Goal: Transaction & Acquisition: Subscribe to service/newsletter

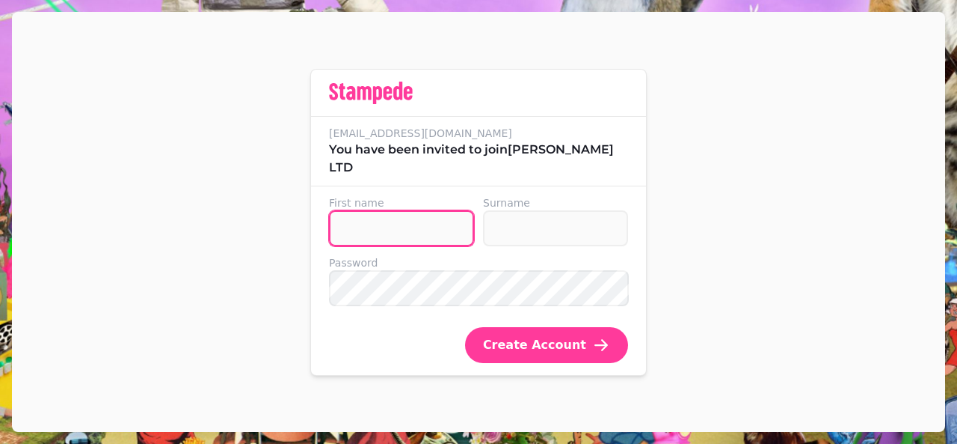
click at [383, 233] on input "First name" at bounding box center [401, 228] width 145 height 36
type input "*********"
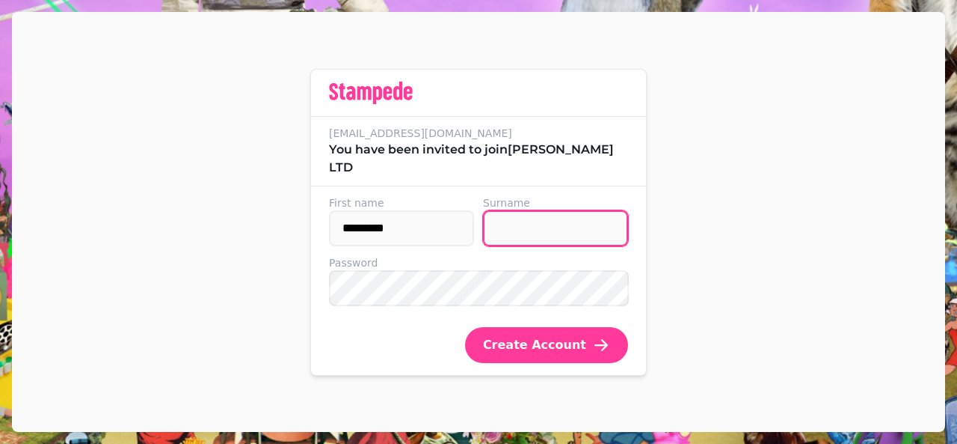
click at [502, 227] on input "Surname" at bounding box center [555, 228] width 145 height 36
type input "*****"
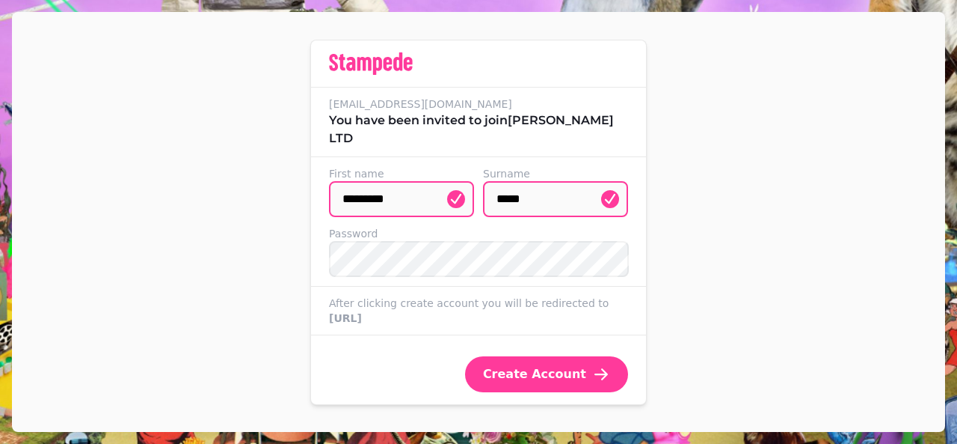
click at [522, 358] on div "Create Account" at bounding box center [546, 368] width 199 height 48
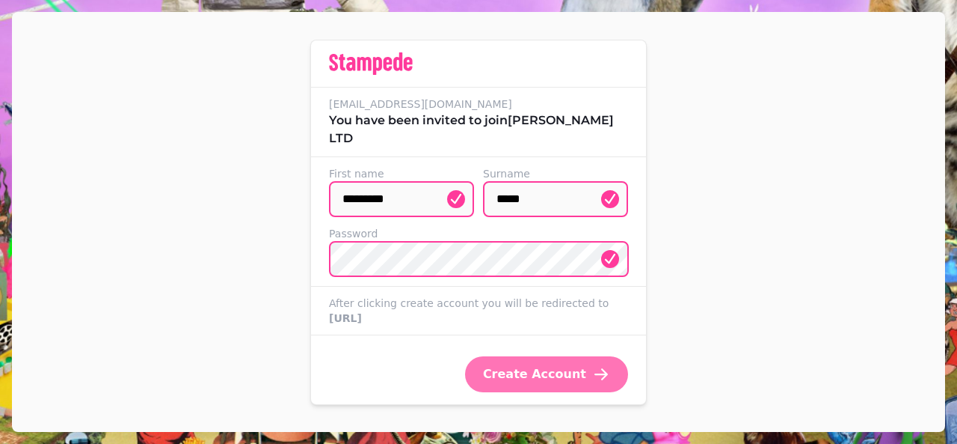
click at [521, 375] on span "Create Account" at bounding box center [534, 374] width 103 height 12
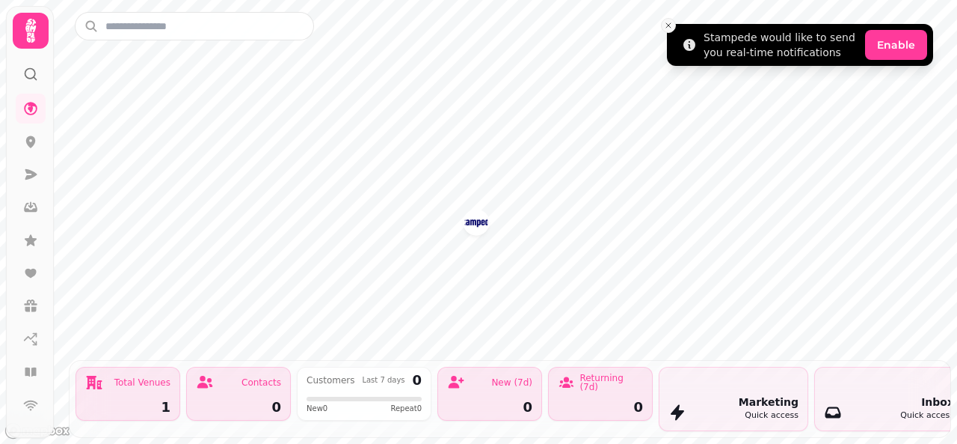
click at [666, 23] on icon "Close toast" at bounding box center [668, 25] width 9 height 9
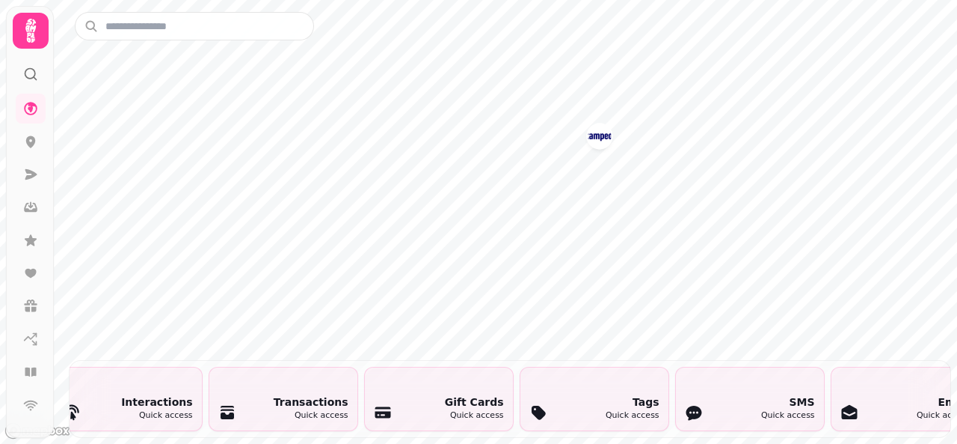
scroll to position [0, 2396]
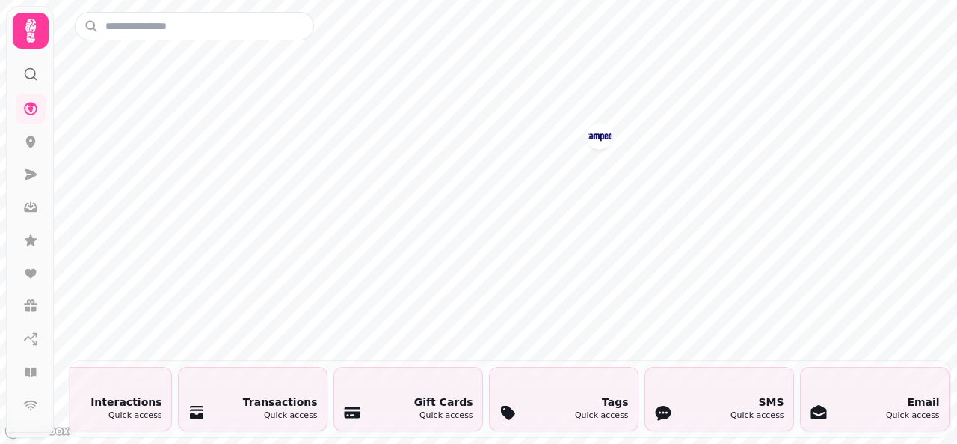
click at [850, 367] on div "Email Quick access" at bounding box center [875, 398] width 148 height 63
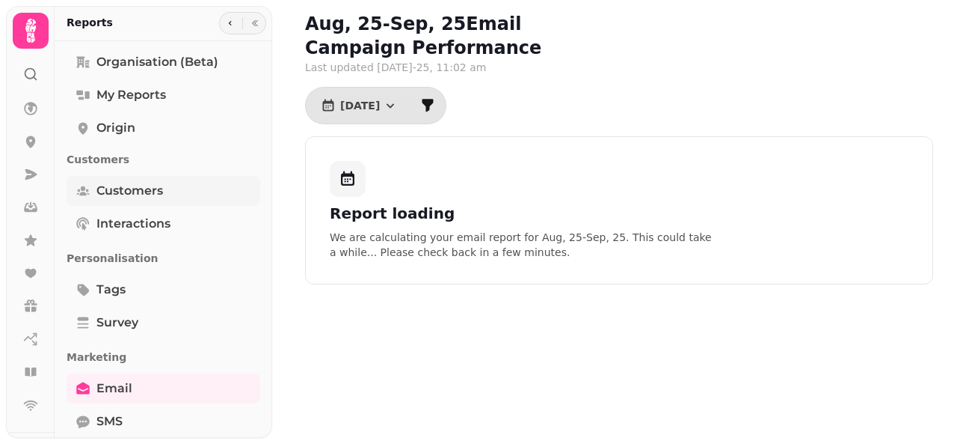
click at [147, 189] on span "Customers" at bounding box center [129, 191] width 67 height 18
select select "**"
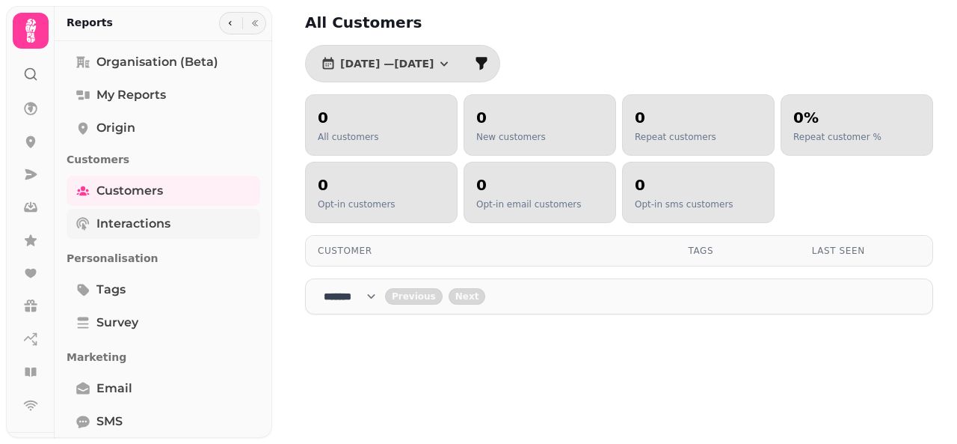
click at [142, 228] on span "Interactions" at bounding box center [133, 224] width 74 height 18
select select "**"
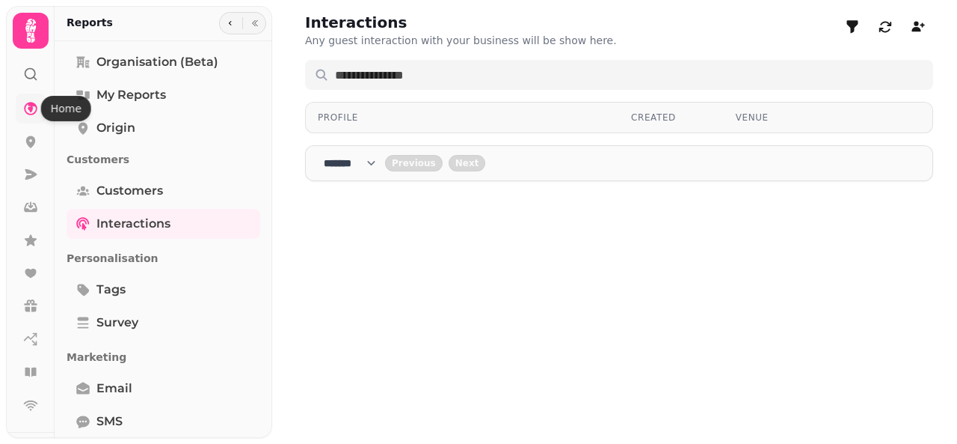
click at [27, 111] on icon at bounding box center [30, 108] width 15 height 15
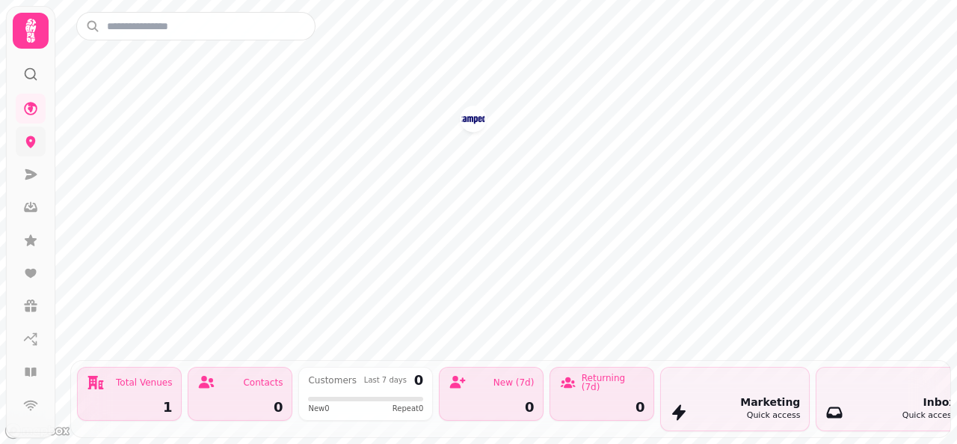
click at [31, 141] on icon at bounding box center [30, 141] width 15 height 15
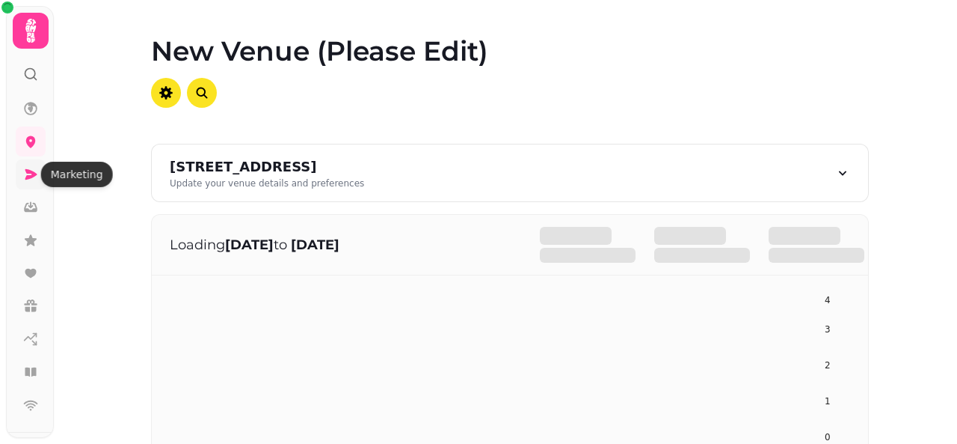
click at [26, 174] on icon at bounding box center [30, 174] width 15 height 15
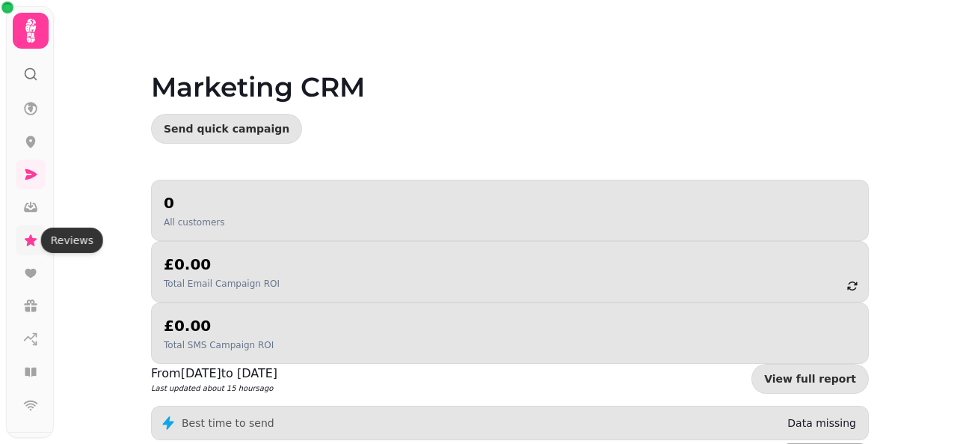
click at [31, 241] on icon at bounding box center [31, 239] width 12 height 11
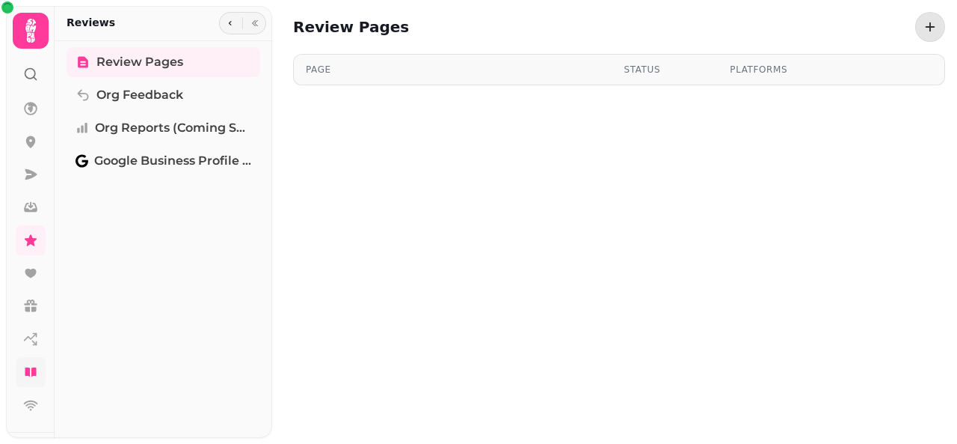
click at [30, 375] on icon at bounding box center [30, 371] width 15 height 15
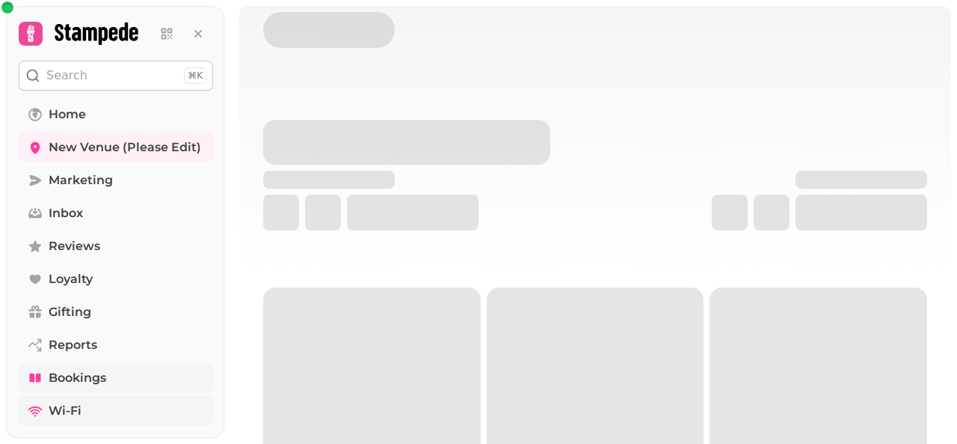
click at [63, 396] on link "Wi-Fi" at bounding box center [116, 411] width 194 height 30
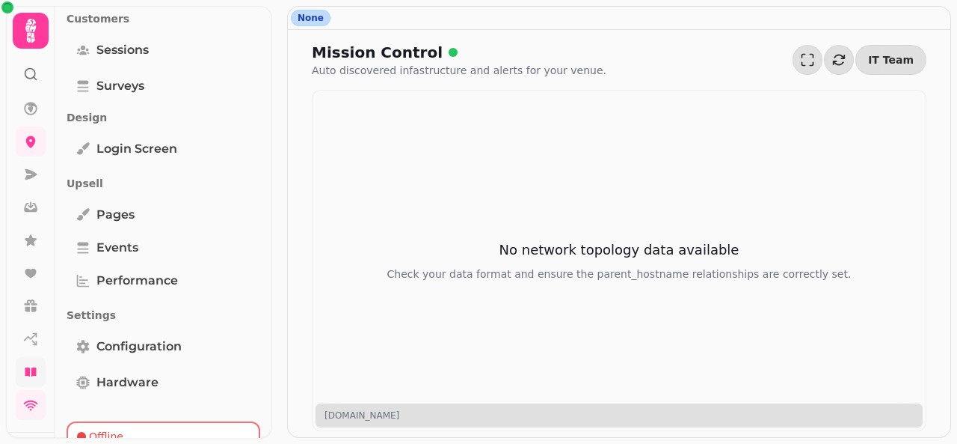
scroll to position [153, 0]
click at [129, 215] on span "Pages" at bounding box center [115, 215] width 38 height 18
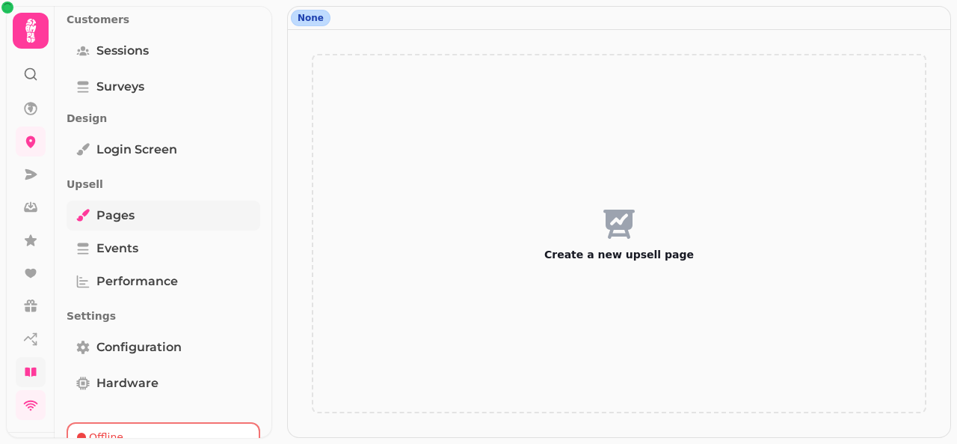
scroll to position [191, 0]
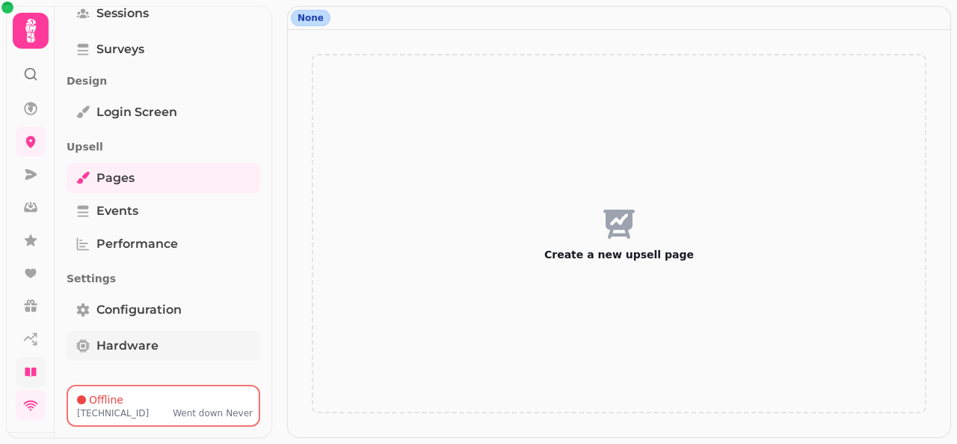
click at [125, 346] on span "Hardware" at bounding box center [127, 346] width 62 height 18
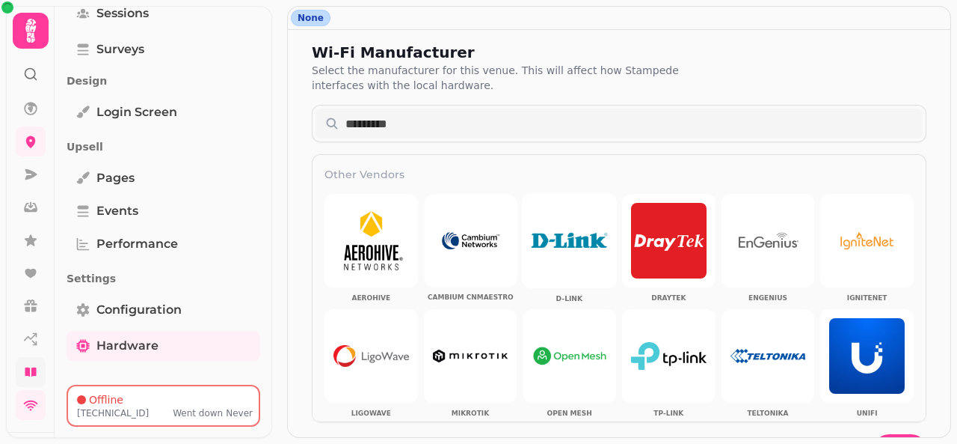
drag, startPoint x: 589, startPoint y: 239, endPoint x: 531, endPoint y: 265, distance: 63.3
click at [508, 258] on img at bounding box center [470, 240] width 75 height 36
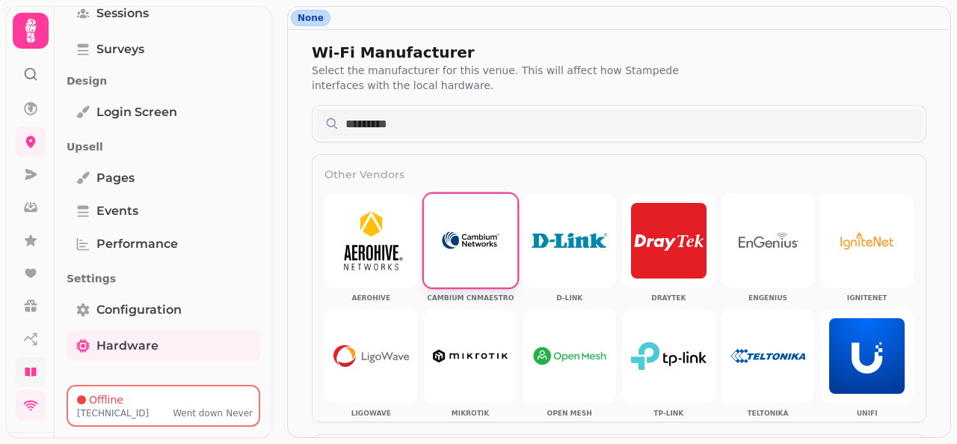
click at [488, 246] on img at bounding box center [470, 240] width 74 height 36
click at [488, 246] on img at bounding box center [470, 240] width 75 height 36
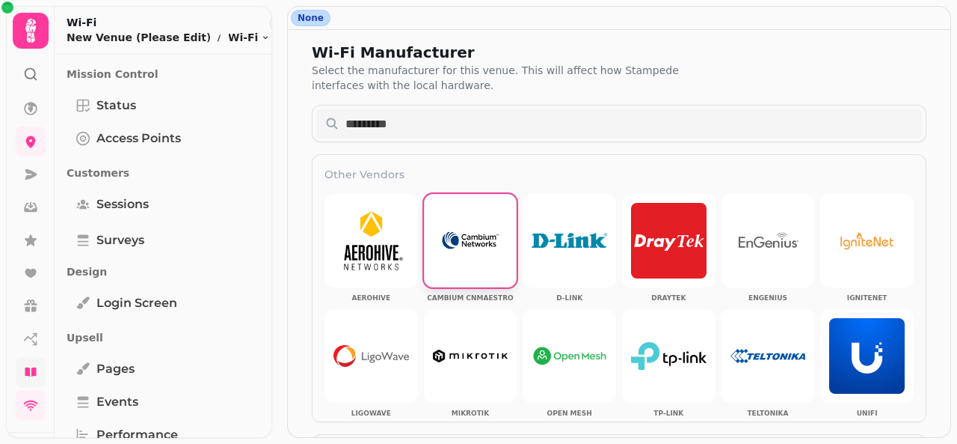
click at [29, 78] on circle at bounding box center [30, 74] width 10 height 10
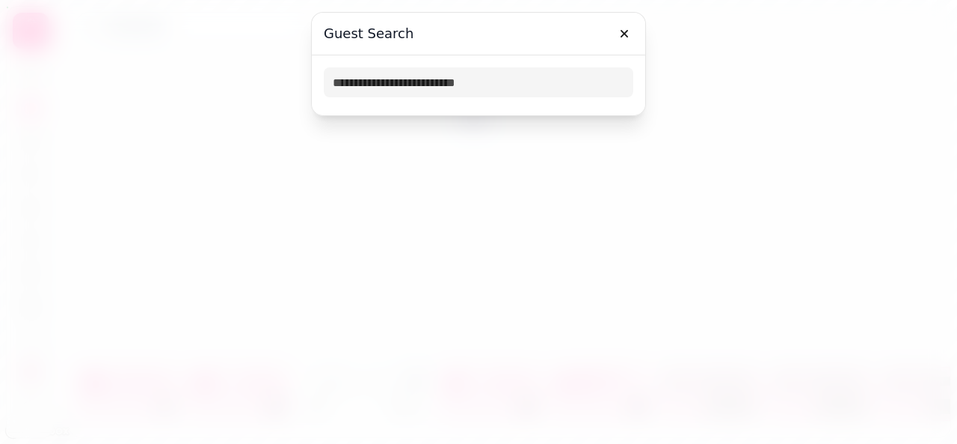
select select "**"
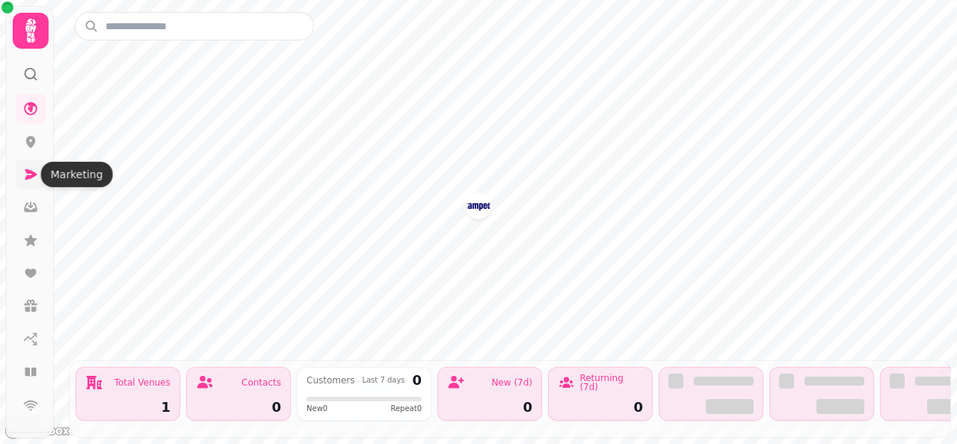
click at [27, 167] on icon at bounding box center [30, 174] width 15 height 15
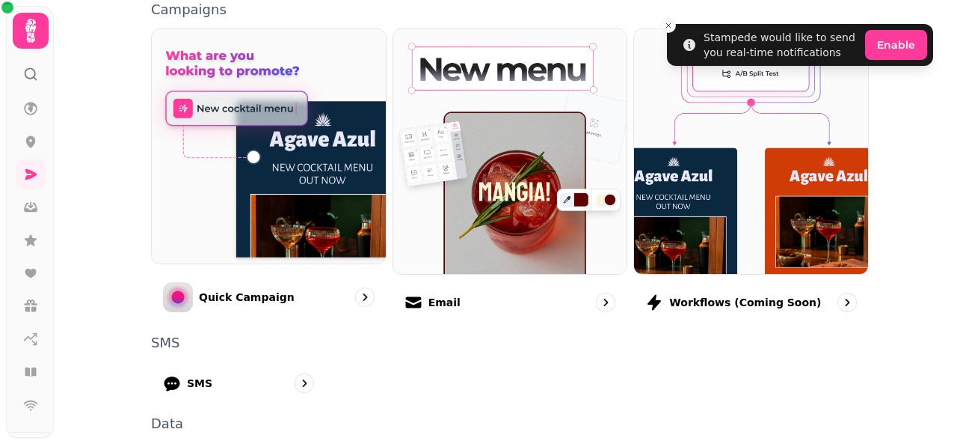
scroll to position [352, 0]
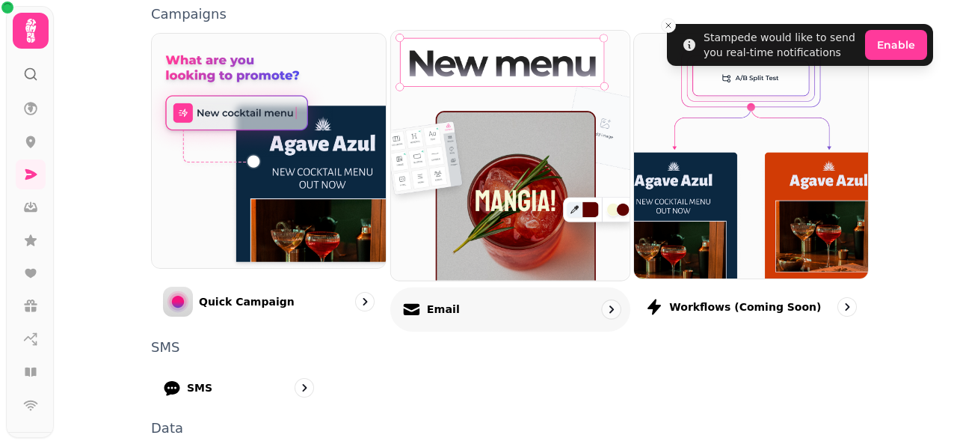
click at [455, 304] on div "Email" at bounding box center [510, 308] width 240 height 44
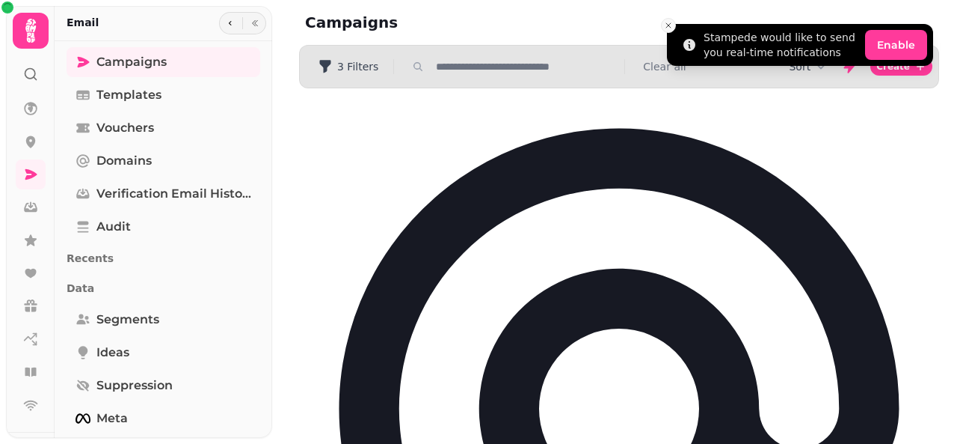
click at [669, 25] on icon "Close toast" at bounding box center [668, 25] width 9 height 9
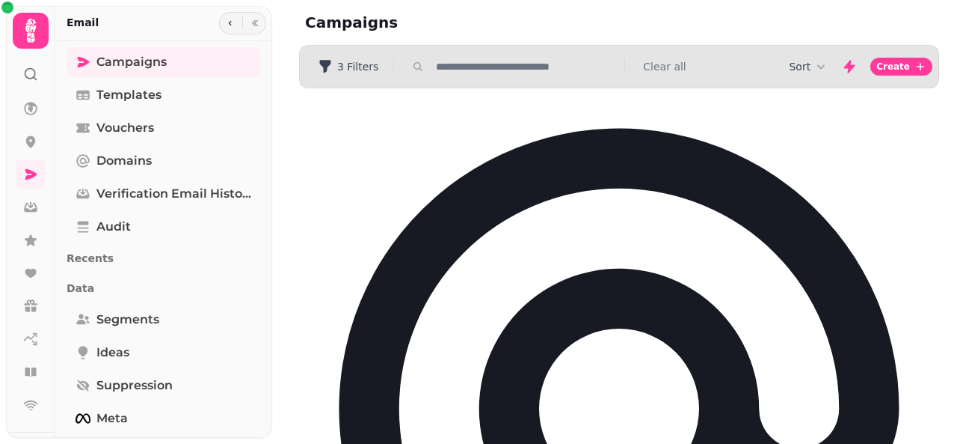
click at [890, 53] on div "Sort Create" at bounding box center [861, 67] width 144 height 30
drag, startPoint x: 890, startPoint y: 65, endPoint x: 604, endPoint y: 225, distance: 328.1
click at [604, 225] on div "Campaigns Filters 3 Filters Clear all Sort Create No sending domain added Go to…" at bounding box center [614, 222] width 685 height 444
click at [916, 70] on icon "button" at bounding box center [921, 67] width 12 height 12
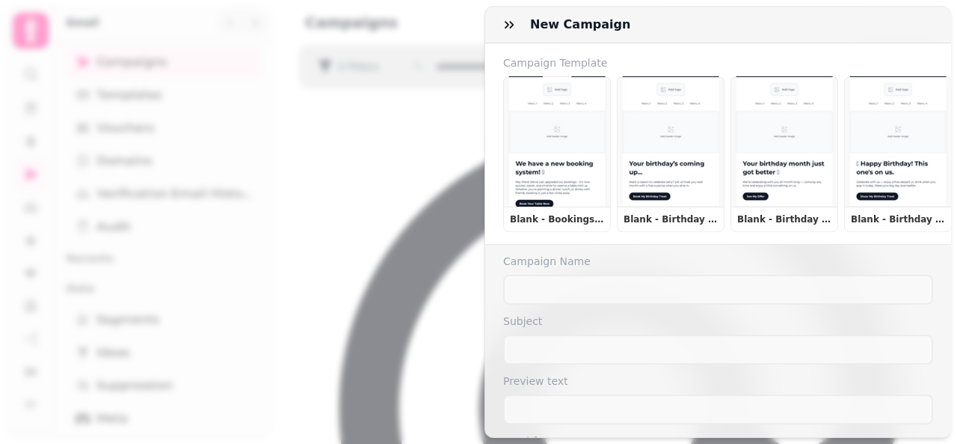
click at [420, 243] on div "**********" at bounding box center [478, 234] width 957 height 420
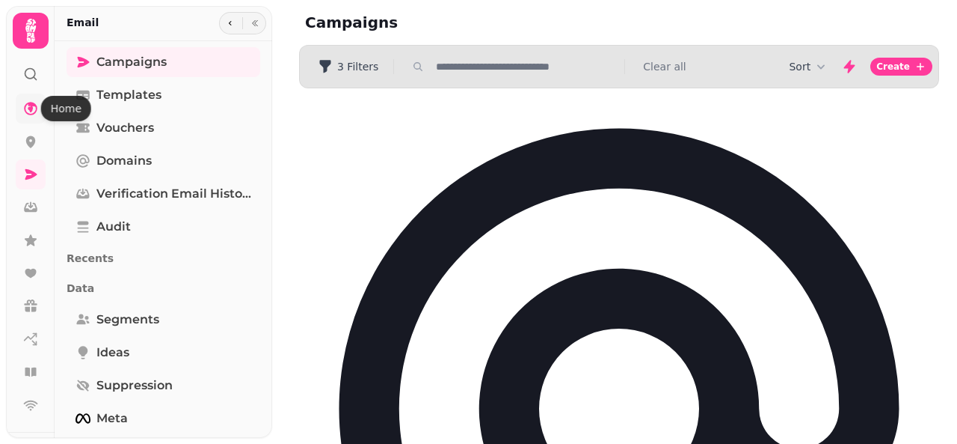
click at [28, 112] on icon at bounding box center [30, 108] width 15 height 15
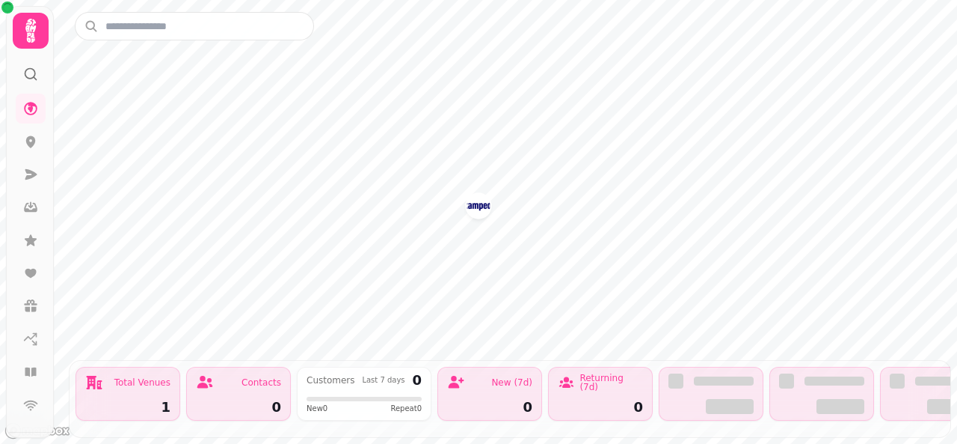
click at [23, 73] on icon at bounding box center [30, 74] width 15 height 15
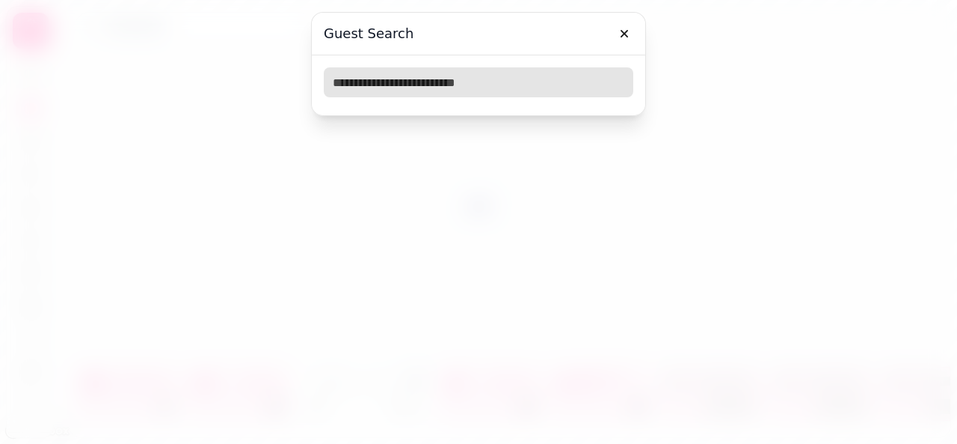
click at [402, 85] on input "text" at bounding box center [479, 82] width 310 height 30
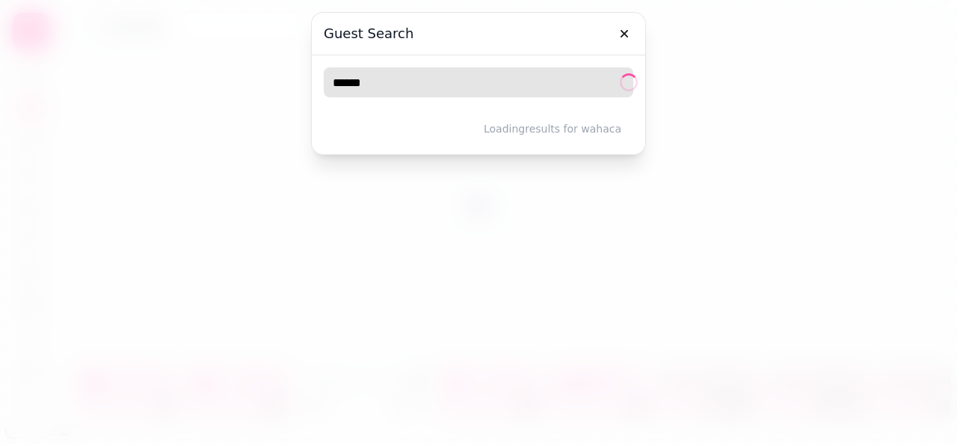
type input "******"
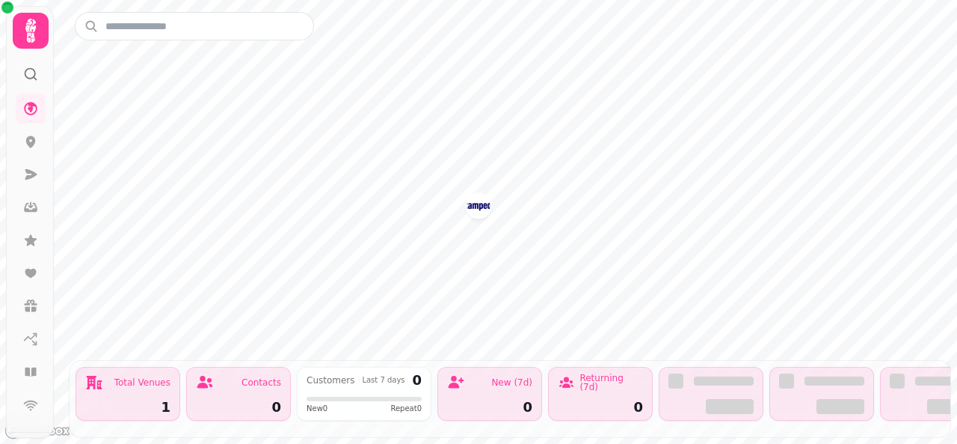
click at [146, 382] on div "Total Venues 1" at bounding box center [128, 393] width 105 height 54
click at [488, 212] on img "New Venue (Please Edit)" at bounding box center [478, 205] width 23 height 23
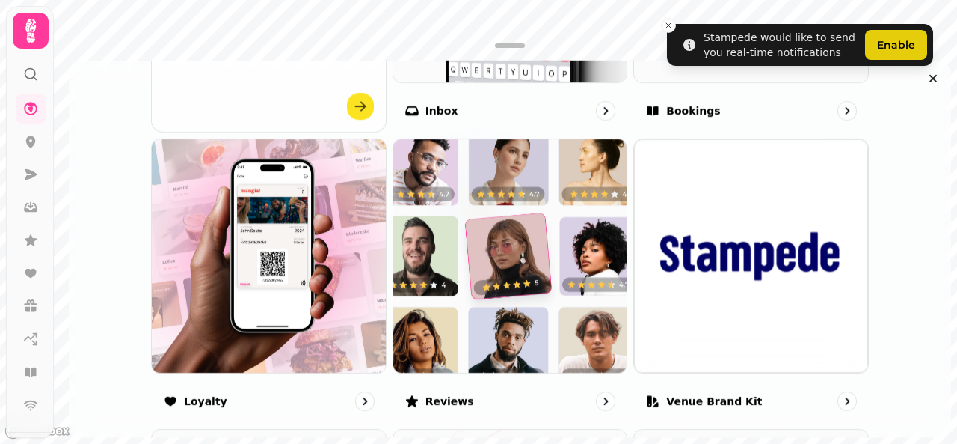
scroll to position [792, 0]
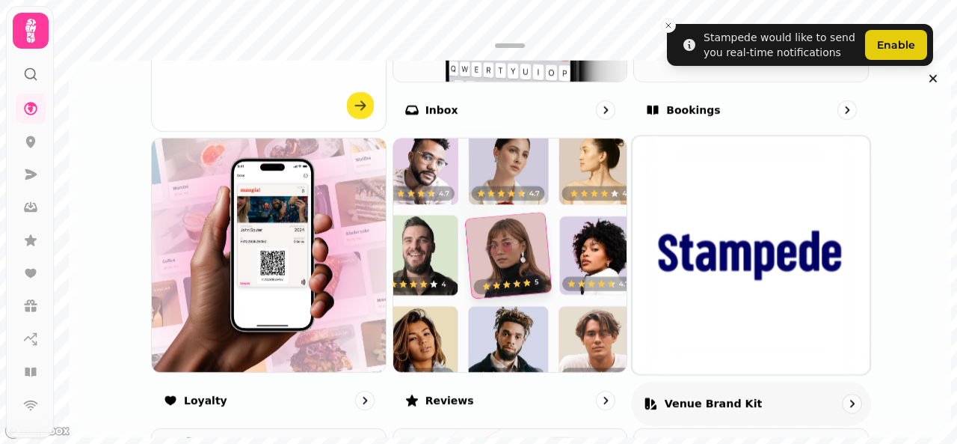
click at [690, 399] on p "Venue brand kit" at bounding box center [714, 402] width 98 height 15
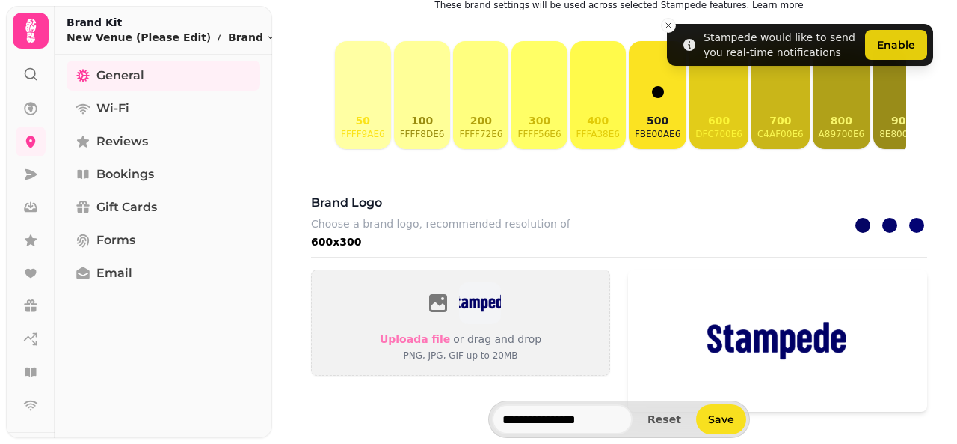
scroll to position [261, 0]
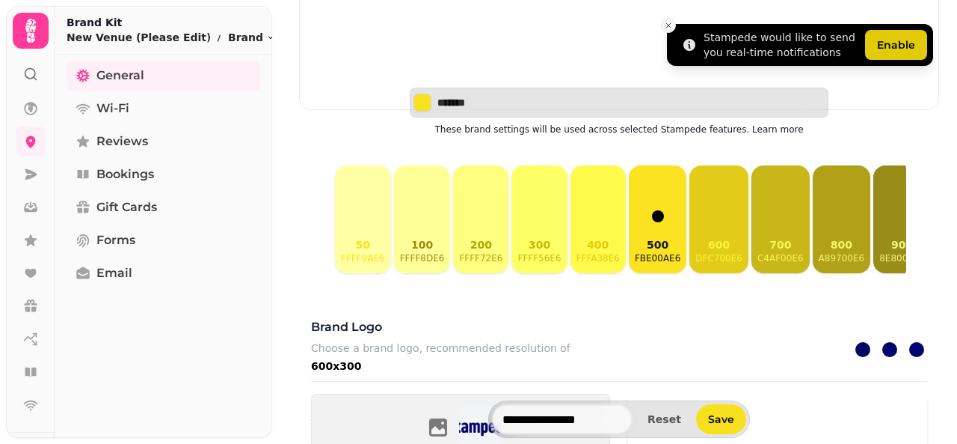
click at [669, 27] on icon "Close toast" at bounding box center [668, 25] width 9 height 9
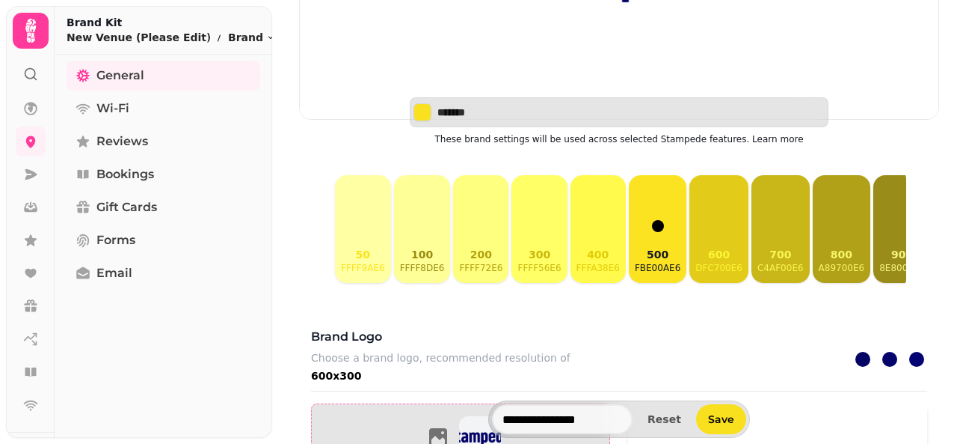
scroll to position [250, 0]
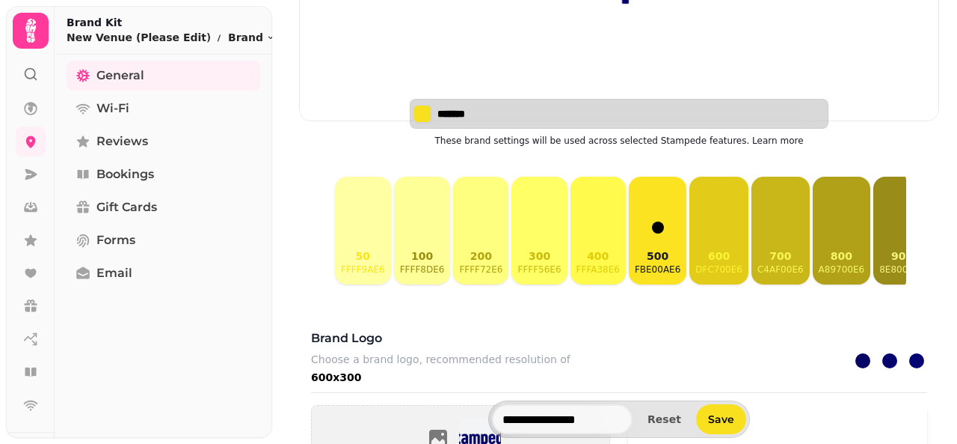
click at [501, 117] on input "*******" at bounding box center [490, 113] width 105 height 15
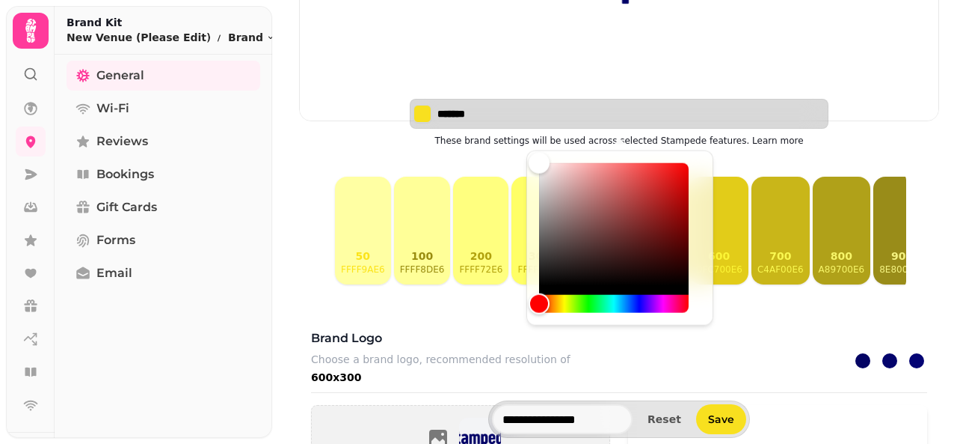
click at [501, 117] on input "*******" at bounding box center [490, 113] width 105 height 15
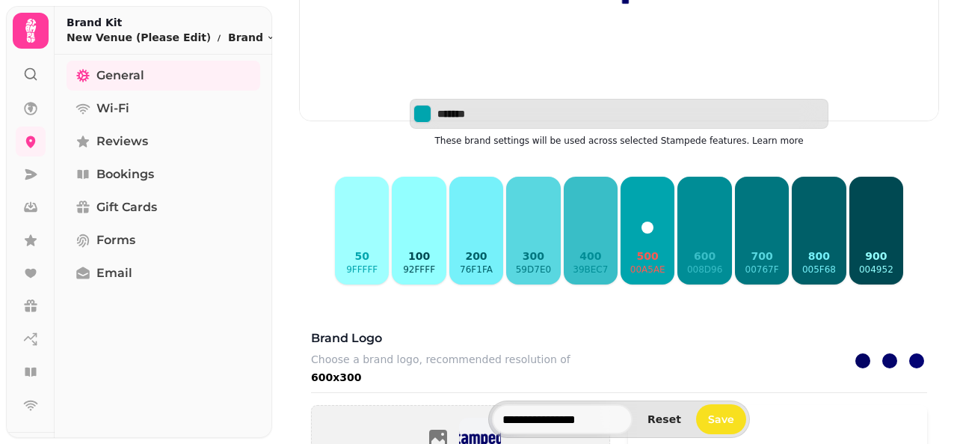
type input "*******"
click at [630, 200] on button "500 00a5ae" at bounding box center [648, 231] width 54 height 108
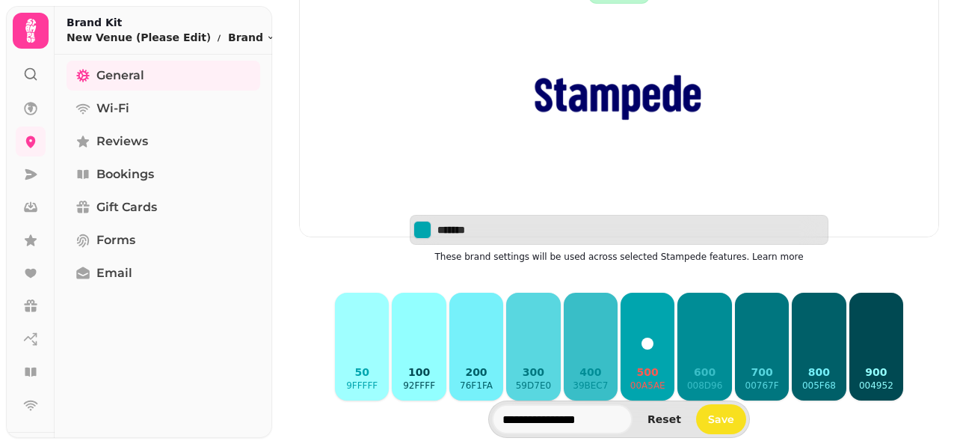
scroll to position [135, 0]
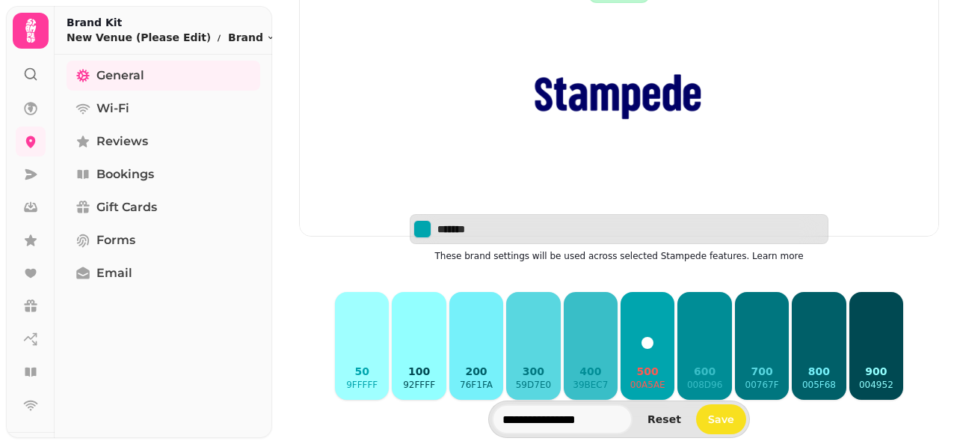
click at [589, 328] on button "400 39bec7" at bounding box center [591, 346] width 54 height 108
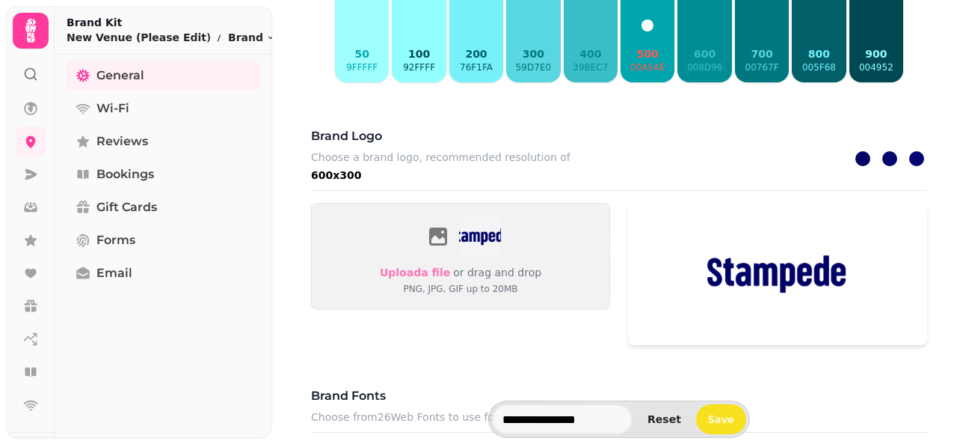
scroll to position [455, 0]
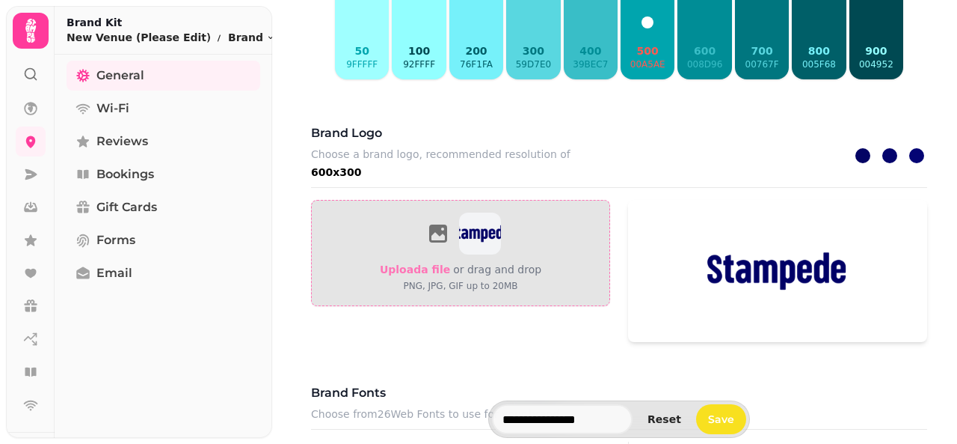
click at [492, 218] on img at bounding box center [480, 233] width 42 height 42
click at [435, 221] on icon at bounding box center [438, 233] width 24 height 24
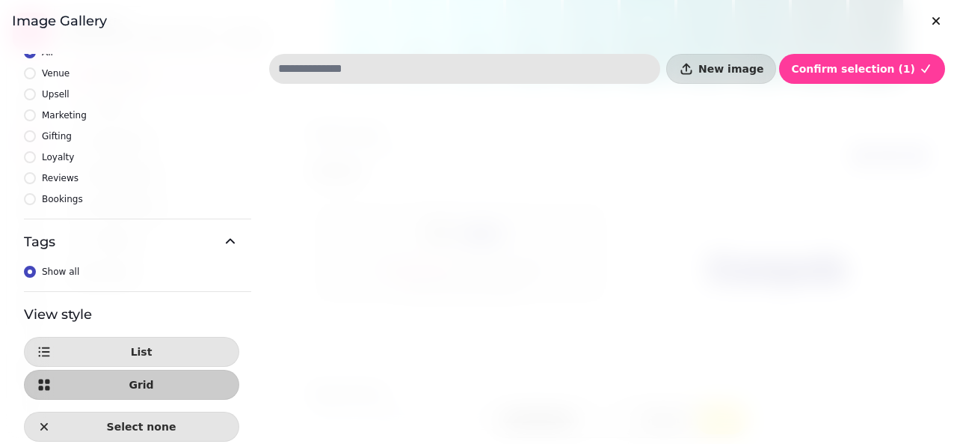
scroll to position [0, 0]
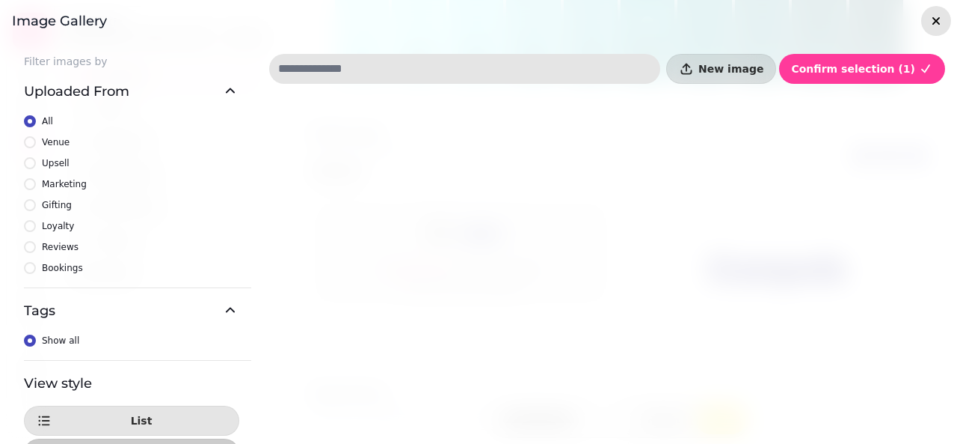
click at [929, 17] on icon "button" at bounding box center [936, 20] width 15 height 15
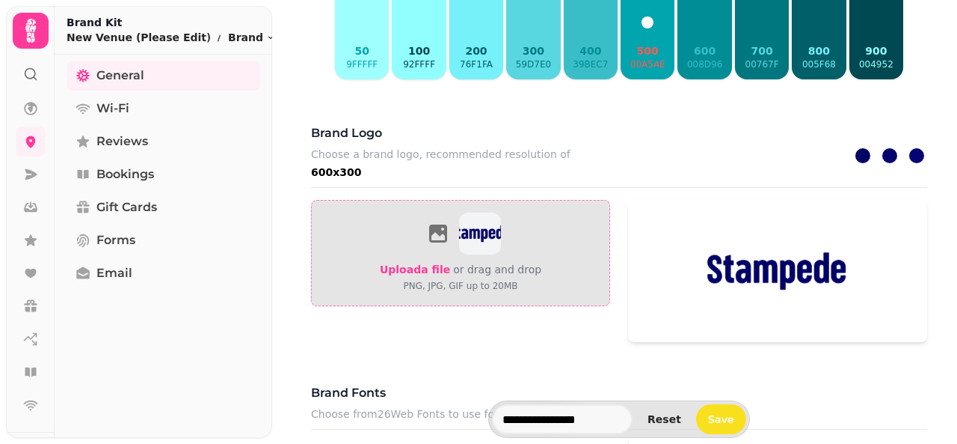
click at [404, 263] on span "Upload a file" at bounding box center [415, 269] width 70 height 12
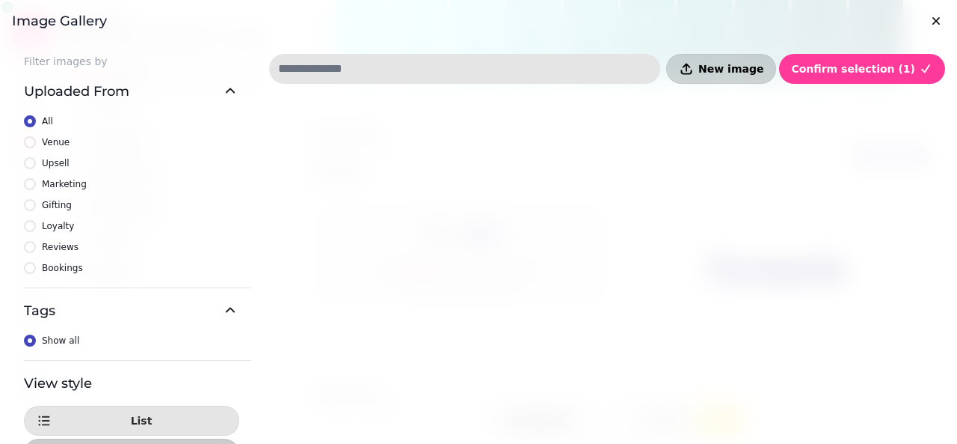
click at [741, 77] on button "New image" at bounding box center [721, 69] width 110 height 30
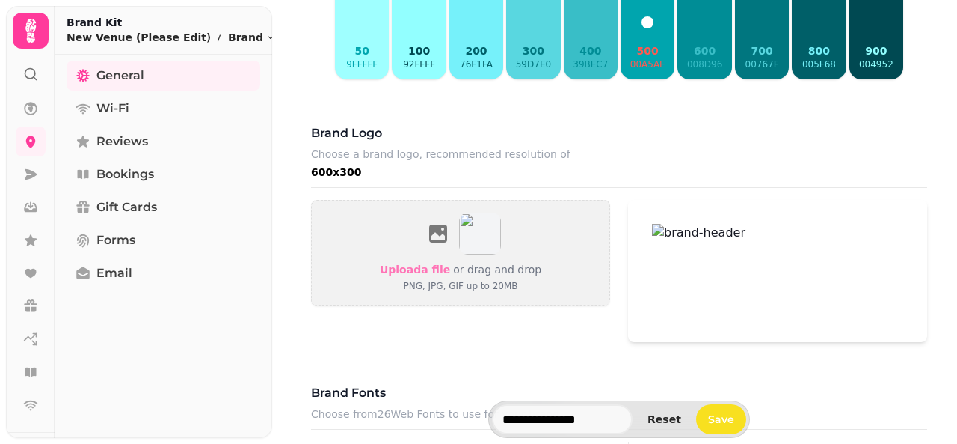
click at [675, 215] on img at bounding box center [777, 271] width 299 height 142
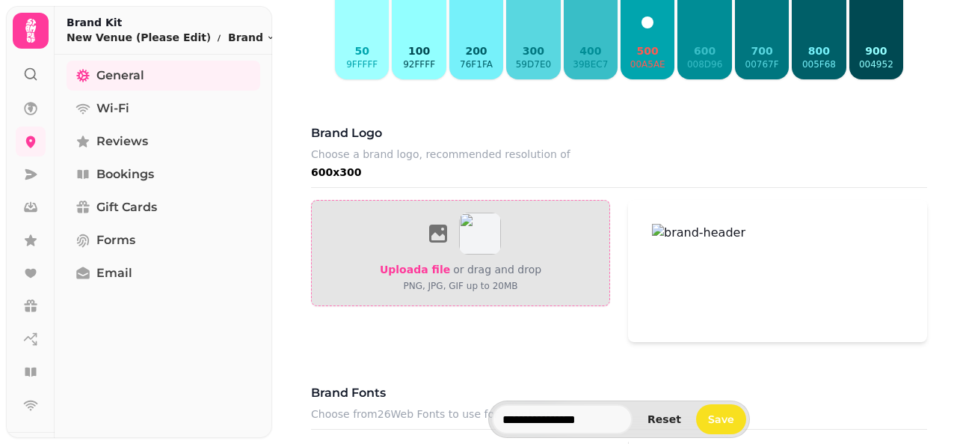
click at [428, 263] on span "Upload a file" at bounding box center [415, 269] width 70 height 12
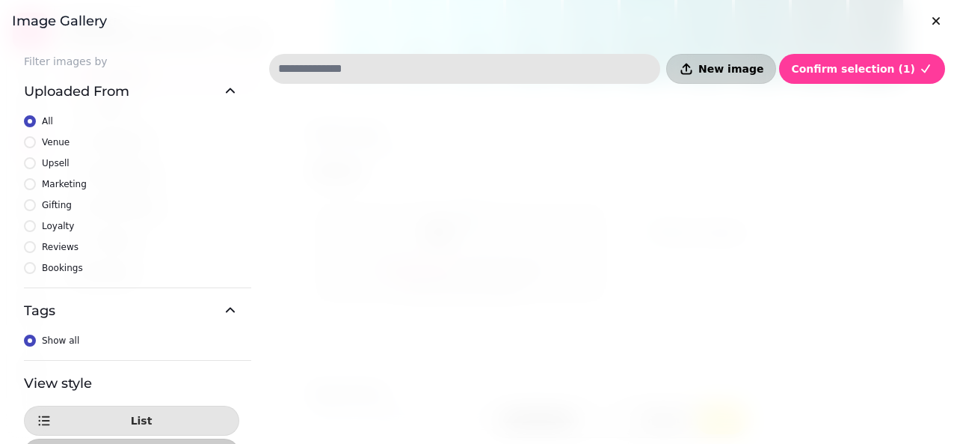
click at [737, 70] on span "New image" at bounding box center [731, 69] width 65 height 10
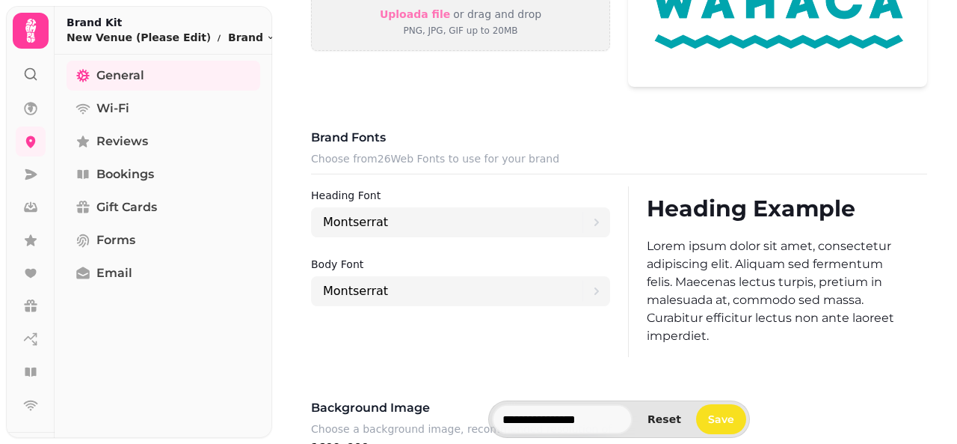
scroll to position [711, 0]
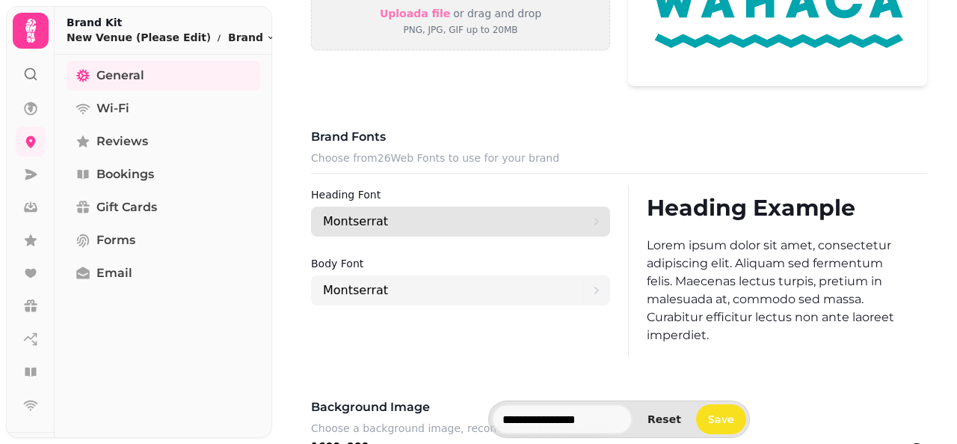
click at [431, 210] on div "Montserrat" at bounding box center [453, 221] width 260 height 30
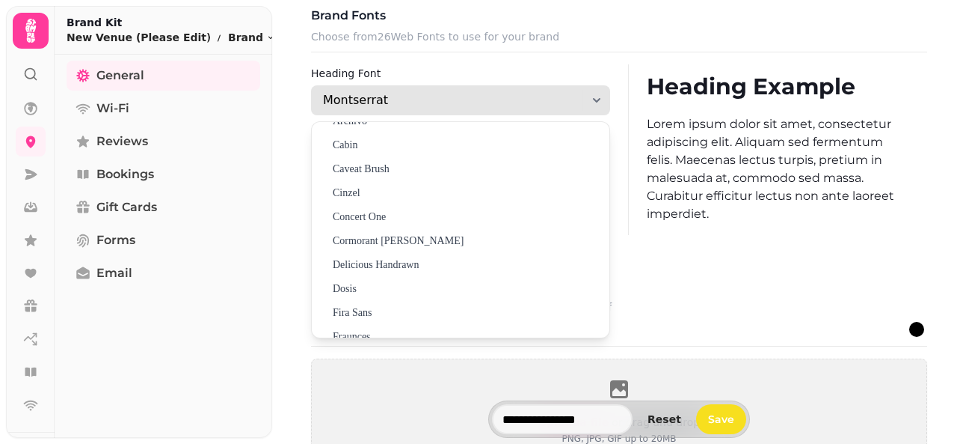
scroll to position [0, 0]
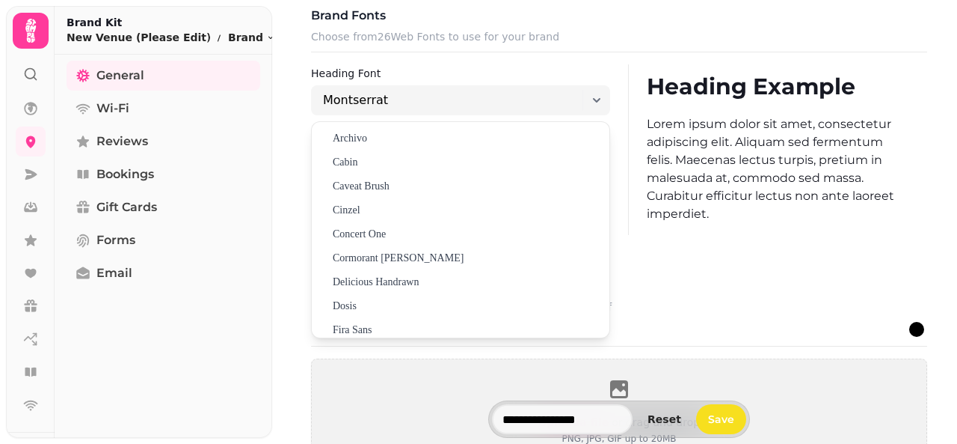
click at [627, 324] on div "Background image Choose a background image, recommended resolution of 1600x900 …" at bounding box center [619, 312] width 616 height 70
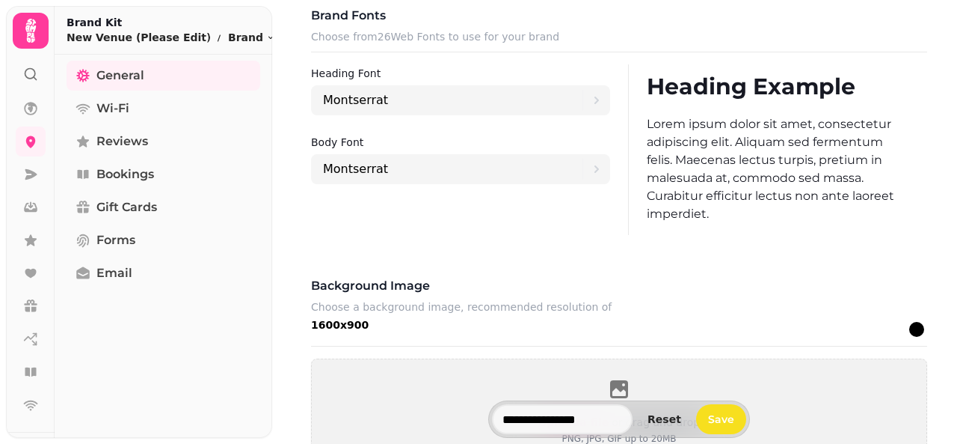
scroll to position [758, 0]
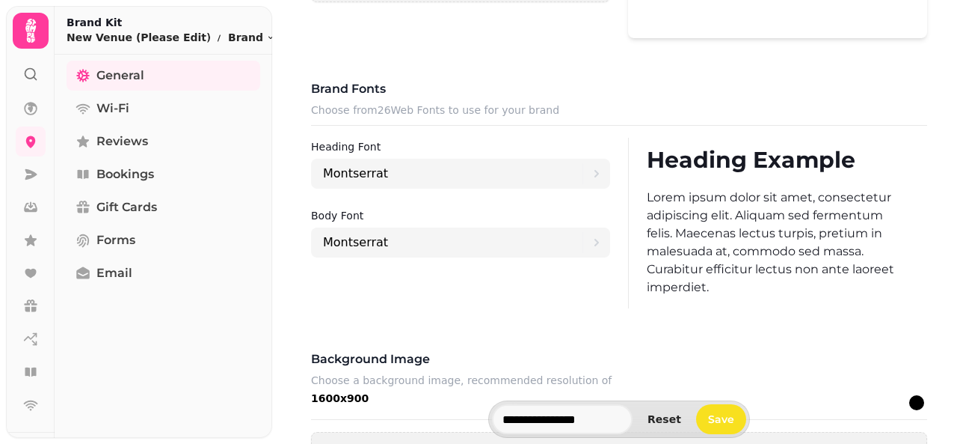
click at [424, 101] on p "Choose from 26 Web Fonts to use for your brand" at bounding box center [619, 110] width 616 height 18
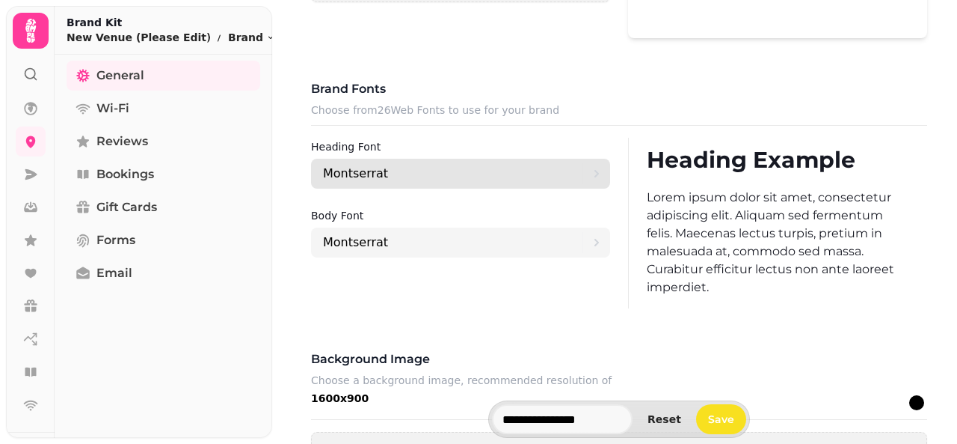
click at [402, 159] on div "Montserrat" at bounding box center [453, 174] width 260 height 30
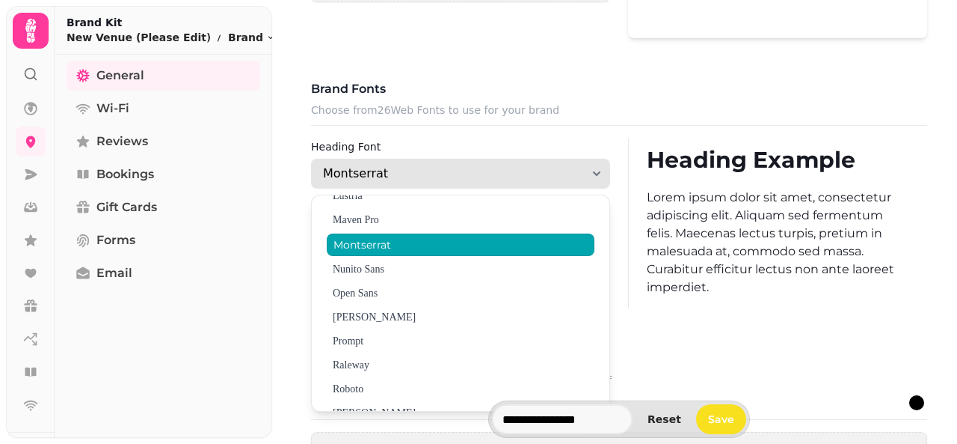
scroll to position [417, 0]
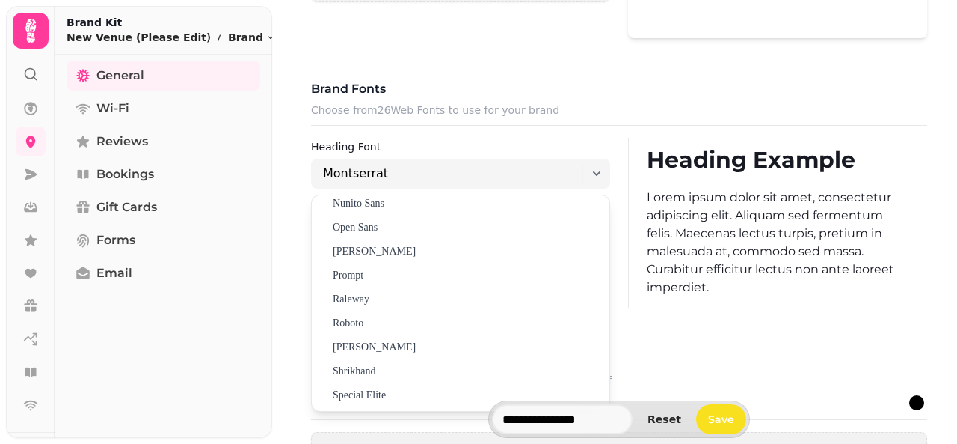
click at [704, 262] on p "Lorem ipsum dolor sit amet, consectetur adipiscing elit. Aliquam sed fermentum …" at bounding box center [778, 242] width 263 height 108
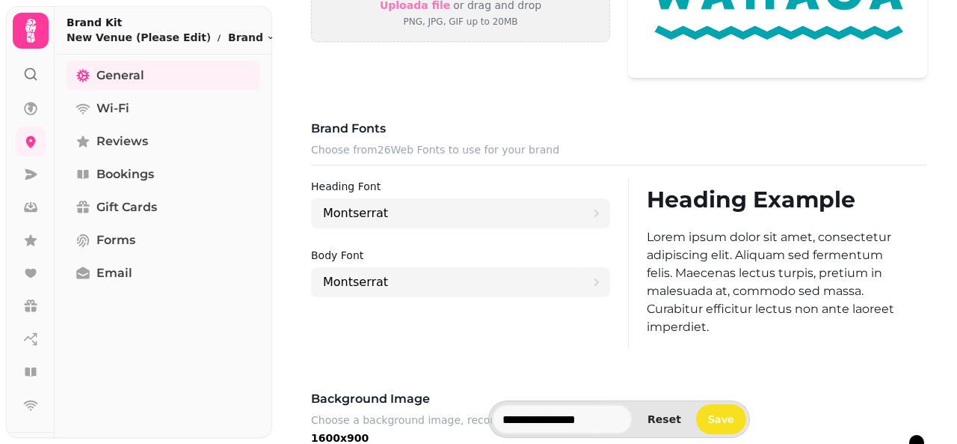
scroll to position [720, 0]
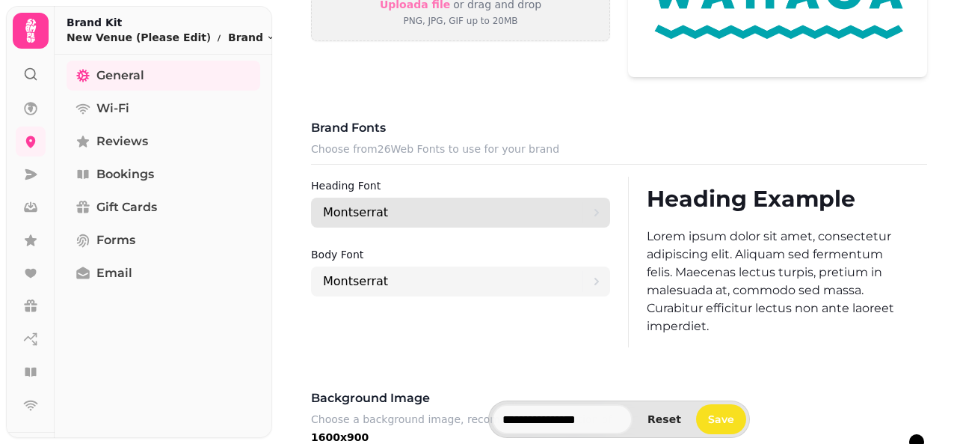
click at [484, 199] on div "Montserrat" at bounding box center [453, 212] width 260 height 30
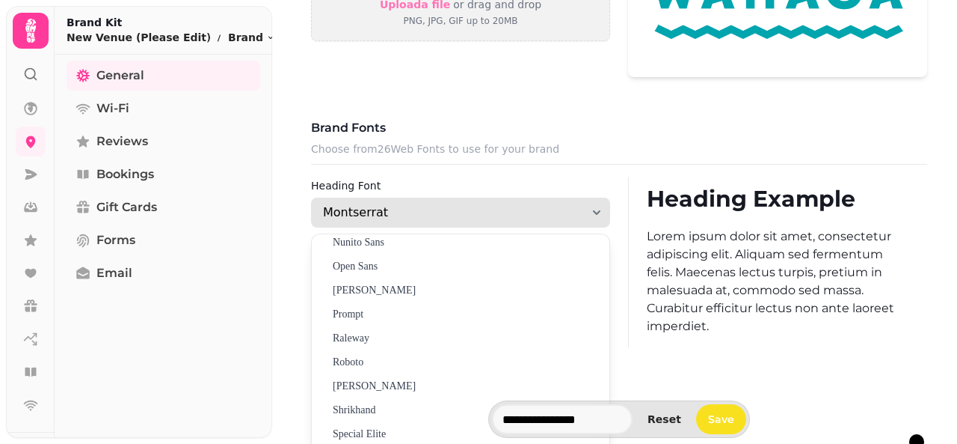
scroll to position [0, 0]
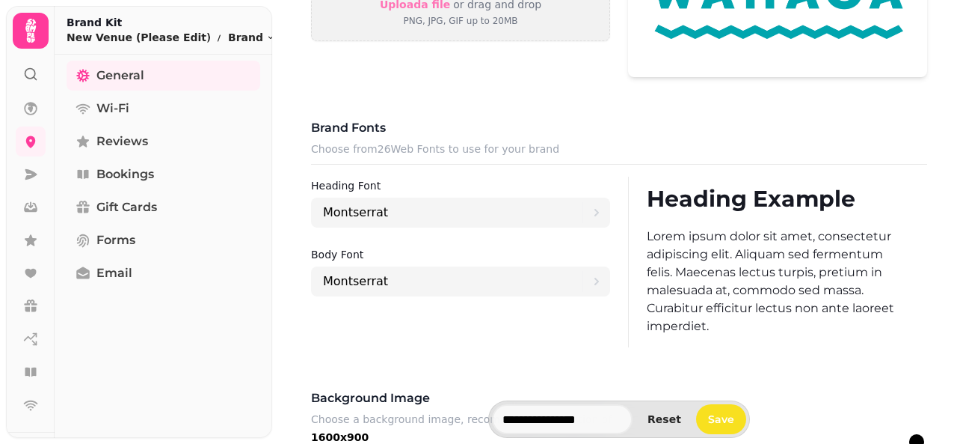
click at [692, 119] on h3 "Brand fonts" at bounding box center [619, 128] width 616 height 18
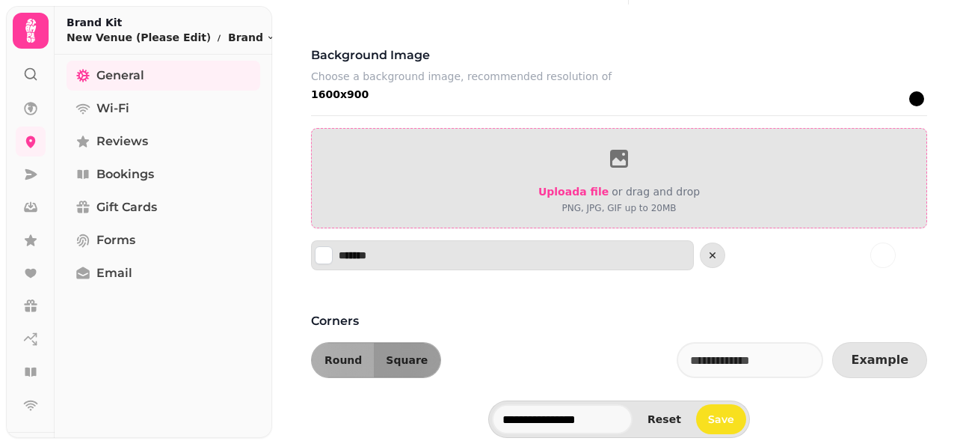
click at [574, 185] on span "Upload a file" at bounding box center [574, 191] width 70 height 12
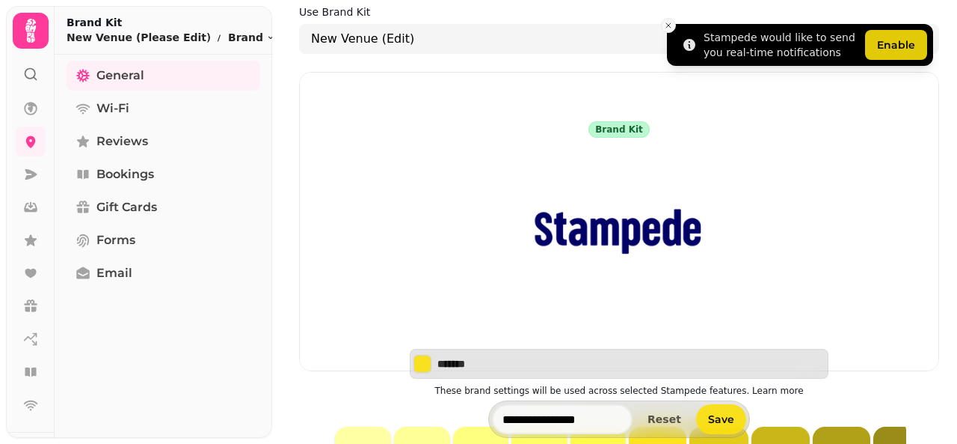
click at [666, 30] on button "Close toast" at bounding box center [668, 25] width 15 height 15
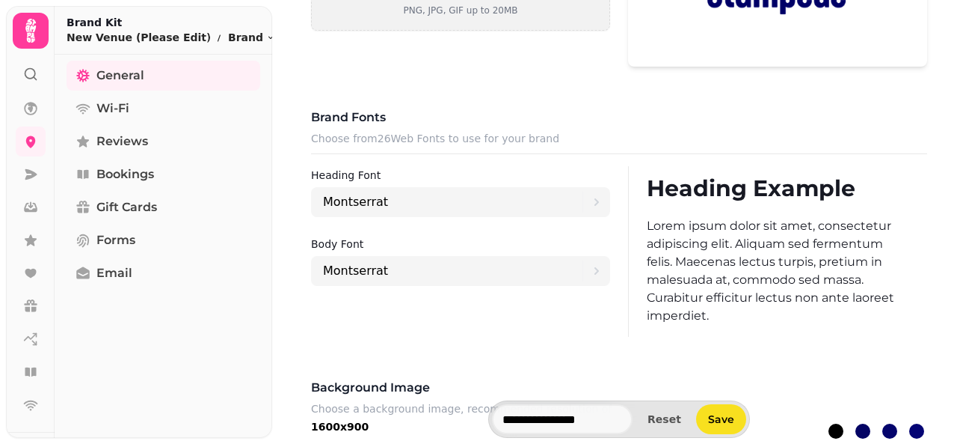
scroll to position [731, 0]
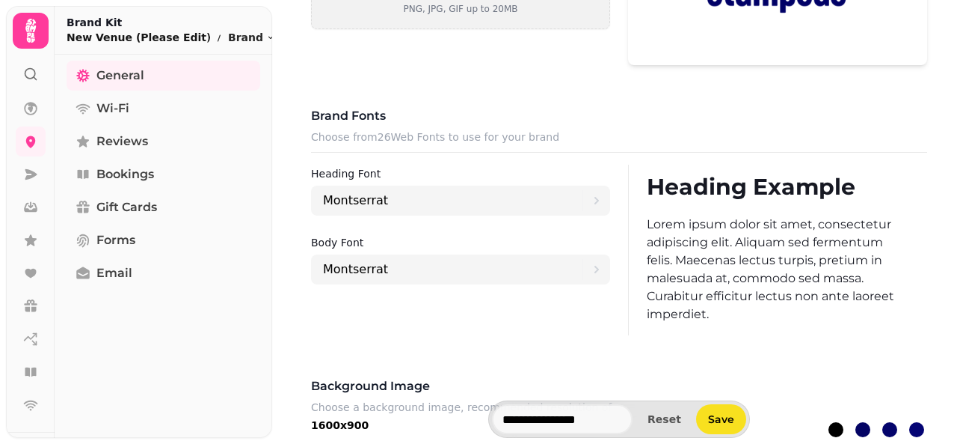
click at [121, 35] on p "New Venue (Please Edit)" at bounding box center [139, 37] width 144 height 15
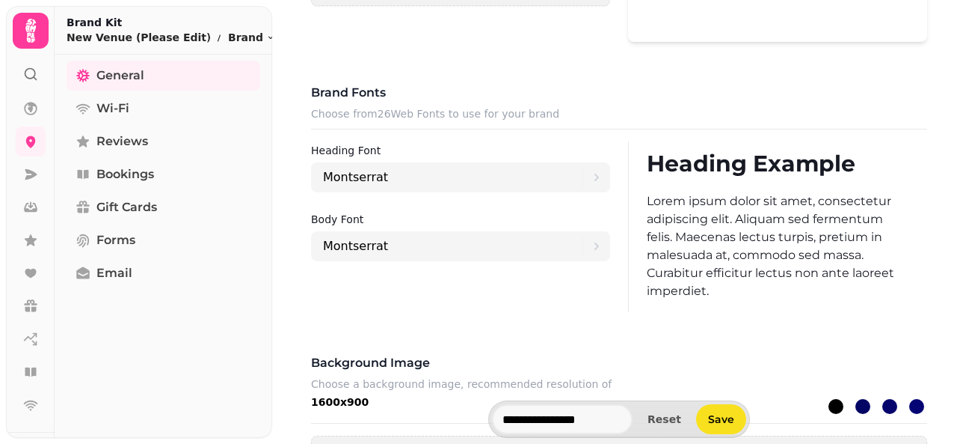
scroll to position [1062, 0]
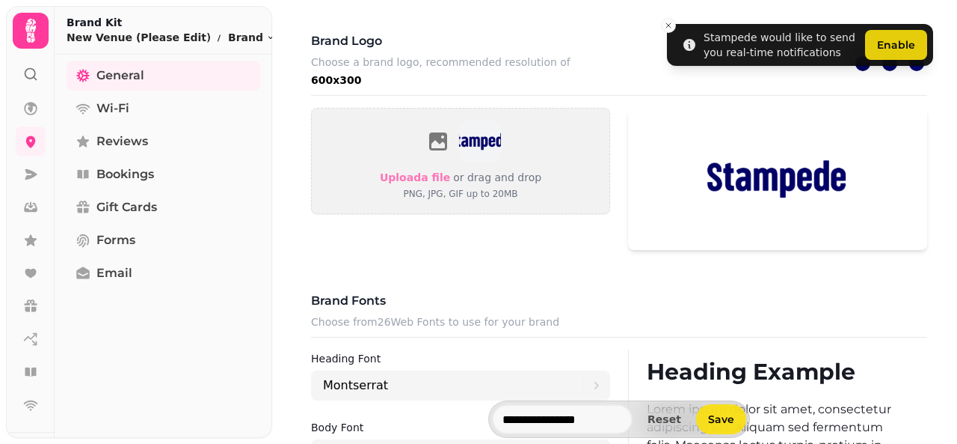
scroll to position [547, 0]
click at [28, 174] on icon at bounding box center [30, 174] width 15 height 15
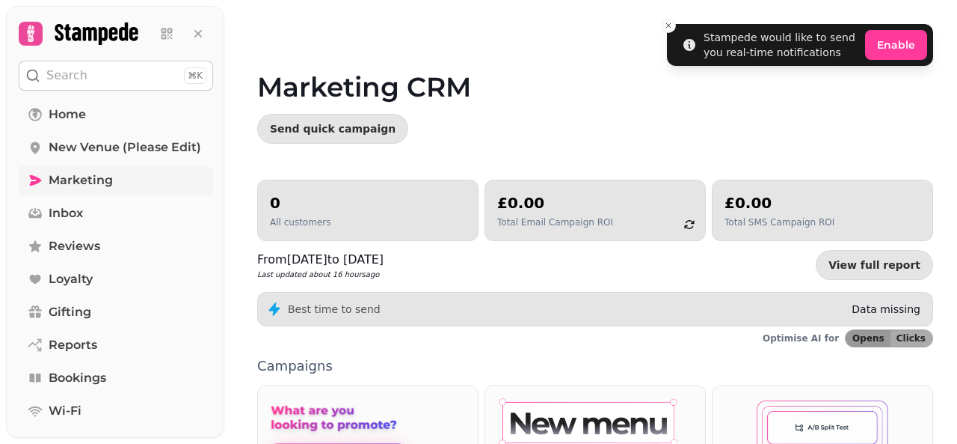
drag, startPoint x: 666, startPoint y: 24, endPoint x: 556, endPoint y: 121, distance: 147.3
drag, startPoint x: 556, startPoint y: 121, endPoint x: 139, endPoint y: 20, distance: 428.7
click at [139, 20] on button at bounding box center [116, 34] width 194 height 30
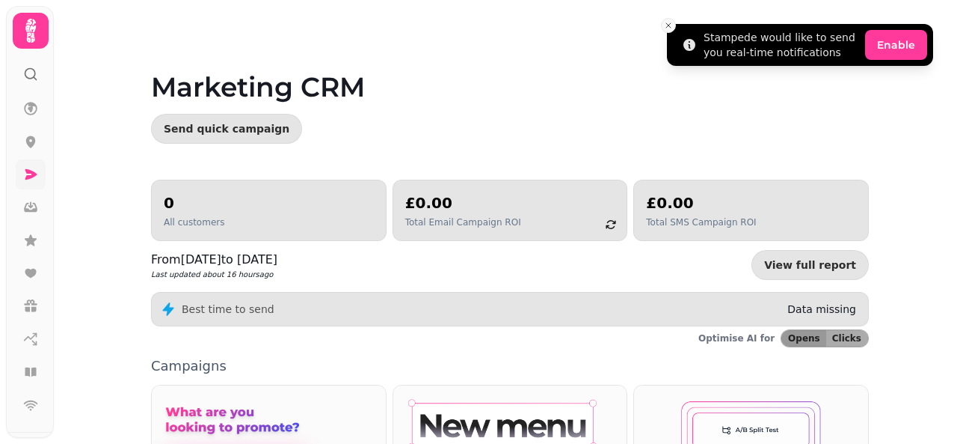
click at [668, 25] on line "Close toast" at bounding box center [668, 25] width 4 height 4
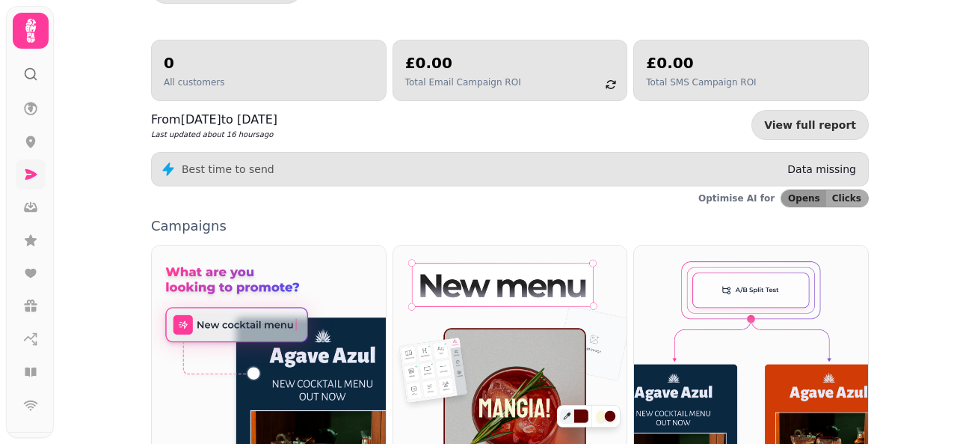
scroll to position [141, 0]
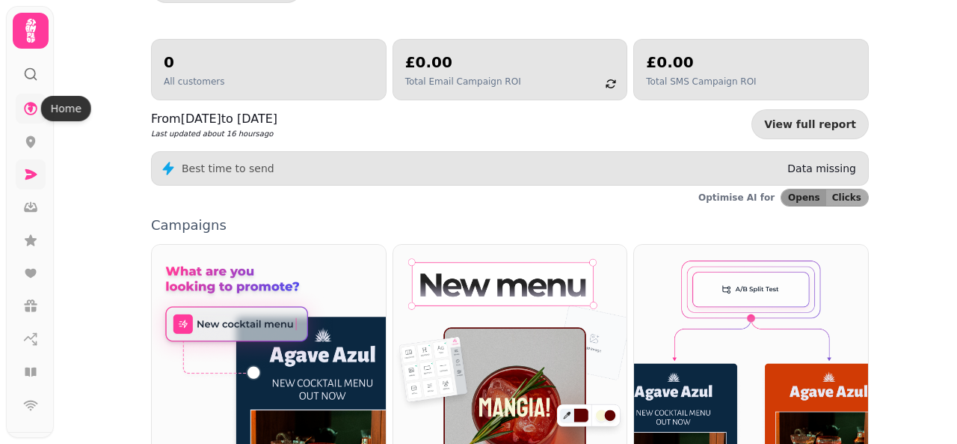
click at [30, 108] on icon at bounding box center [30, 108] width 13 height 13
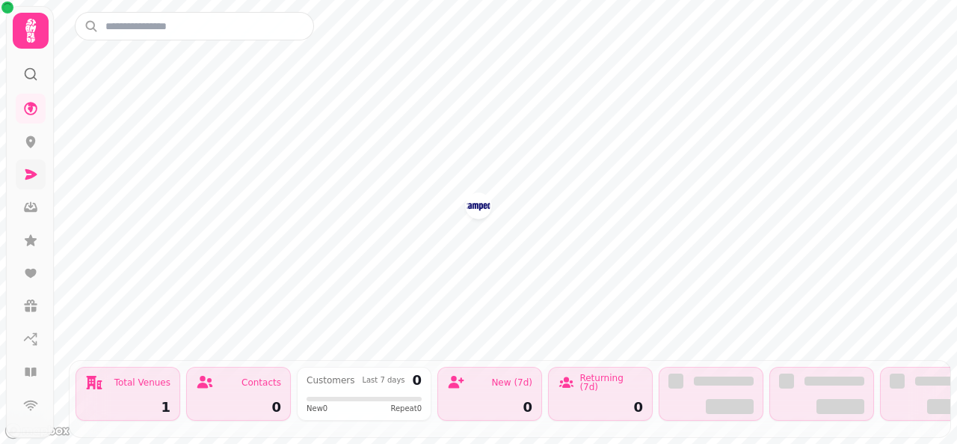
click at [479, 203] on img "New Venue (Please Edit)" at bounding box center [478, 205] width 23 height 23
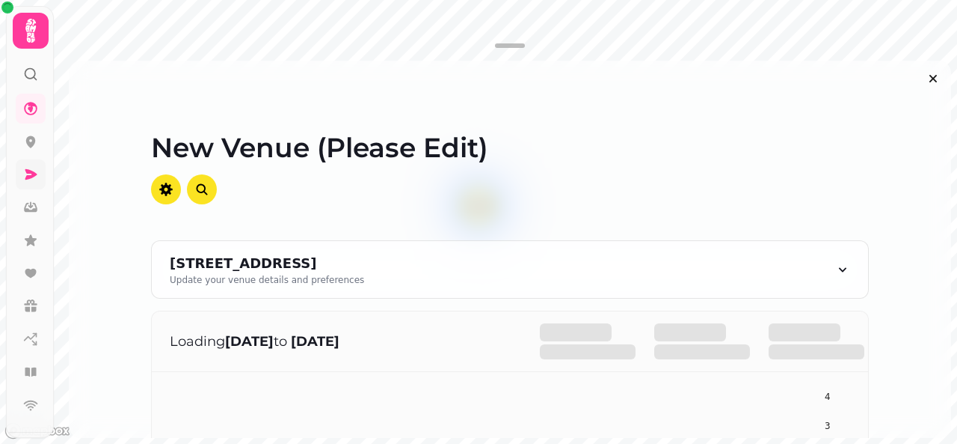
click at [390, 150] on h1 "New Venue (Please Edit)" at bounding box center [510, 129] width 718 height 66
click at [159, 188] on icon "button" at bounding box center [165, 188] width 13 height 13
select select "**********"
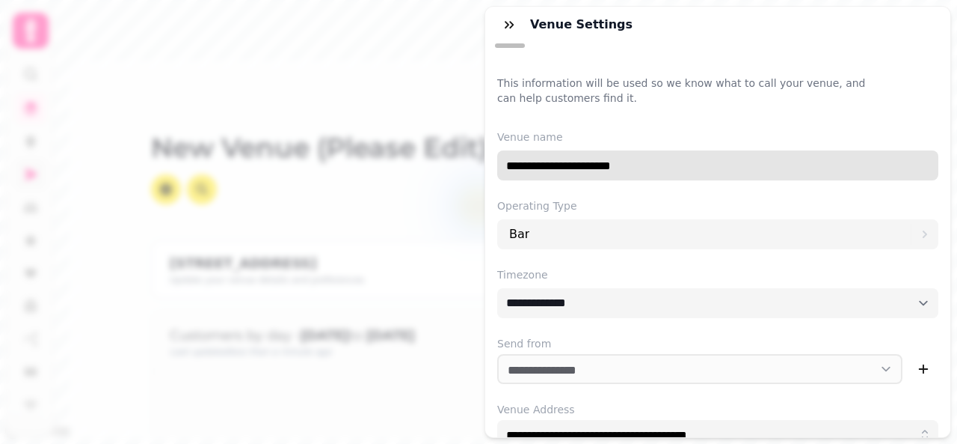
click at [650, 173] on input "**********" at bounding box center [717, 165] width 441 height 30
type input "*"
type input "**********"
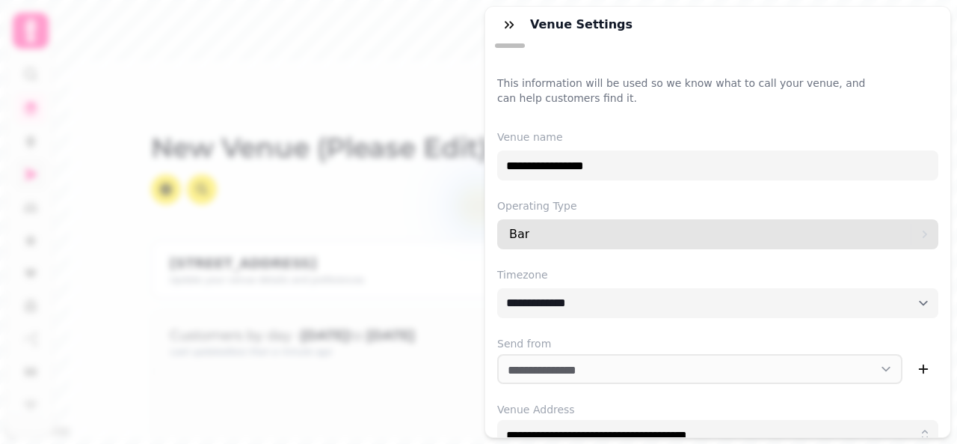
click at [577, 239] on div "Bar" at bounding box center [710, 234] width 402 height 30
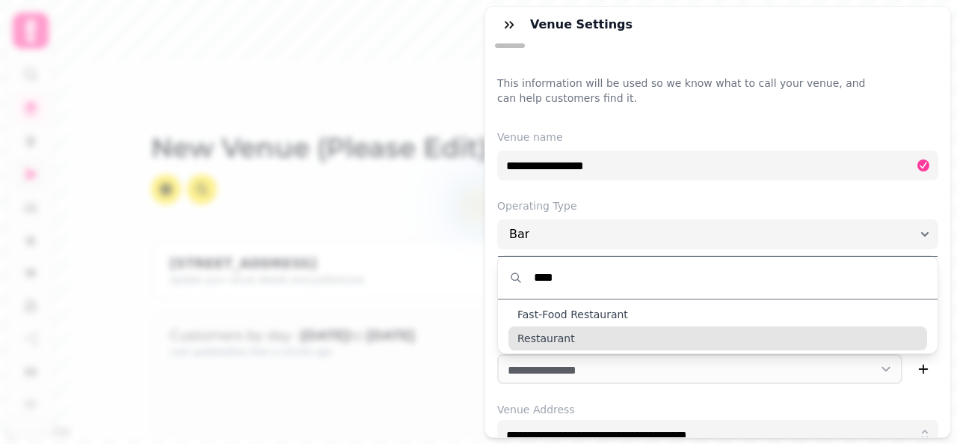
type input "****"
click at [546, 341] on span "Restaurant" at bounding box center [547, 338] width 58 height 15
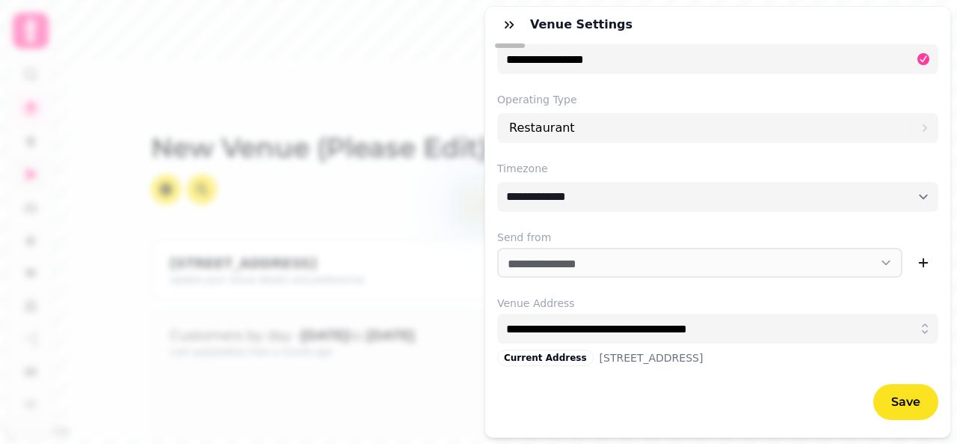
scroll to position [129, 0]
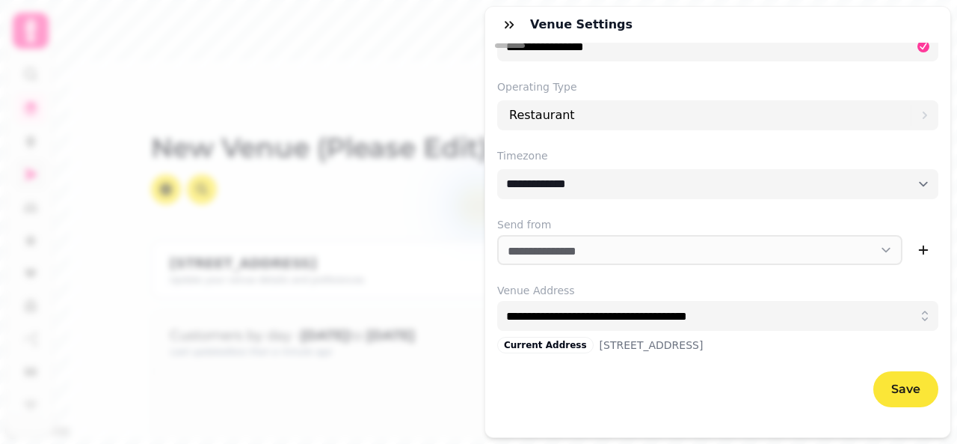
drag, startPoint x: 892, startPoint y: 391, endPoint x: 908, endPoint y: 376, distance: 22.2
drag, startPoint x: 908, startPoint y: 376, endPoint x: 797, endPoint y: 417, distance: 117.8
click at [797, 417] on div "**********" at bounding box center [717, 180] width 465 height 513
click at [921, 373] on button "Save" at bounding box center [906, 389] width 65 height 36
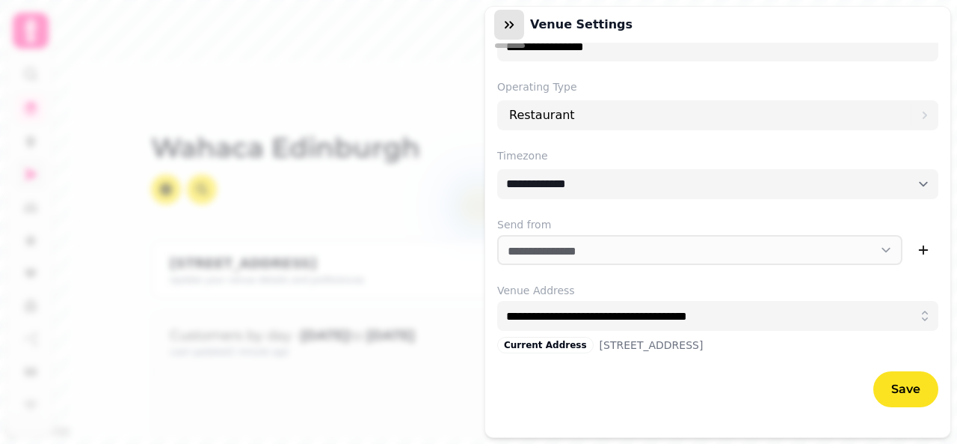
drag, startPoint x: 666, startPoint y: 22, endPoint x: 509, endPoint y: 25, distance: 157.9
click at [509, 25] on icon "button" at bounding box center [509, 24] width 15 height 15
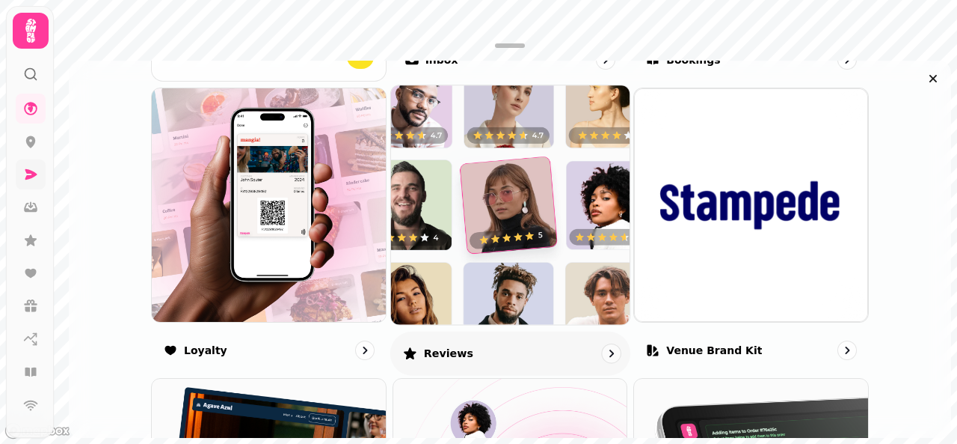
scroll to position [858, 0]
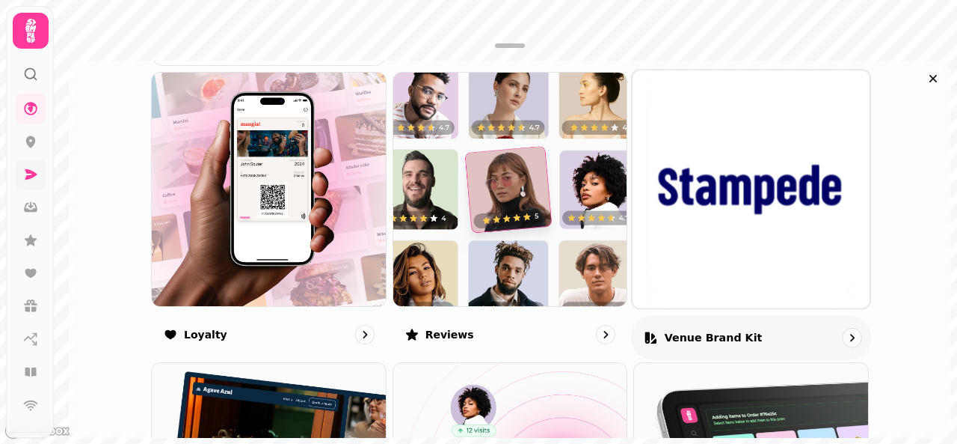
drag, startPoint x: 724, startPoint y: 186, endPoint x: 657, endPoint y: 341, distance: 168.8
click at [657, 341] on div "Venue brand kit" at bounding box center [703, 336] width 119 height 15
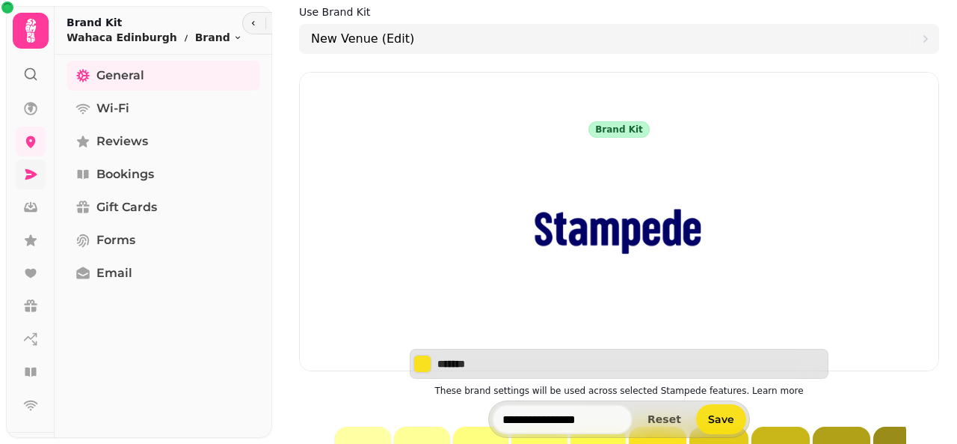
click at [608, 233] on img at bounding box center [619, 231] width 239 height 187
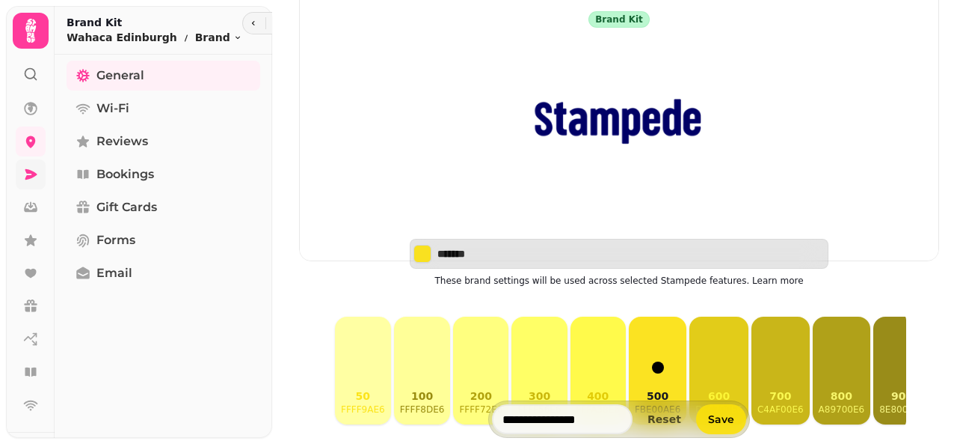
scroll to position [111, 0]
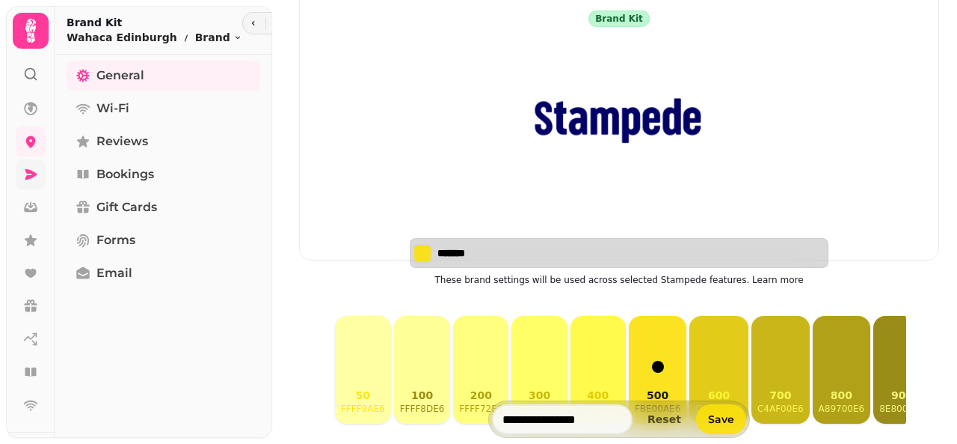
click at [515, 246] on input "*******" at bounding box center [490, 252] width 105 height 15
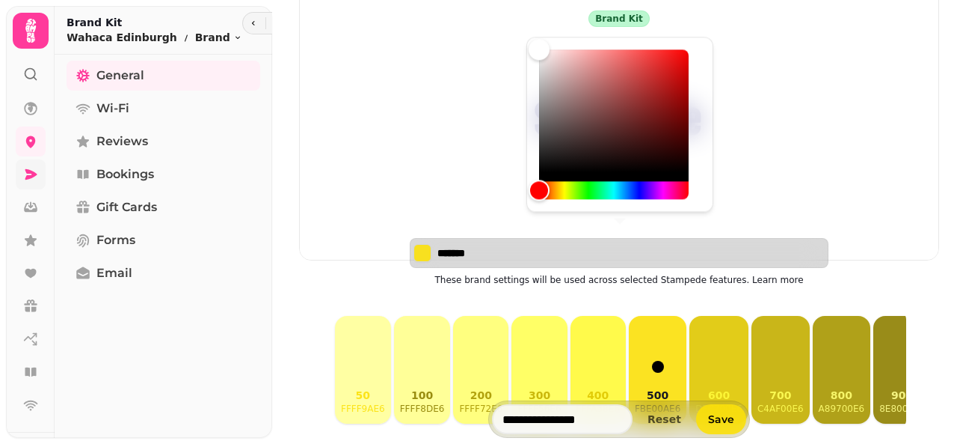
click at [515, 246] on input "*******" at bounding box center [490, 252] width 105 height 15
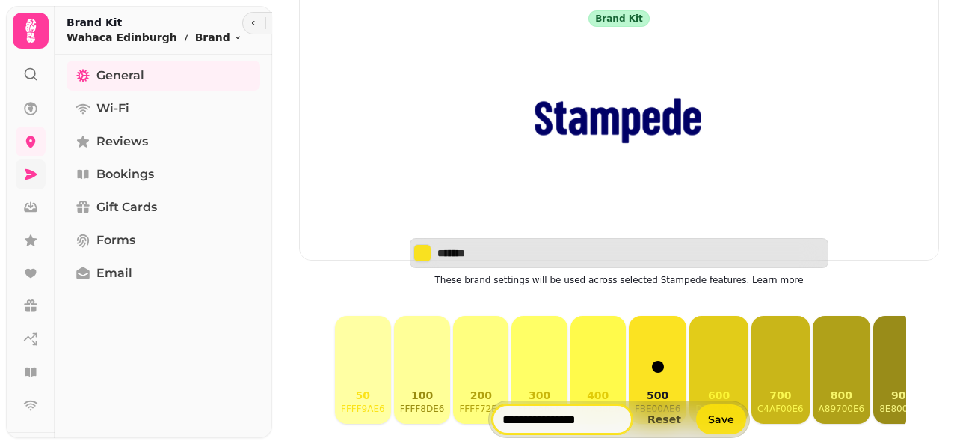
click at [582, 407] on input "**********" at bounding box center [562, 419] width 141 height 30
drag, startPoint x: 592, startPoint y: 424, endPoint x: 458, endPoint y: 423, distance: 134.6
click at [458, 423] on div "**********" at bounding box center [619, 418] width 640 height 37
type input "**********"
click at [721, 424] on span "Save" at bounding box center [721, 419] width 26 height 10
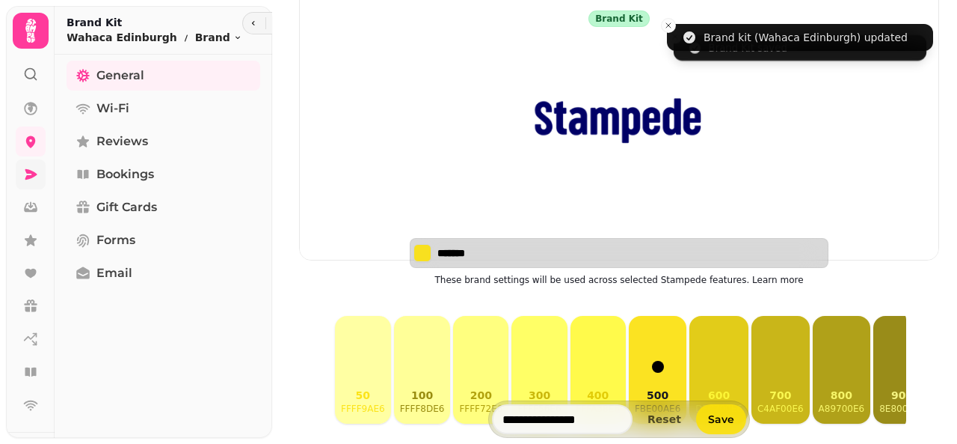
click at [512, 261] on div "*******" at bounding box center [619, 253] width 419 height 30
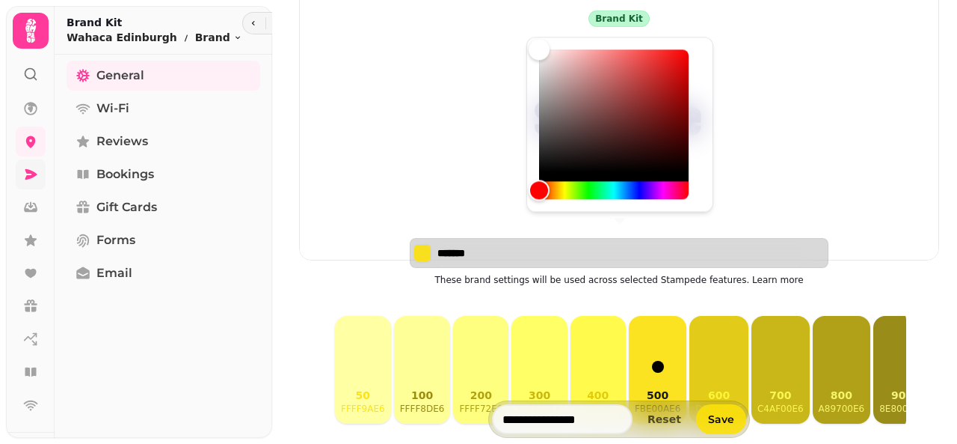
click at [489, 247] on input "*******" at bounding box center [490, 252] width 105 height 15
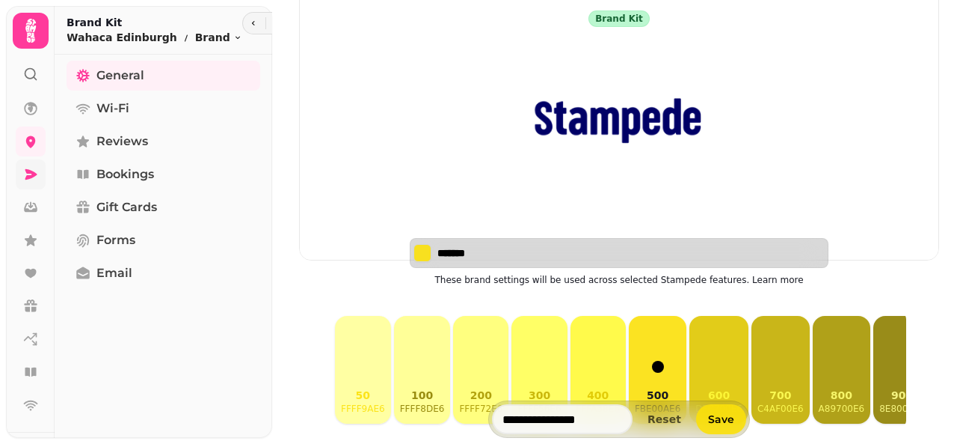
click at [489, 247] on input "*******" at bounding box center [490, 252] width 105 height 15
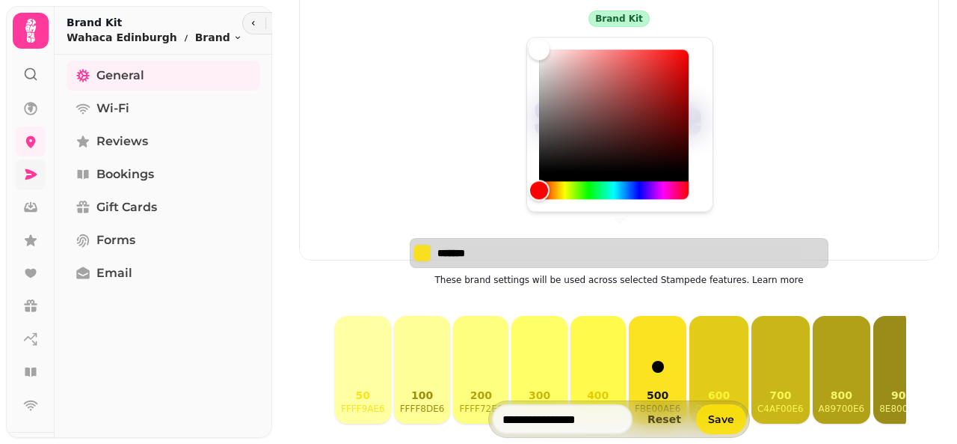
click at [489, 247] on input "*******" at bounding box center [490, 252] width 105 height 15
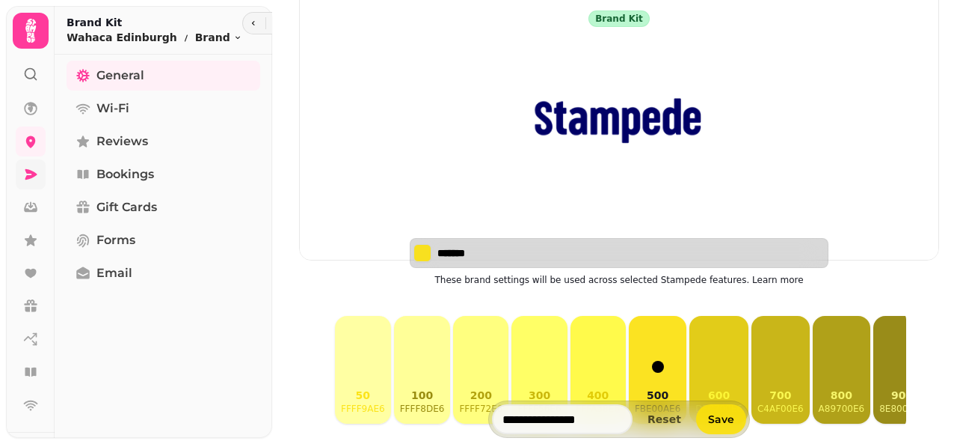
click at [489, 247] on input "*******" at bounding box center [490, 252] width 105 height 15
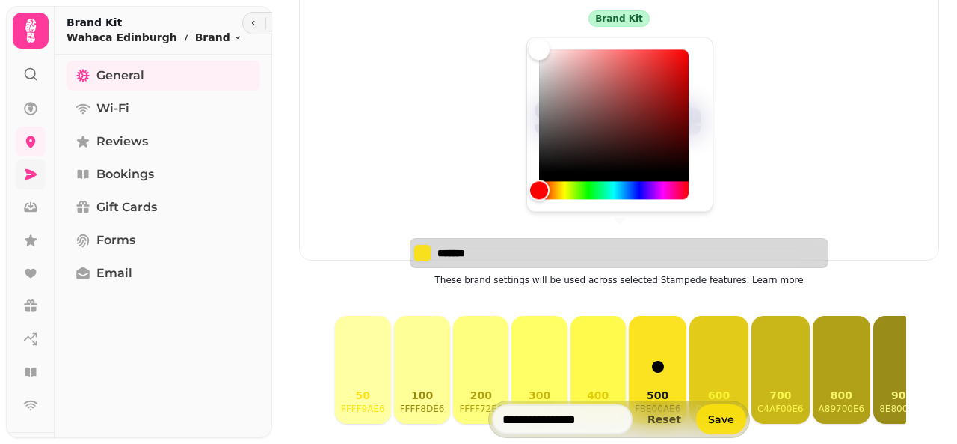
click at [489, 247] on input "*******" at bounding box center [490, 252] width 105 height 15
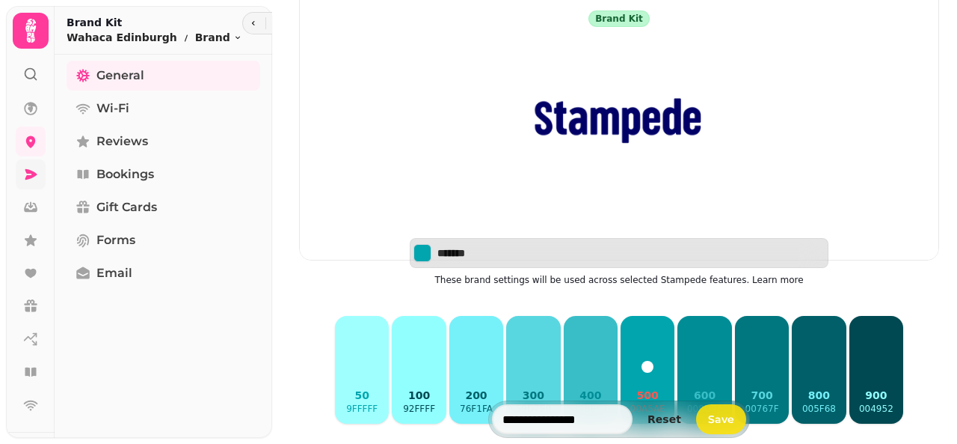
type input "*******"
click at [591, 352] on button "400 39bec7" at bounding box center [591, 370] width 54 height 108
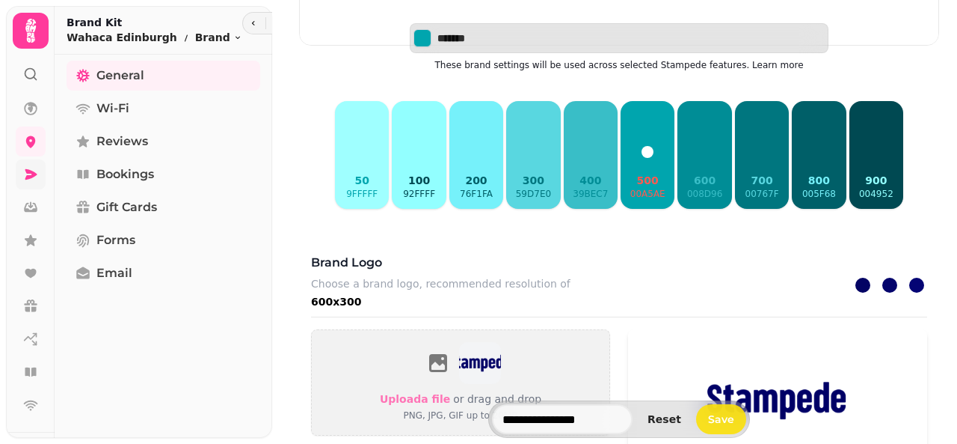
scroll to position [436, 0]
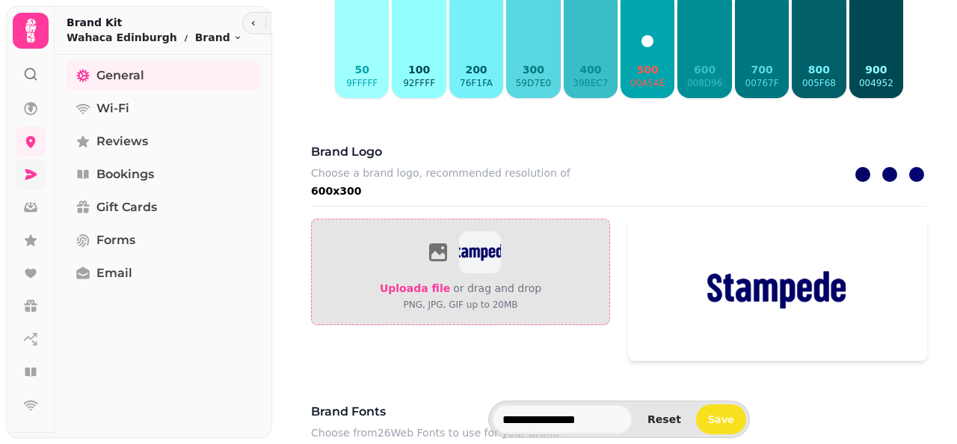
click at [414, 282] on span "Upload a file" at bounding box center [415, 288] width 70 height 12
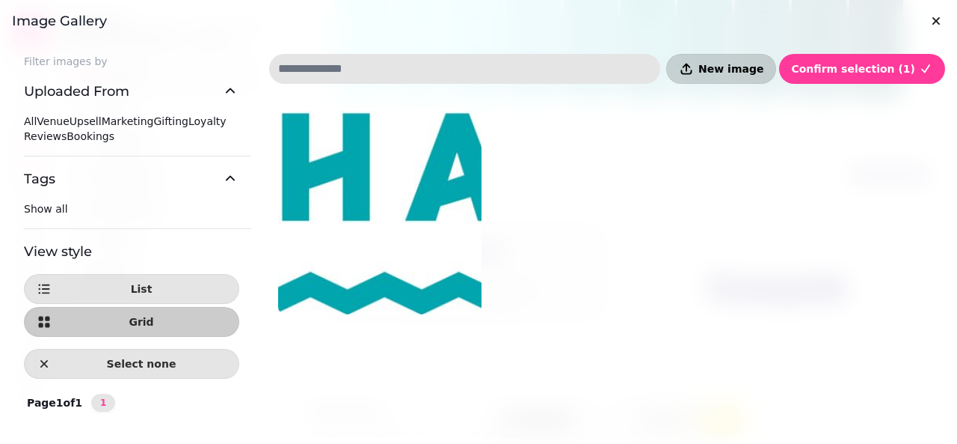
click at [745, 67] on span "New image" at bounding box center [731, 69] width 65 height 10
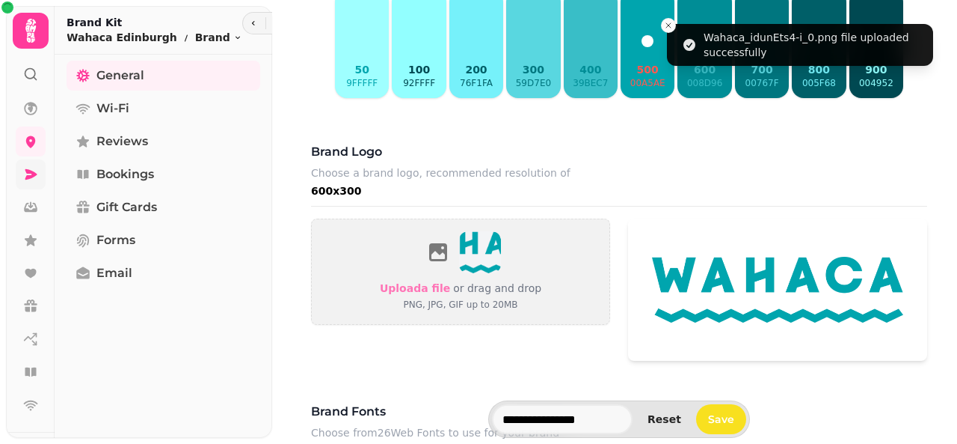
scroll to position [449, 0]
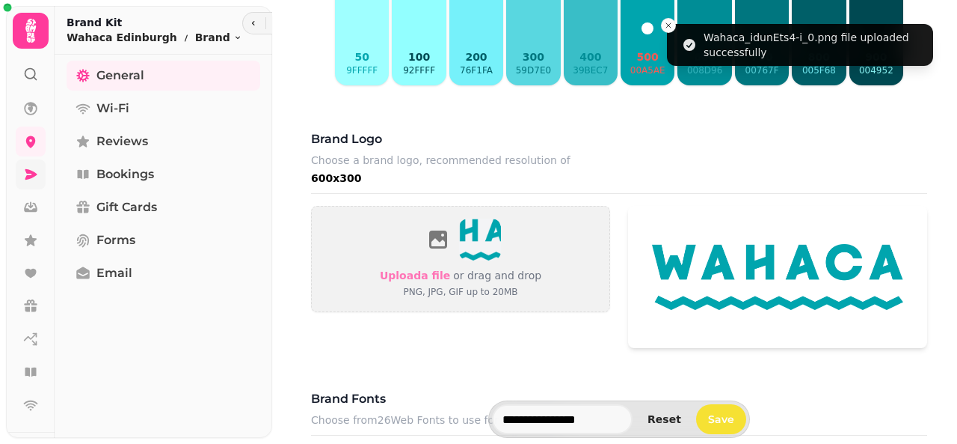
click at [714, 411] on button "Save" at bounding box center [721, 419] width 50 height 30
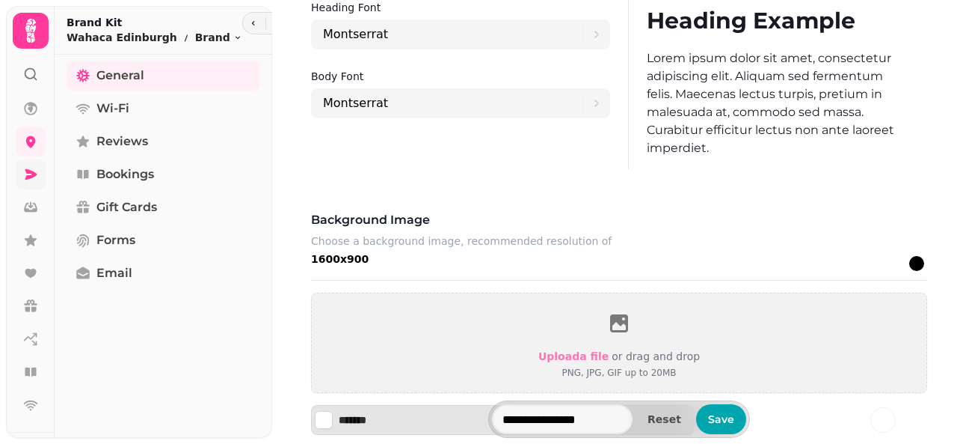
scroll to position [824, 0]
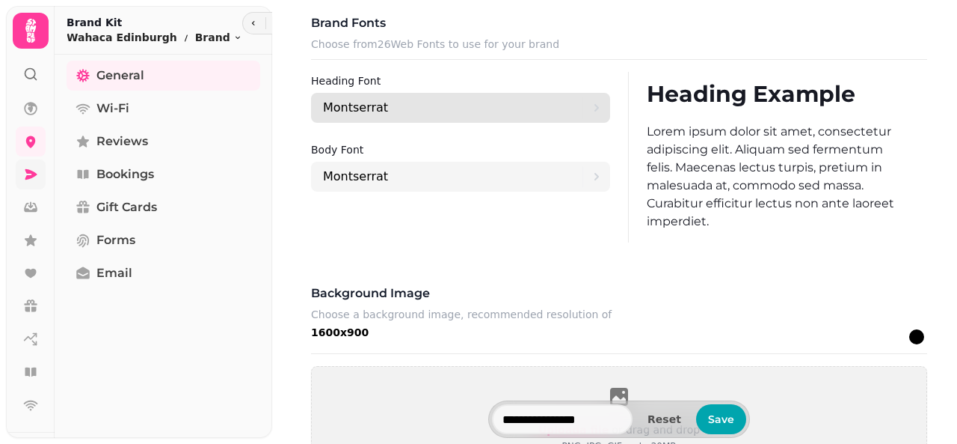
click at [378, 93] on div "Montserrat" at bounding box center [453, 108] width 260 height 30
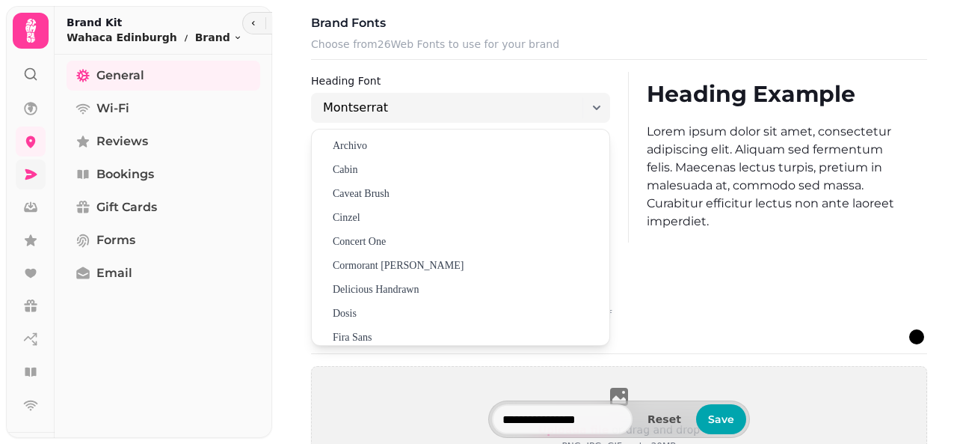
click at [758, 202] on p "Lorem ipsum dolor sit amet, consectetur adipiscing elit. Aliquam sed fermentum …" at bounding box center [778, 177] width 263 height 108
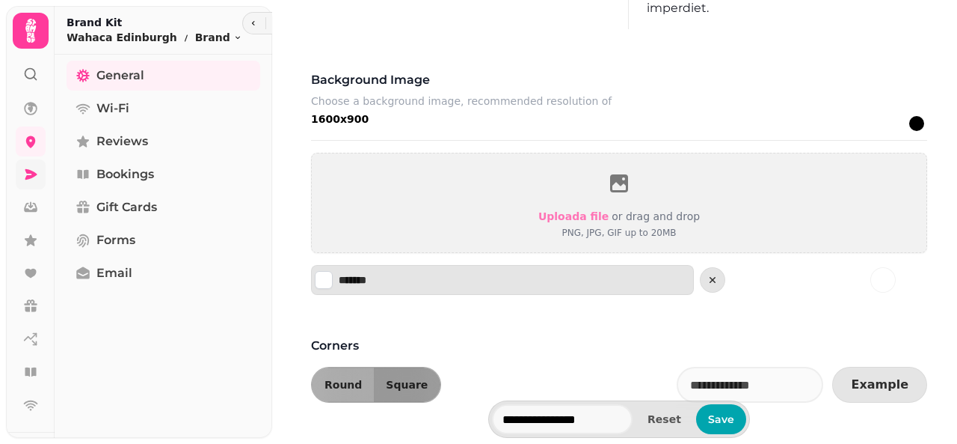
scroll to position [1039, 0]
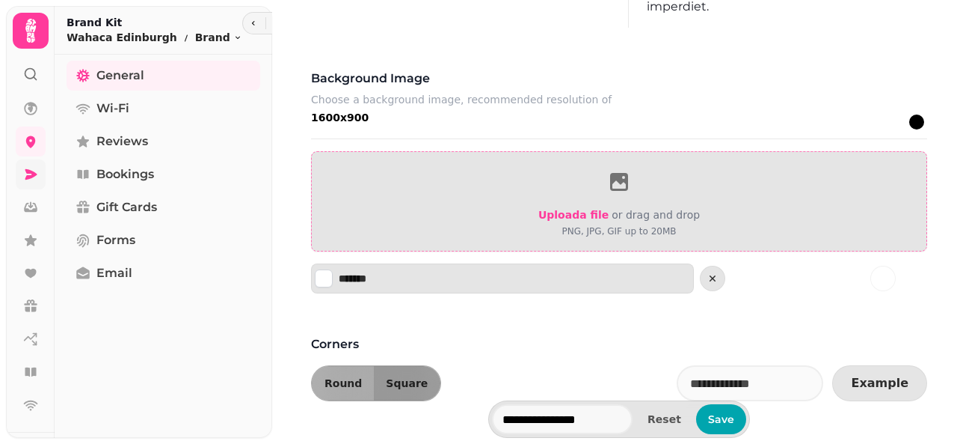
click at [564, 209] on span "Upload a file" at bounding box center [574, 215] width 70 height 12
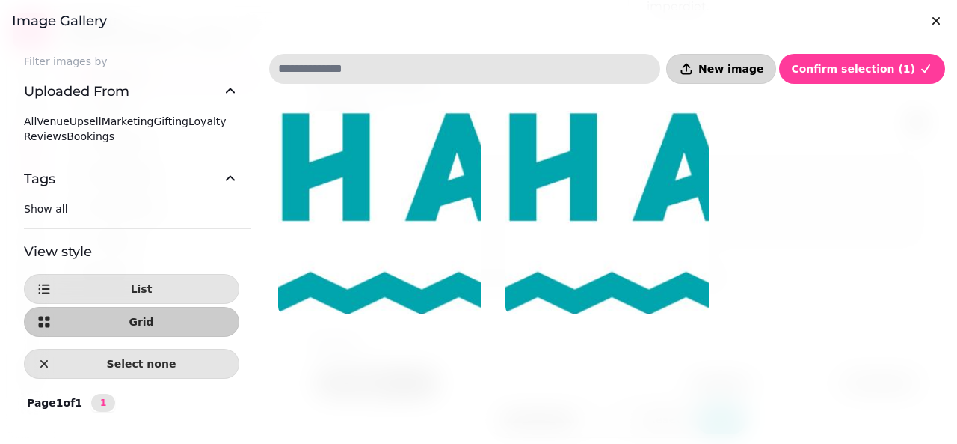
click at [739, 68] on span "New image" at bounding box center [731, 69] width 65 height 10
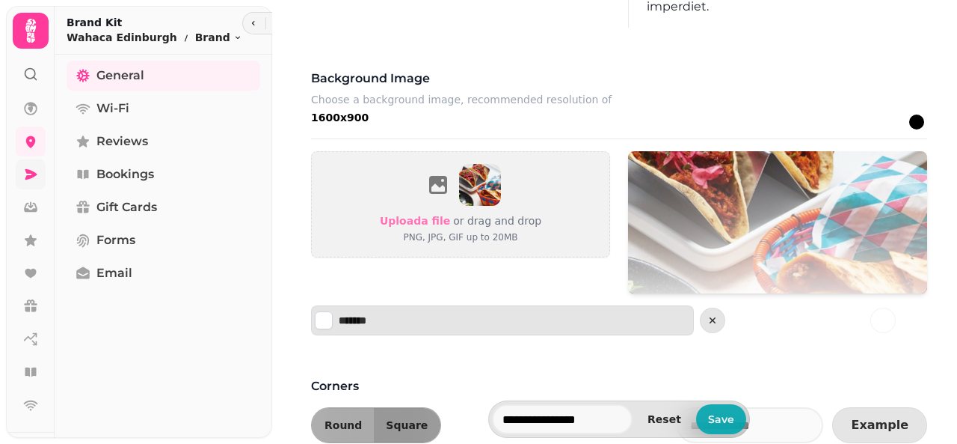
click at [711, 429] on button "Save" at bounding box center [721, 419] width 50 height 30
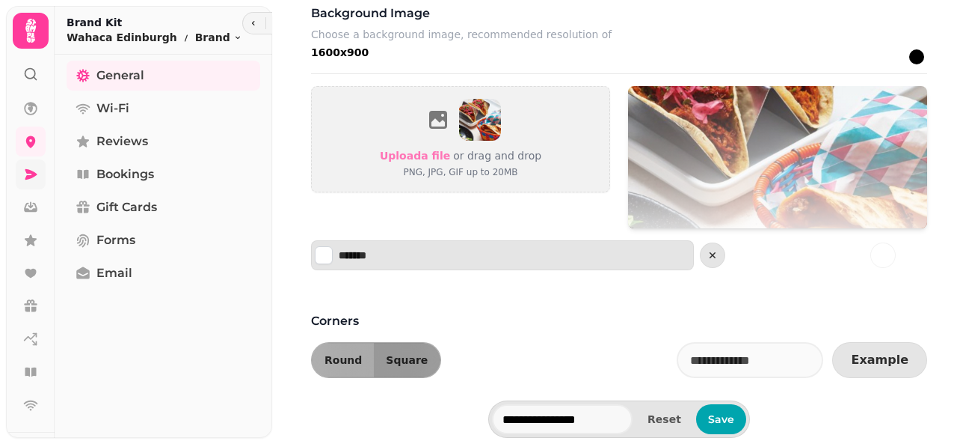
scroll to position [1093, 0]
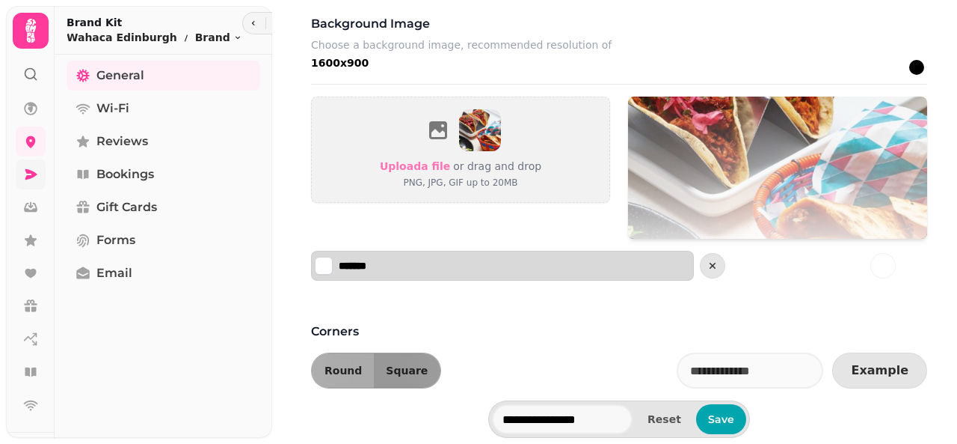
click at [518, 251] on div "*******" at bounding box center [502, 266] width 383 height 30
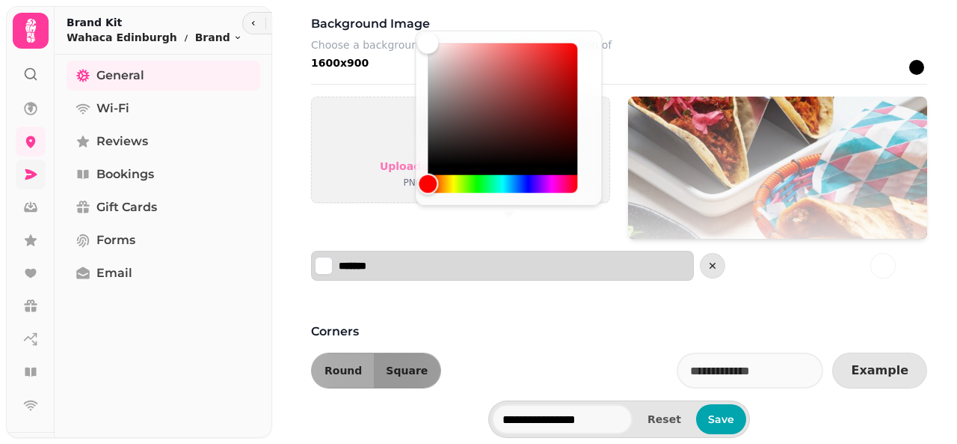
click at [418, 251] on div "*******" at bounding box center [502, 266] width 383 height 30
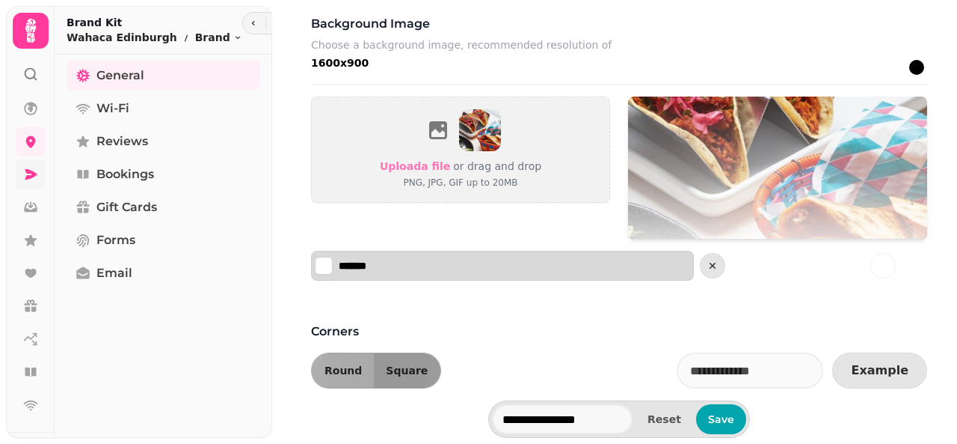
click at [401, 258] on input "*******" at bounding box center [391, 265] width 105 height 15
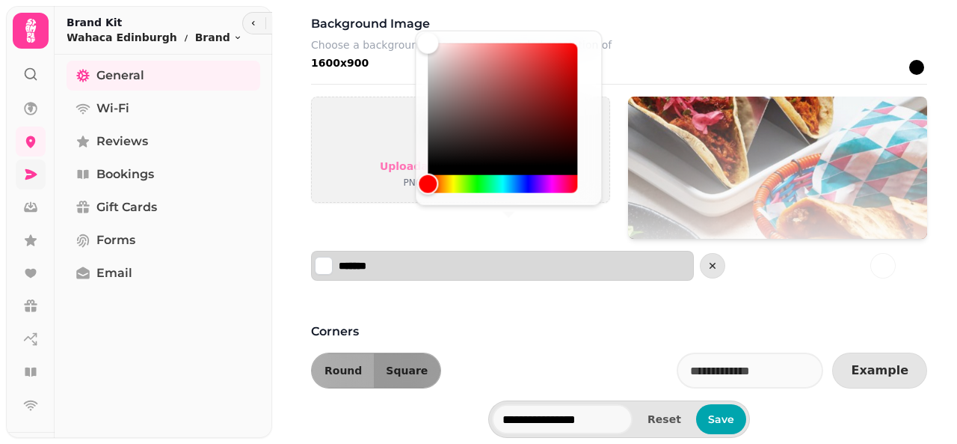
drag, startPoint x: 401, startPoint y: 248, endPoint x: 364, endPoint y: 251, distance: 36.7
click at [364, 258] on input "*******" at bounding box center [391, 265] width 105 height 15
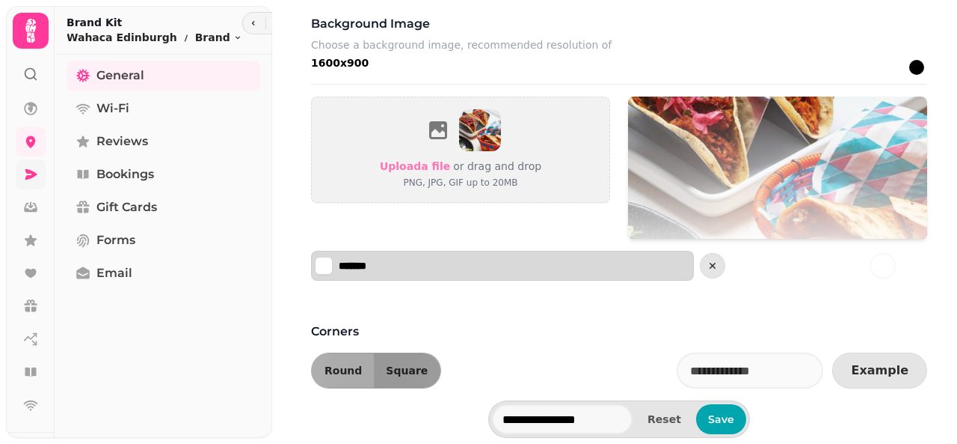
click at [384, 258] on input "*******" at bounding box center [391, 265] width 105 height 15
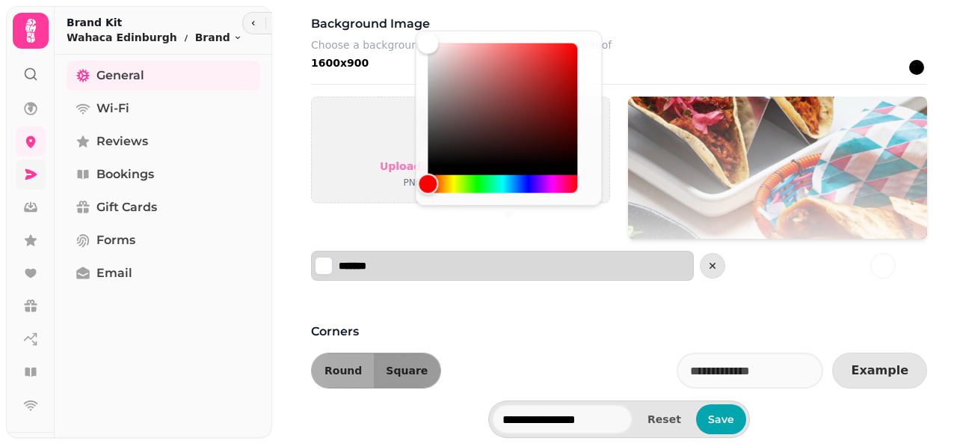
drag, startPoint x: 384, startPoint y: 249, endPoint x: 339, endPoint y: 260, distance: 46.8
click at [339, 260] on div "*******" at bounding box center [502, 266] width 383 height 30
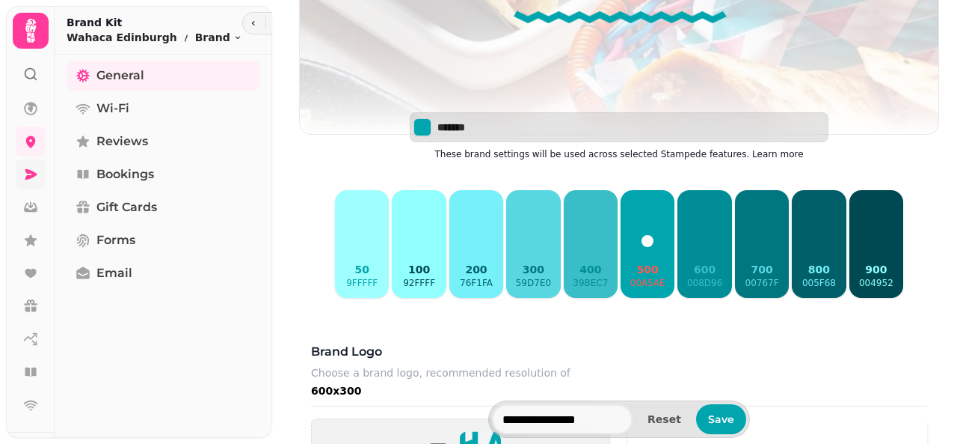
scroll to position [196, 0]
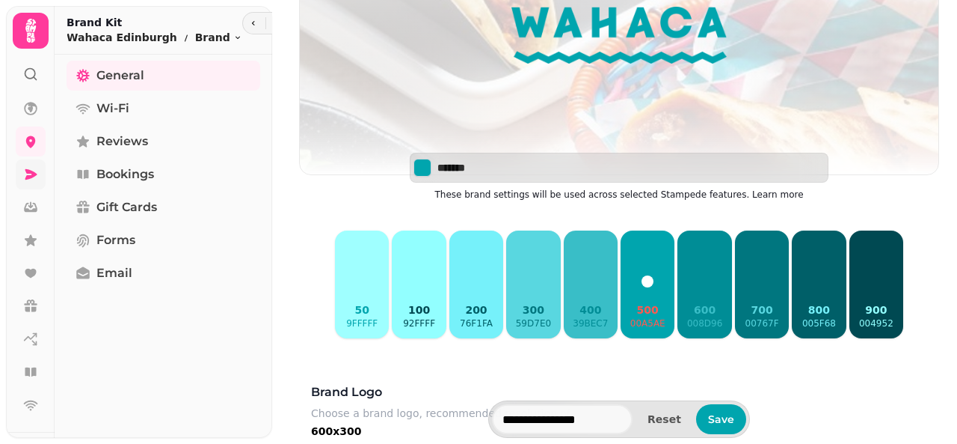
click at [755, 294] on button "700 00767f" at bounding box center [762, 284] width 54 height 108
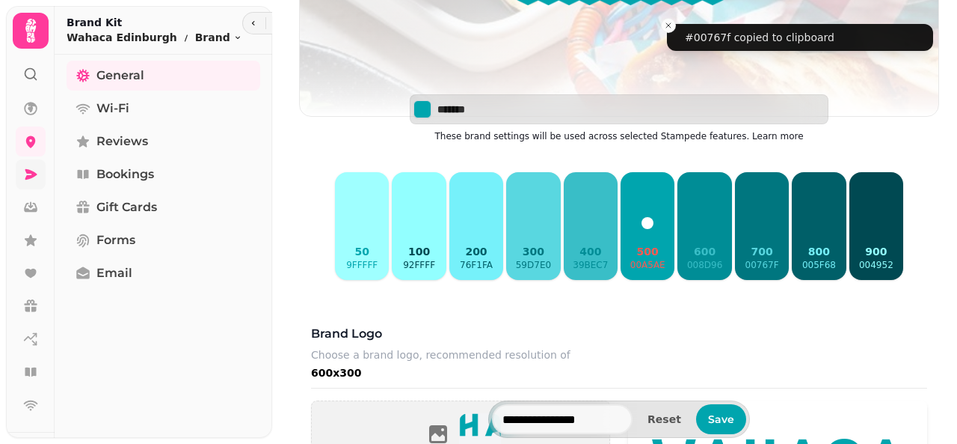
scroll to position [277, 0]
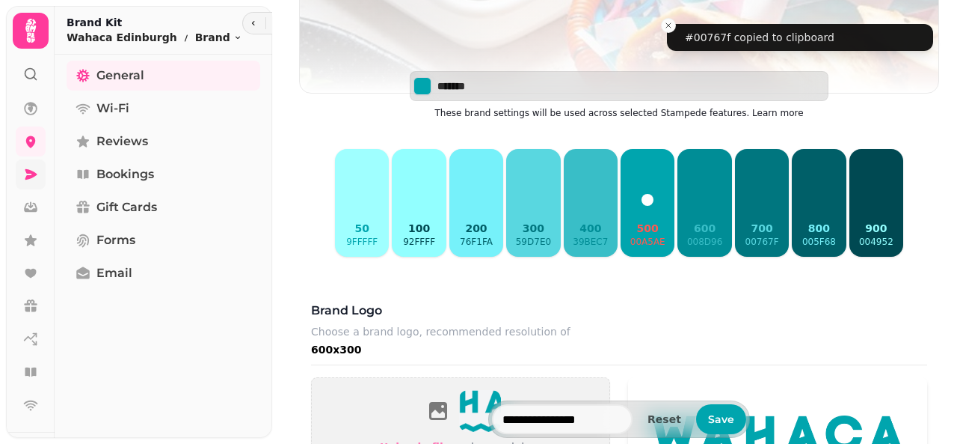
click at [817, 212] on button "800 005f68" at bounding box center [819, 203] width 54 height 108
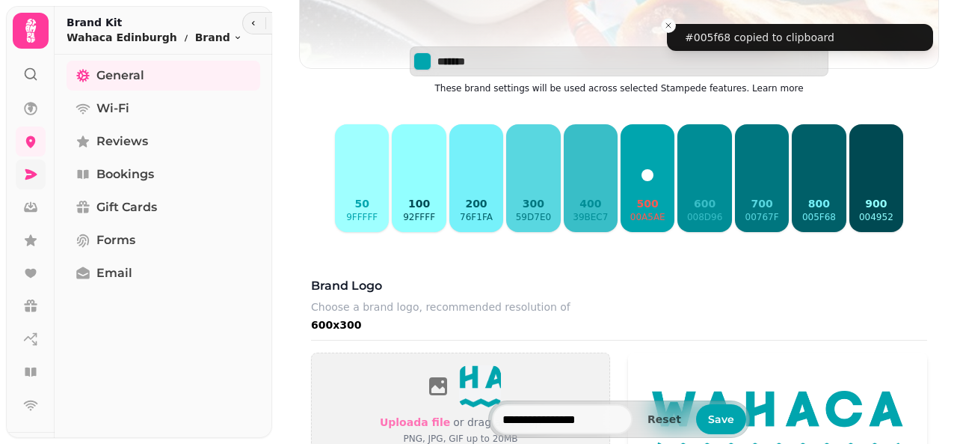
scroll to position [290, 0]
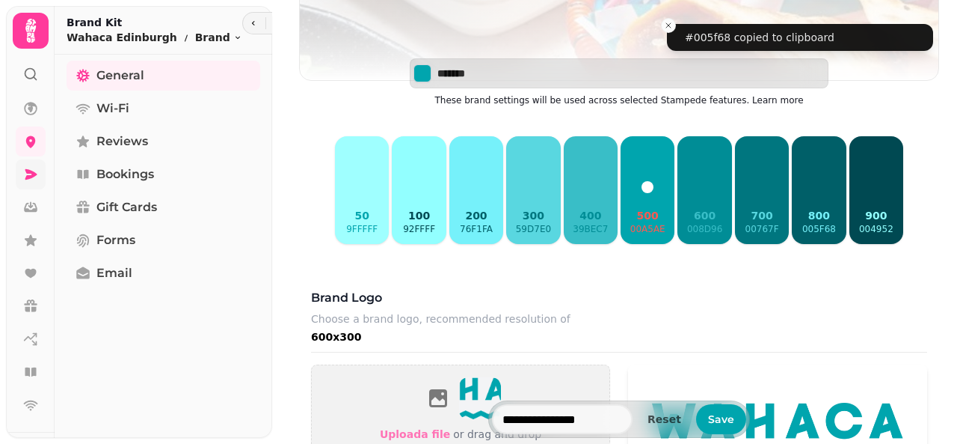
click at [579, 182] on button "400 39bec7" at bounding box center [591, 190] width 54 height 108
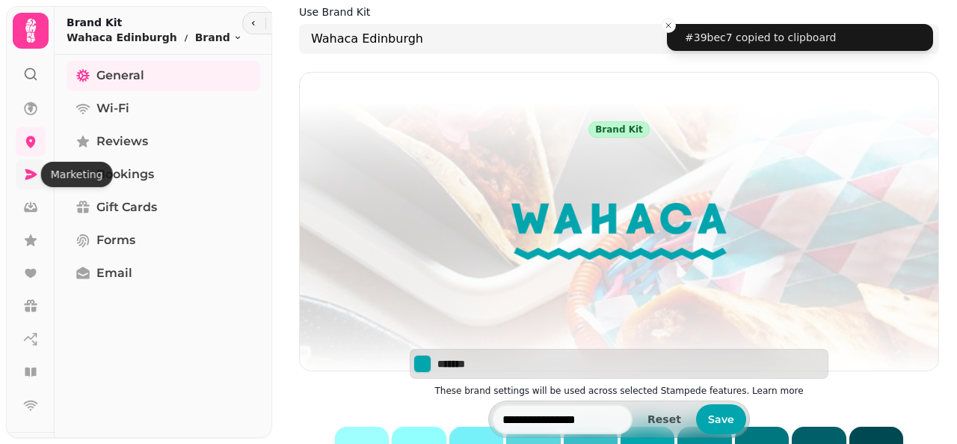
click at [31, 171] on icon at bounding box center [31, 174] width 12 height 10
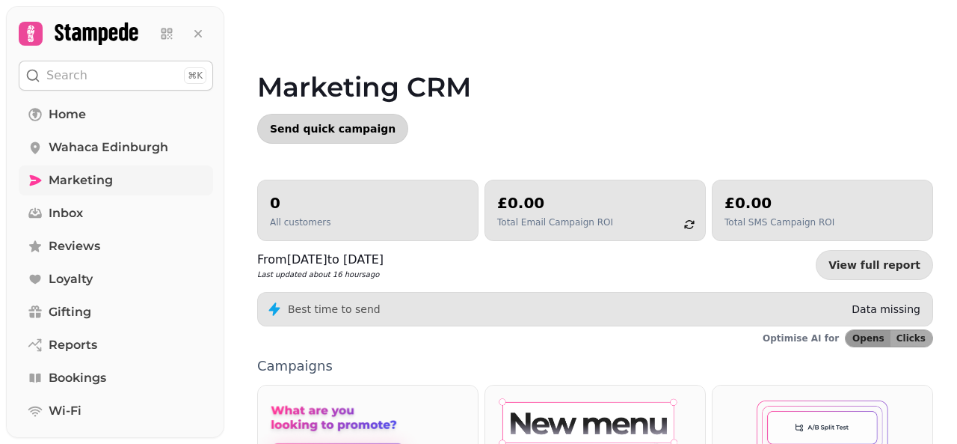
click at [326, 129] on span "Send quick campaign" at bounding box center [333, 128] width 126 height 10
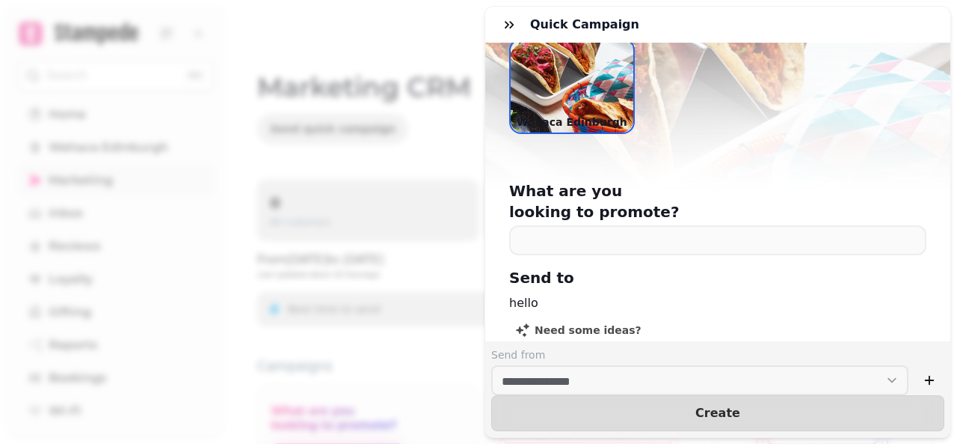
scroll to position [154, 0]
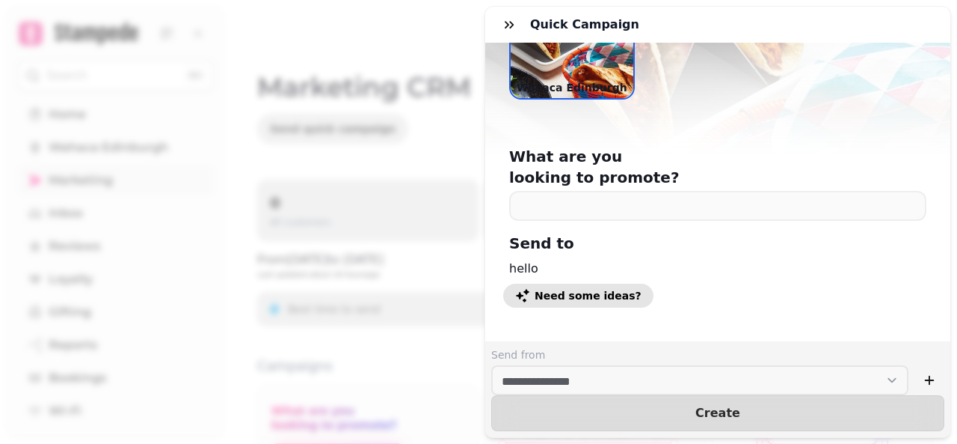
click at [601, 294] on span "Need some ideas?" at bounding box center [588, 295] width 107 height 10
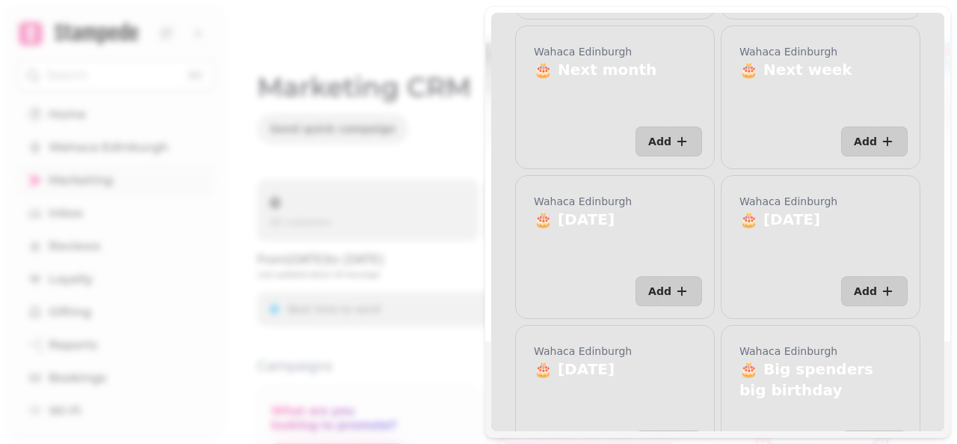
scroll to position [0, 0]
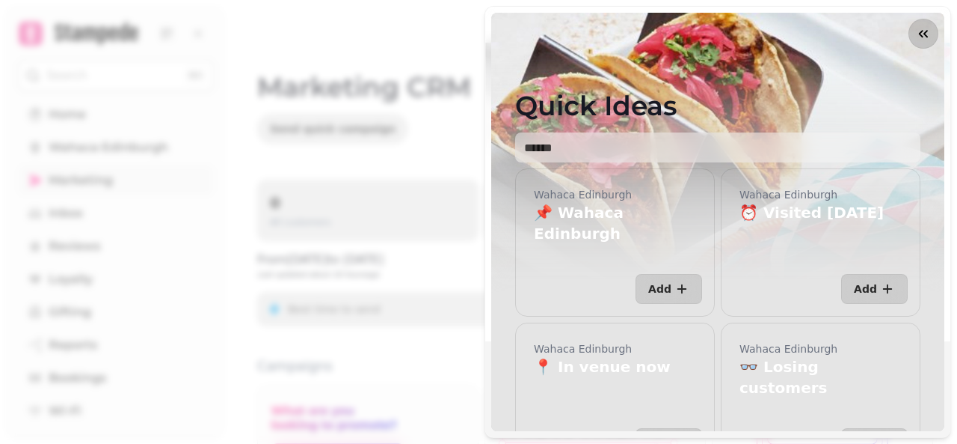
click at [918, 39] on icon "button" at bounding box center [923, 33] width 15 height 15
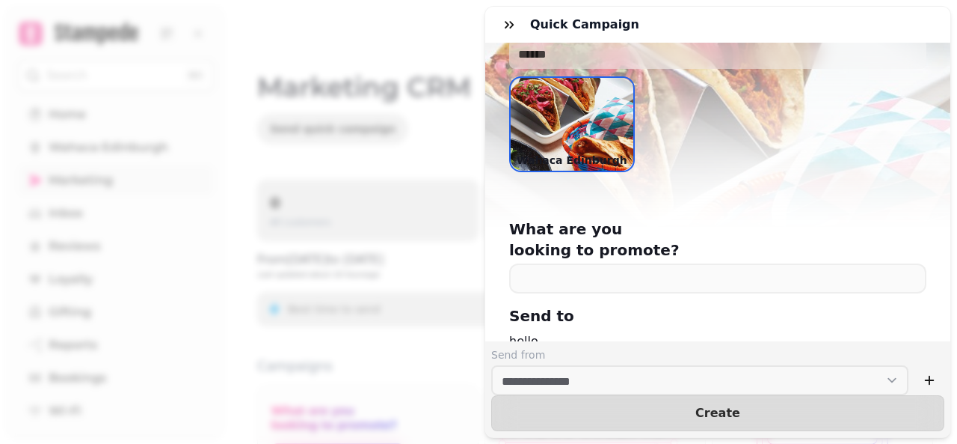
scroll to position [82, 0]
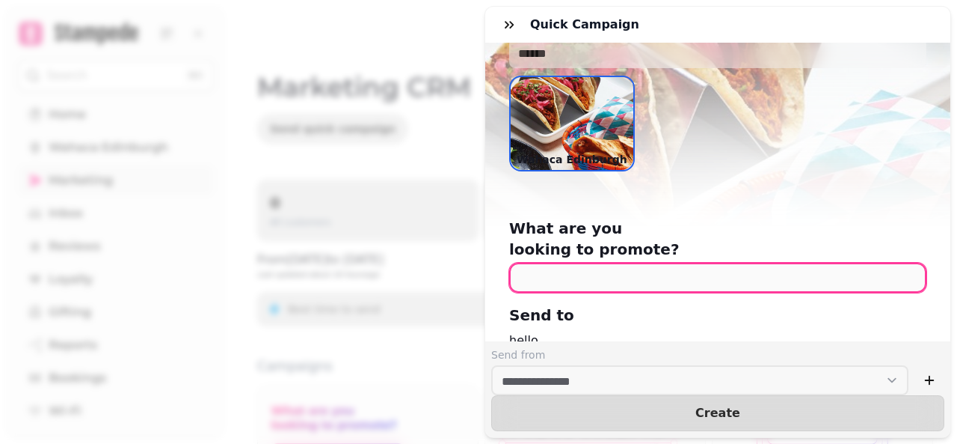
click at [589, 263] on input "text" at bounding box center [717, 278] width 417 height 30
type input "*"
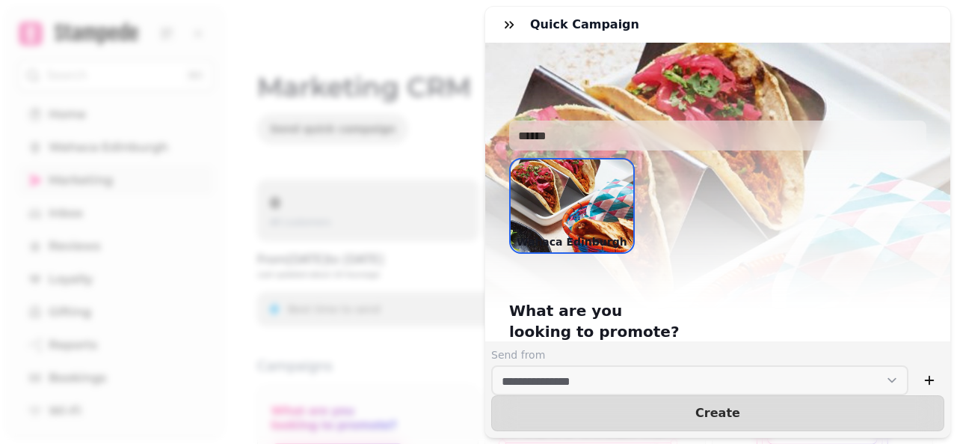
scroll to position [2, 0]
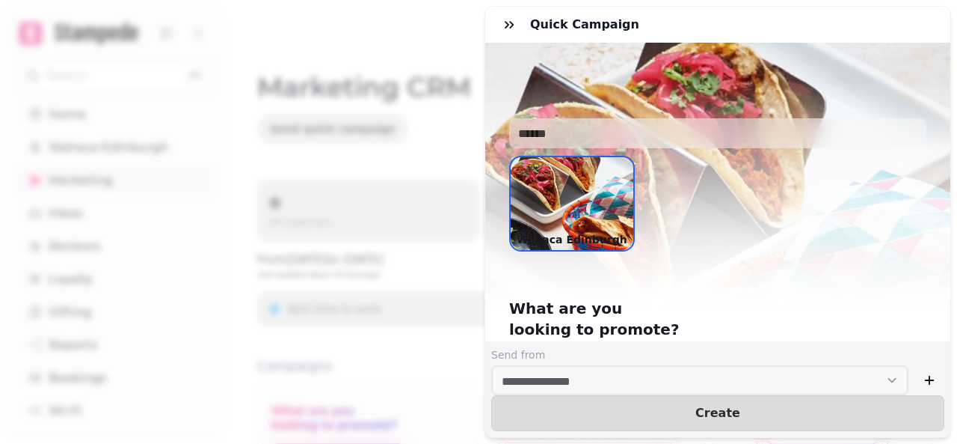
type input "**********"
click at [555, 170] on img at bounding box center [572, 203] width 123 height 93
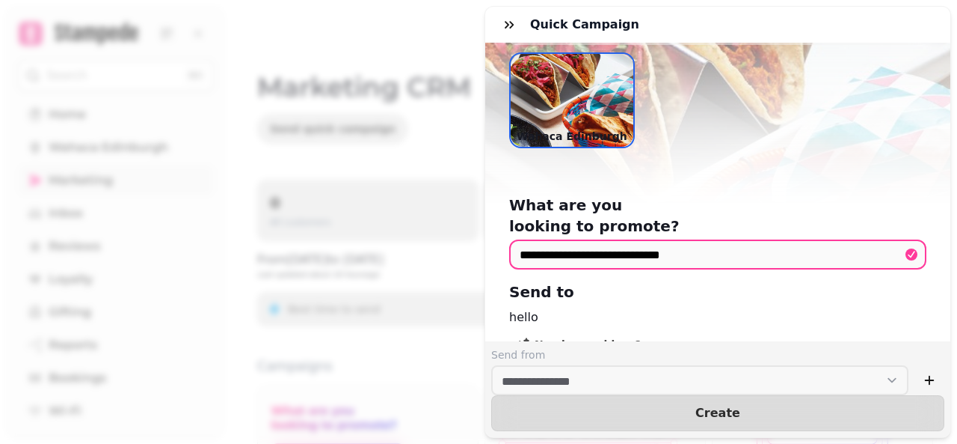
scroll to position [160, 0]
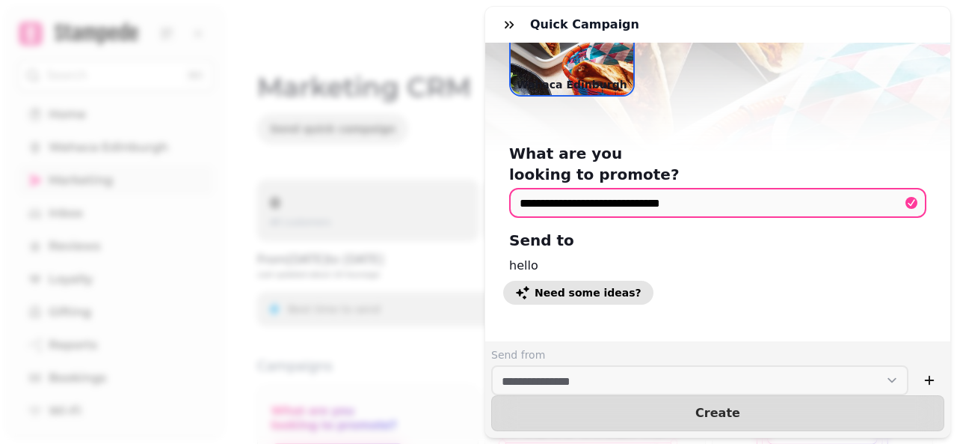
click at [561, 287] on span "Need some ideas?" at bounding box center [588, 292] width 107 height 10
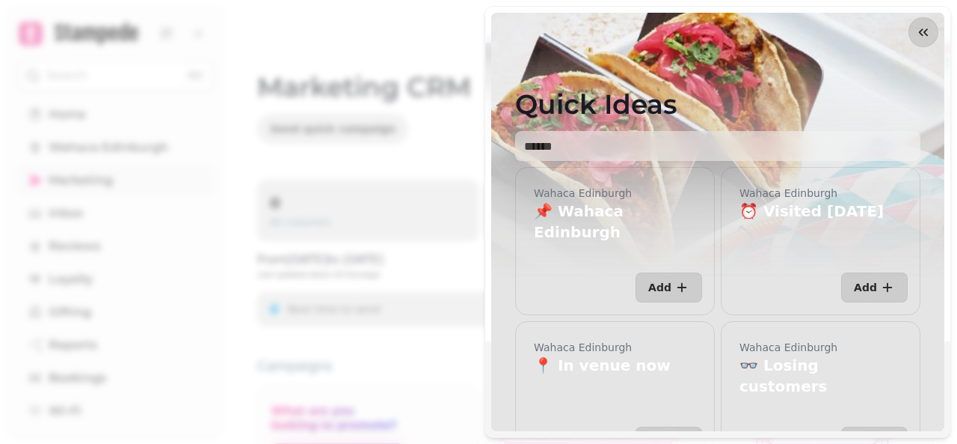
scroll to position [0, 0]
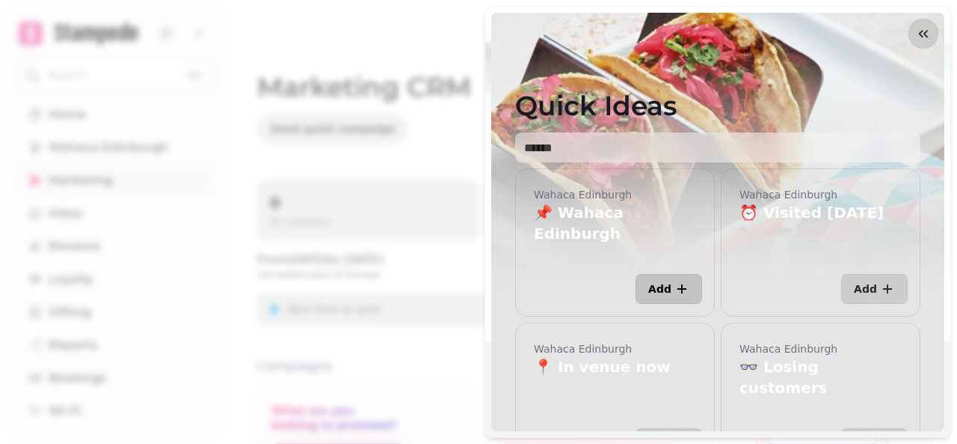
click at [661, 283] on span "Add" at bounding box center [659, 288] width 23 height 10
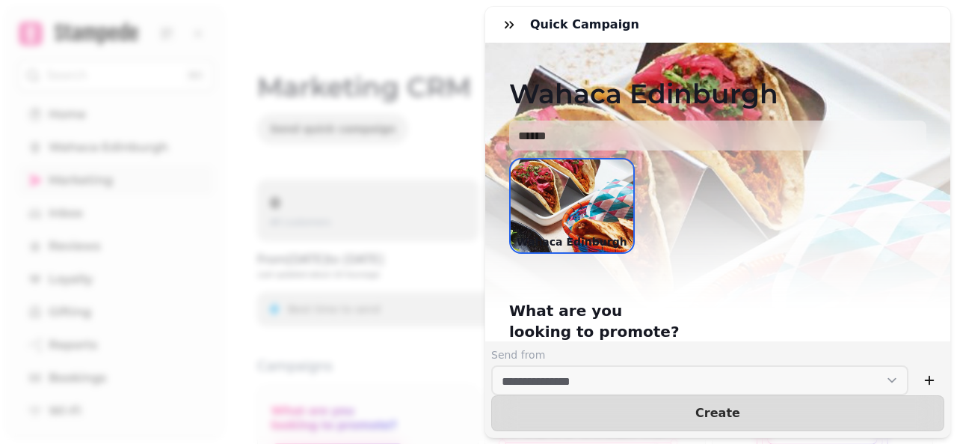
scroll to position [210, 0]
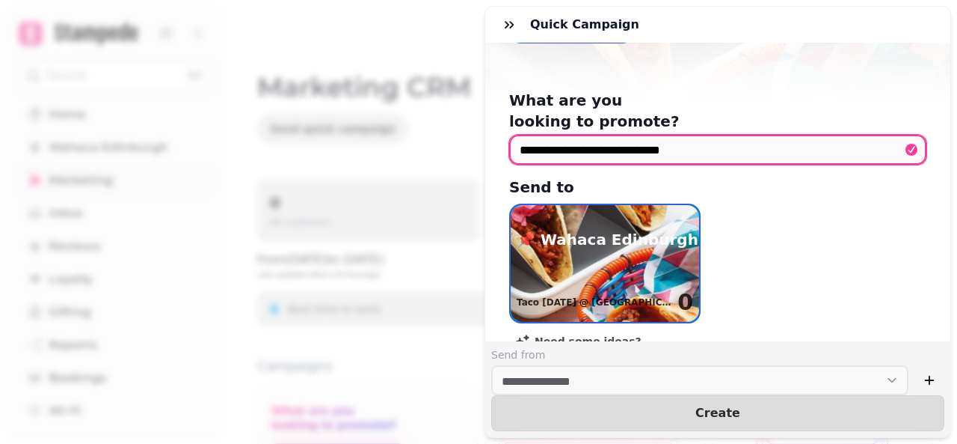
click at [591, 135] on input "**********" at bounding box center [717, 150] width 417 height 30
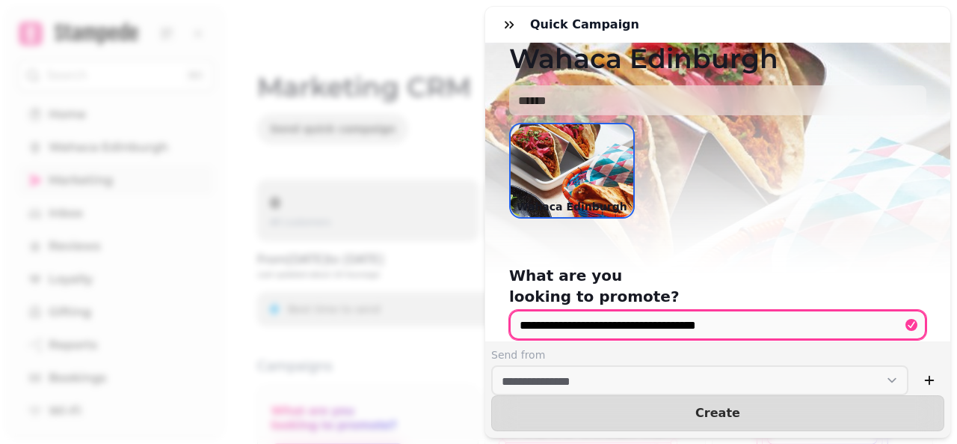
scroll to position [36, 0]
type input "**********"
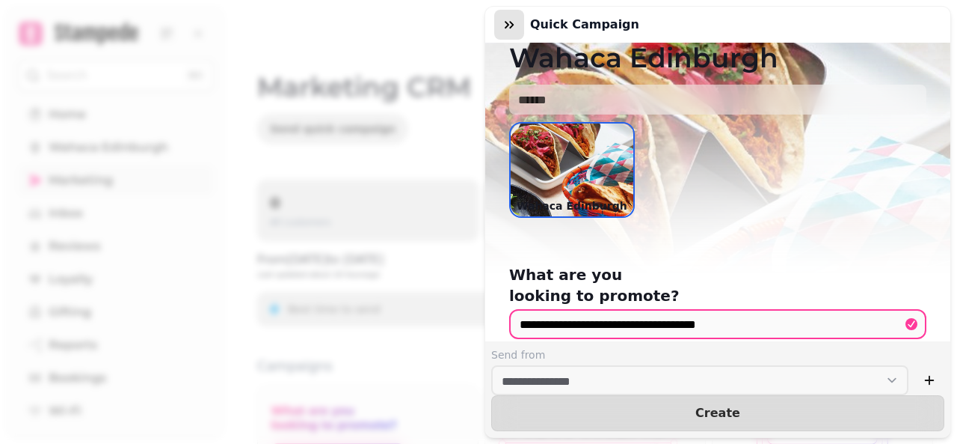
click at [512, 28] on icon "button" at bounding box center [509, 24] width 15 height 15
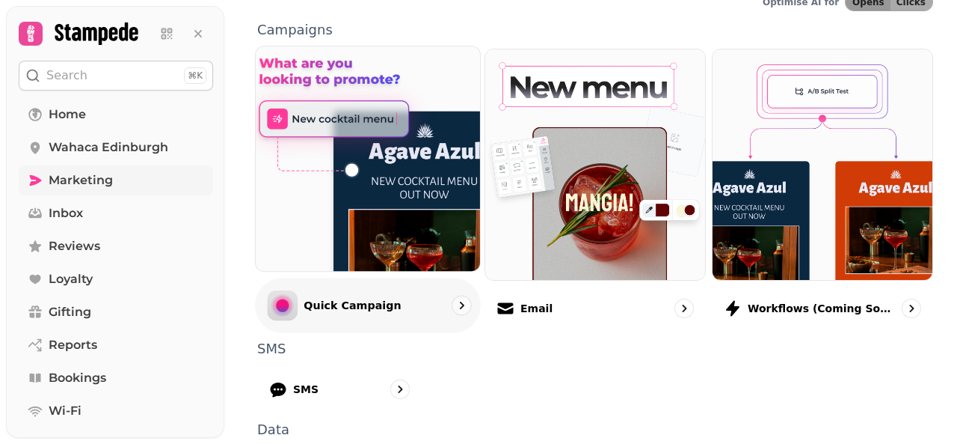
scroll to position [335, 0]
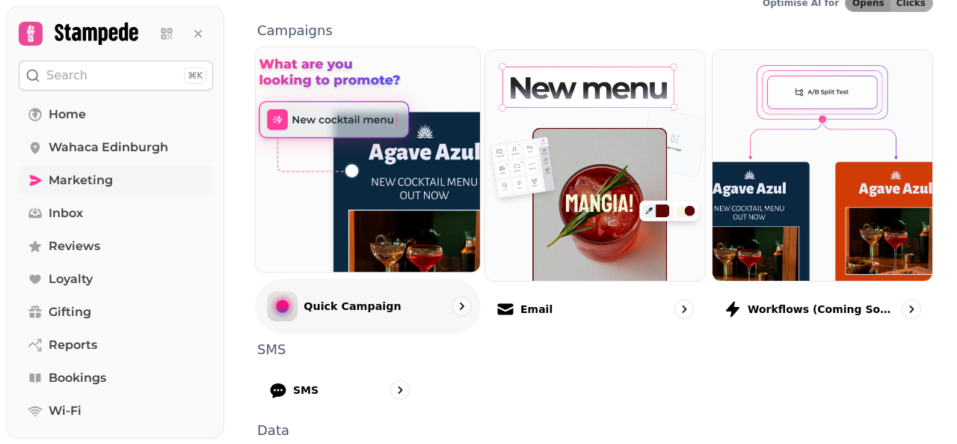
click at [420, 194] on img at bounding box center [368, 159] width 247 height 247
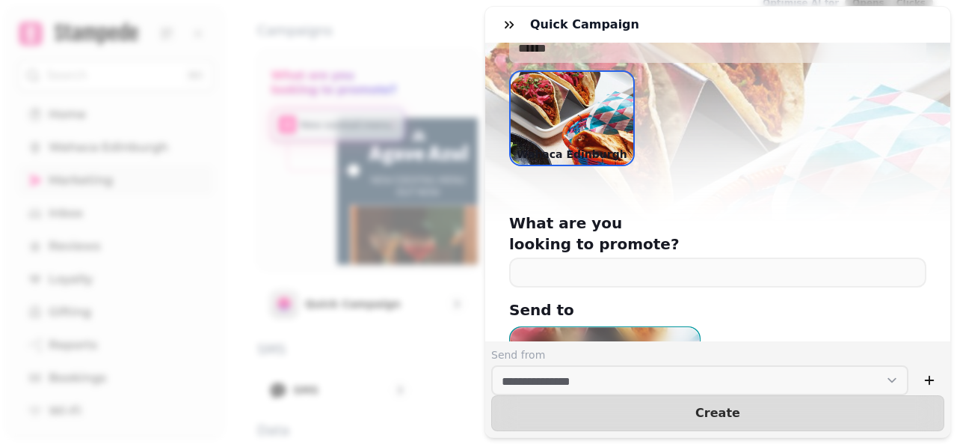
scroll to position [85, 0]
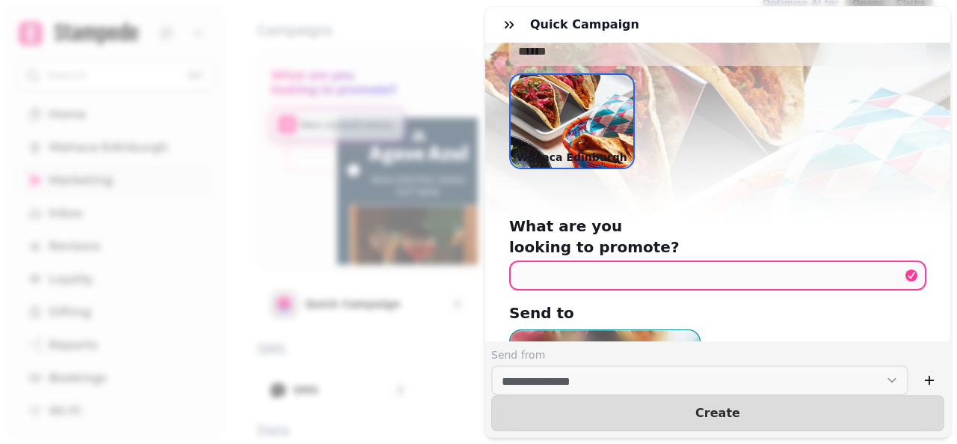
drag, startPoint x: 633, startPoint y: 263, endPoint x: 575, endPoint y: 213, distance: 75.9
click at [575, 213] on div "Wahaca Edinburgh Wahaca [GEOGRAPHIC_DATA]" at bounding box center [717, 86] width 465 height 257
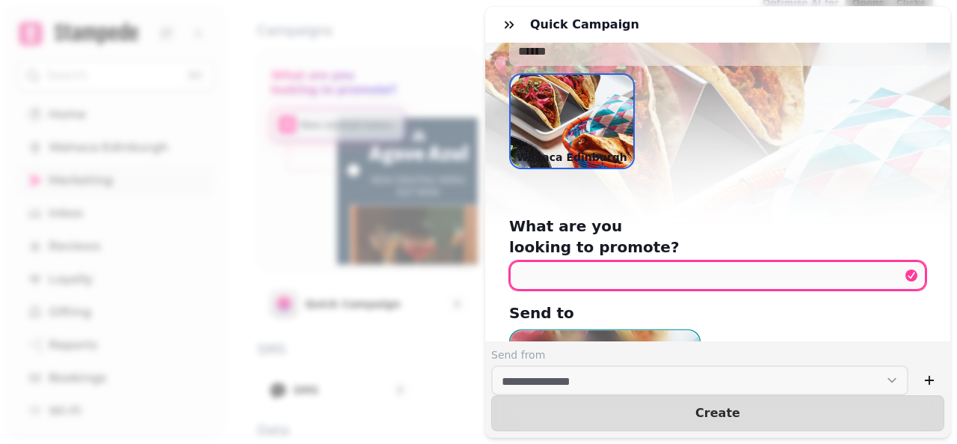
click at [570, 260] on input "text" at bounding box center [717, 275] width 417 height 30
type input "**********"
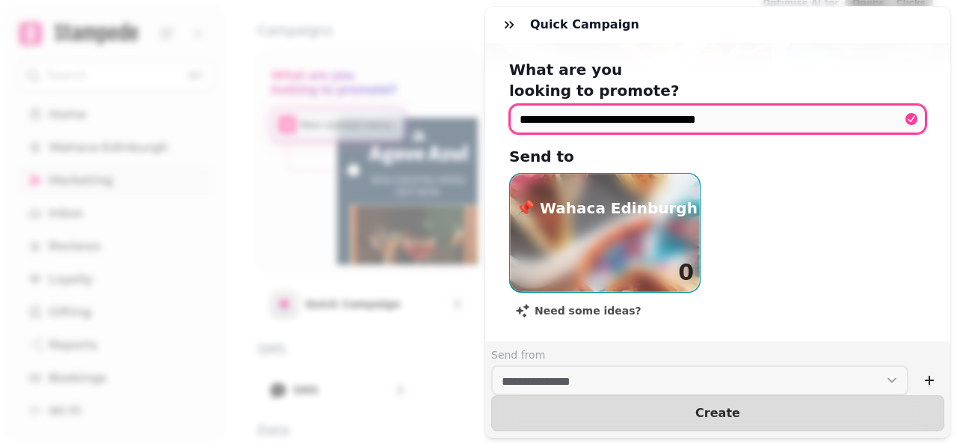
scroll to position [262, 0]
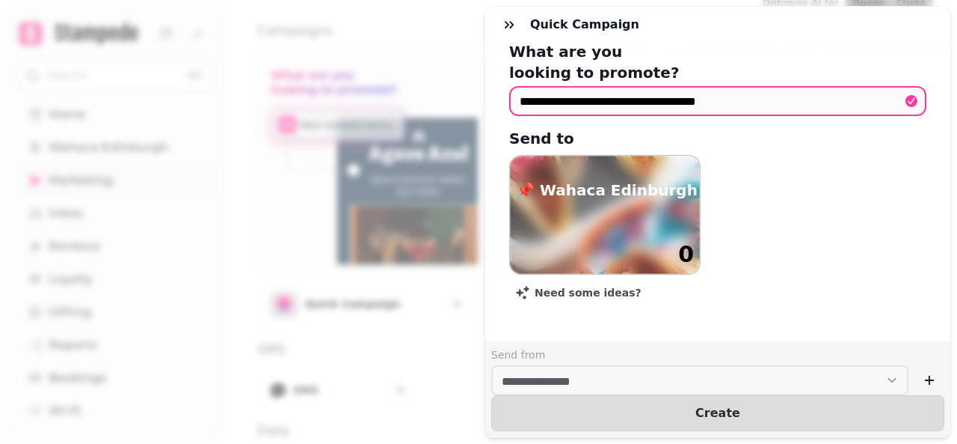
click at [684, 241] on h1 "0" at bounding box center [686, 254] width 16 height 27
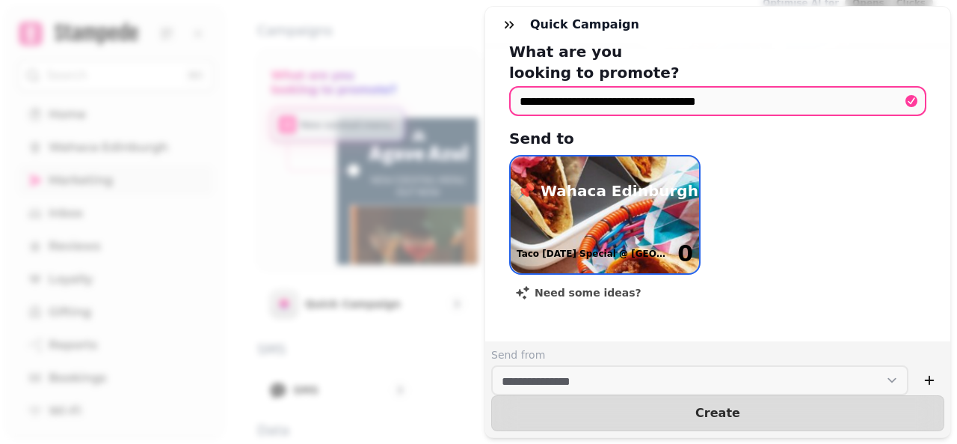
click at [646, 207] on img "button" at bounding box center [605, 214] width 188 height 117
click at [627, 180] on h2 "📌 Wahaca Edinburgh" at bounding box center [608, 190] width 182 height 21
click at [735, 211] on div "📌 Wahaca Edinburgh Taco [DATE] Special @ Wahaca Edinburgh 0" at bounding box center [717, 215] width 417 height 120
click at [661, 211] on img "button" at bounding box center [605, 214] width 188 height 117
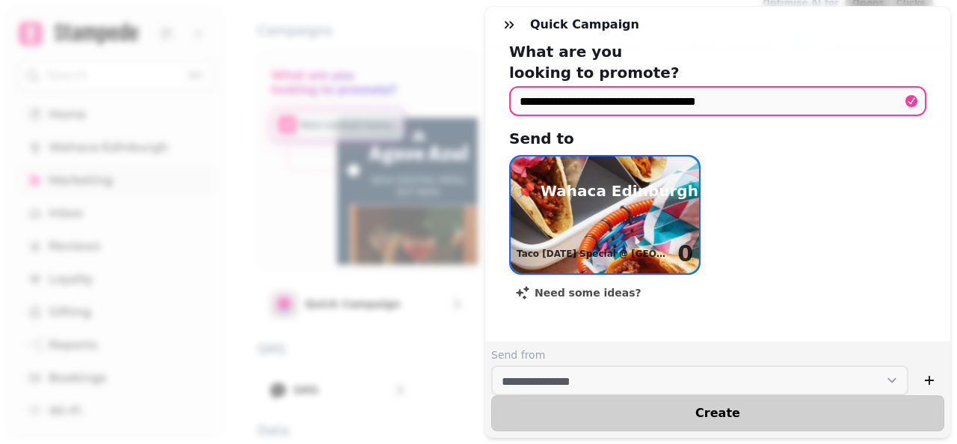
click at [663, 411] on button "Create" at bounding box center [717, 413] width 453 height 36
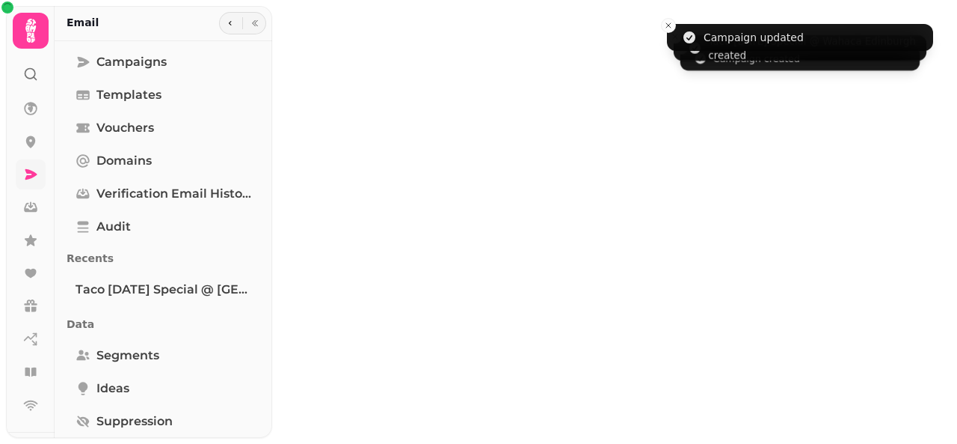
select select "**********"
type input "**********"
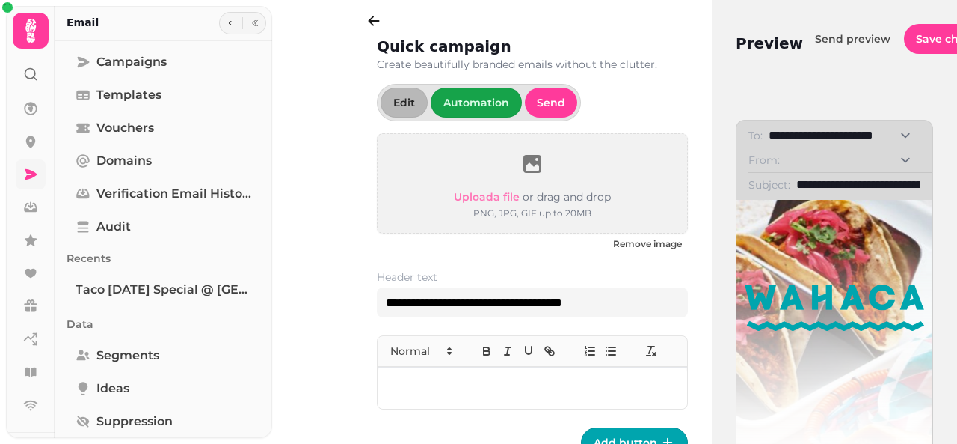
scroll to position [16, 0]
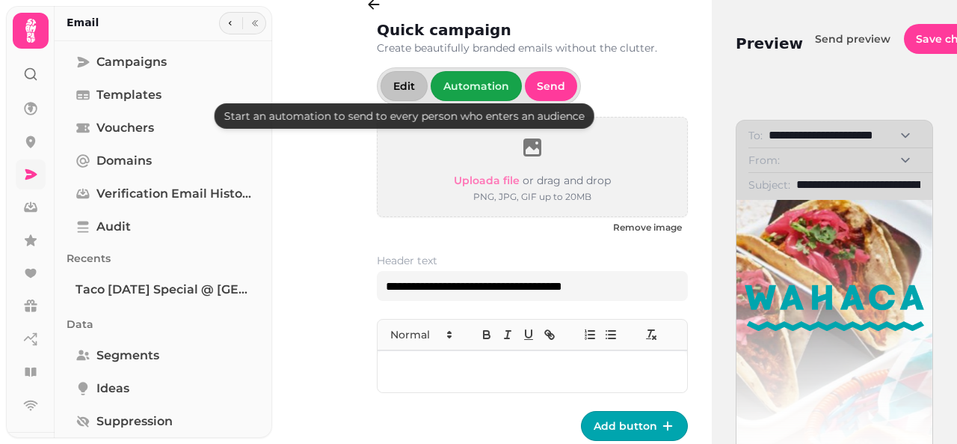
click at [398, 76] on button "Edit" at bounding box center [404, 86] width 47 height 30
click at [398, 83] on span "Edit" at bounding box center [404, 86] width 22 height 10
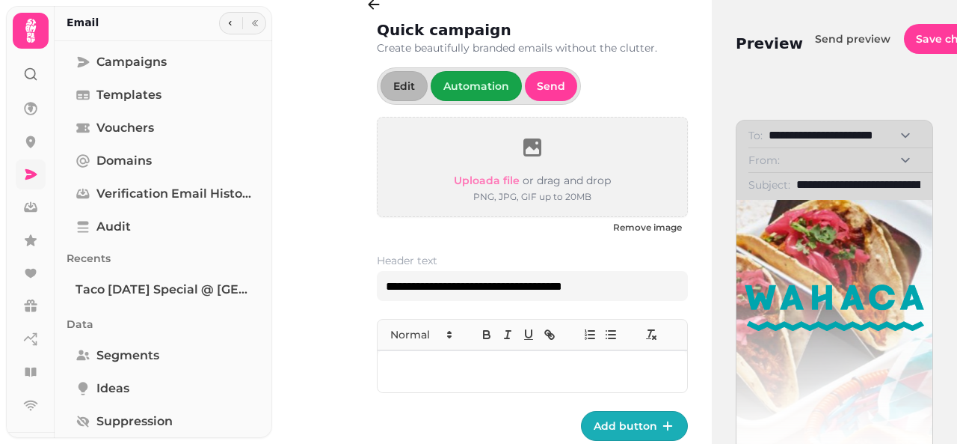
click at [628, 422] on span "Add button" at bounding box center [626, 425] width 64 height 10
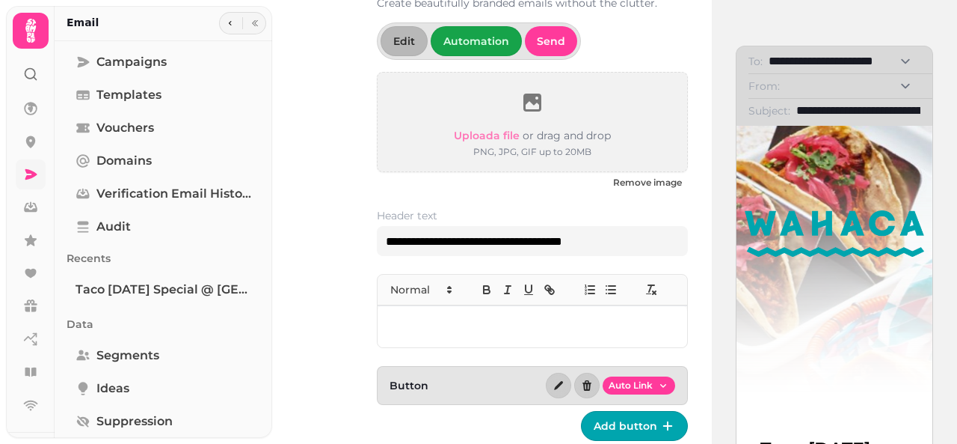
scroll to position [78, 0]
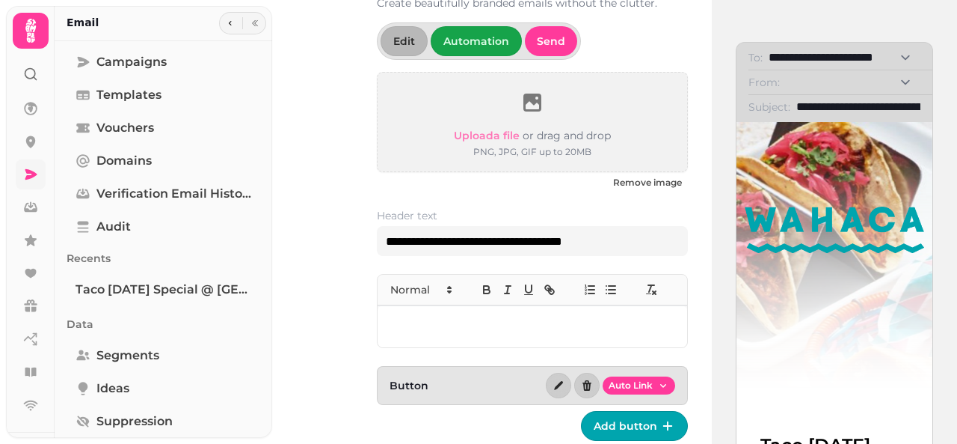
click at [804, 228] on img at bounding box center [835, 229] width 180 height 191
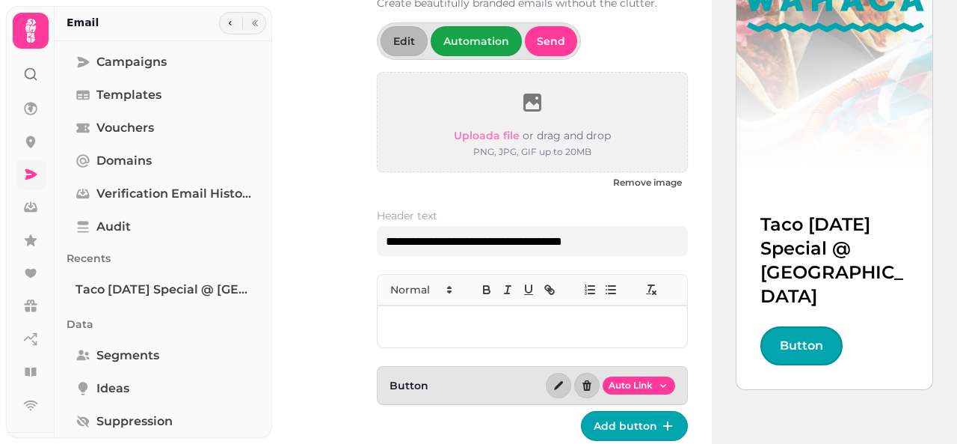
scroll to position [0, 0]
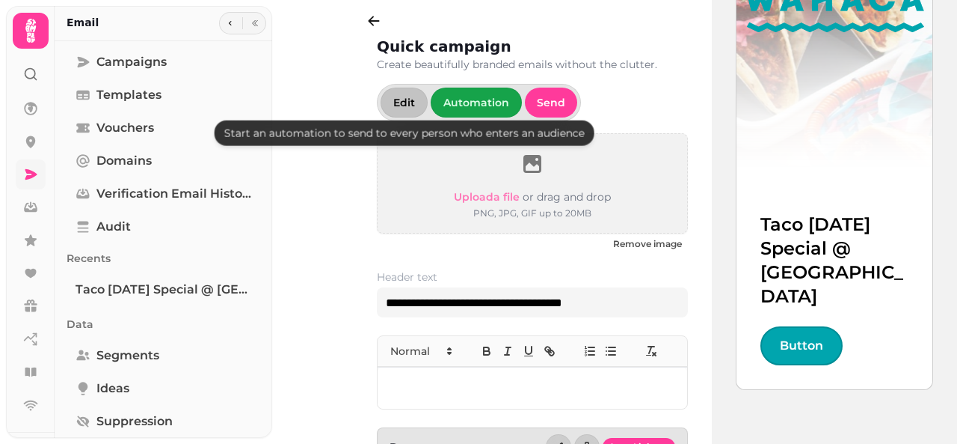
click at [407, 105] on span "Edit" at bounding box center [404, 102] width 22 height 10
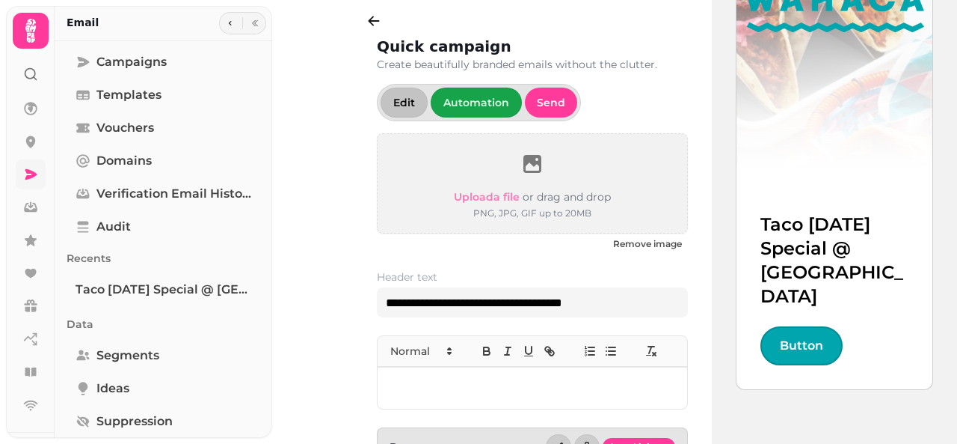
click at [393, 101] on span "Edit" at bounding box center [404, 102] width 22 height 10
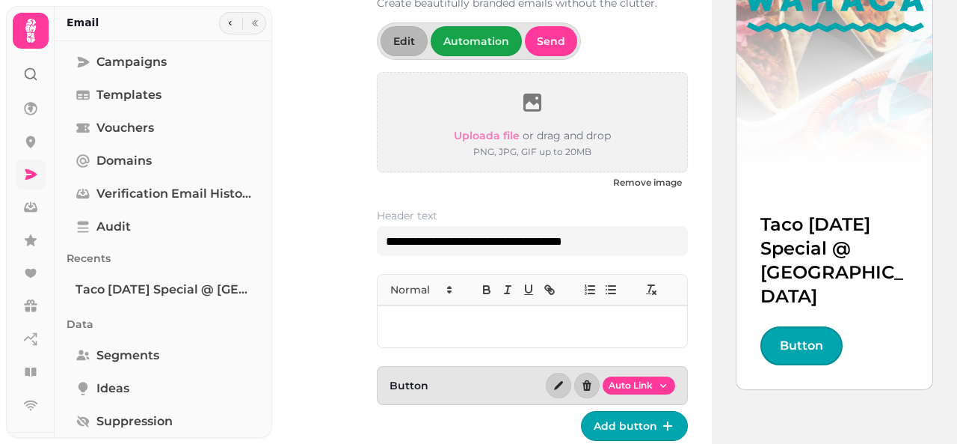
click at [417, 331] on p at bounding box center [533, 326] width 286 height 17
